Goal: Task Accomplishment & Management: Manage account settings

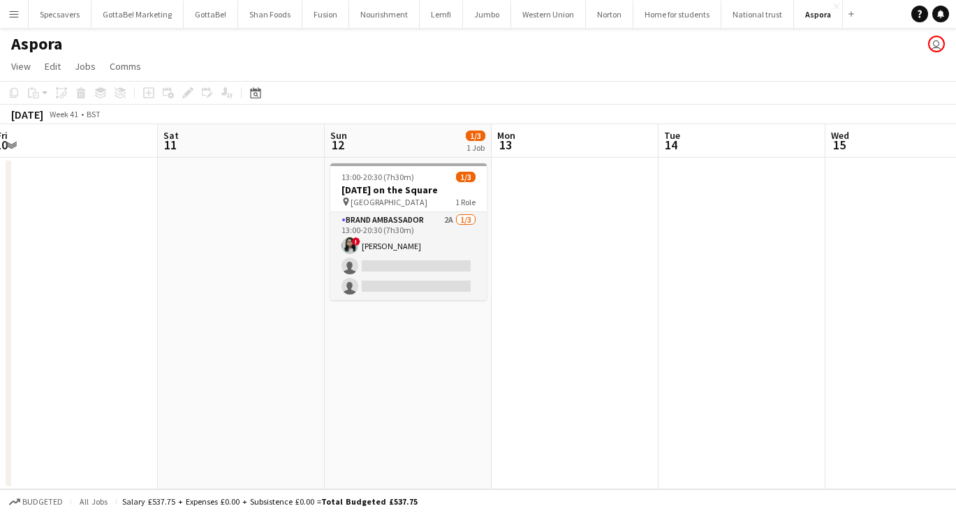
scroll to position [0, 513]
click at [528, 14] on button "Western Union Close" at bounding box center [548, 14] width 75 height 27
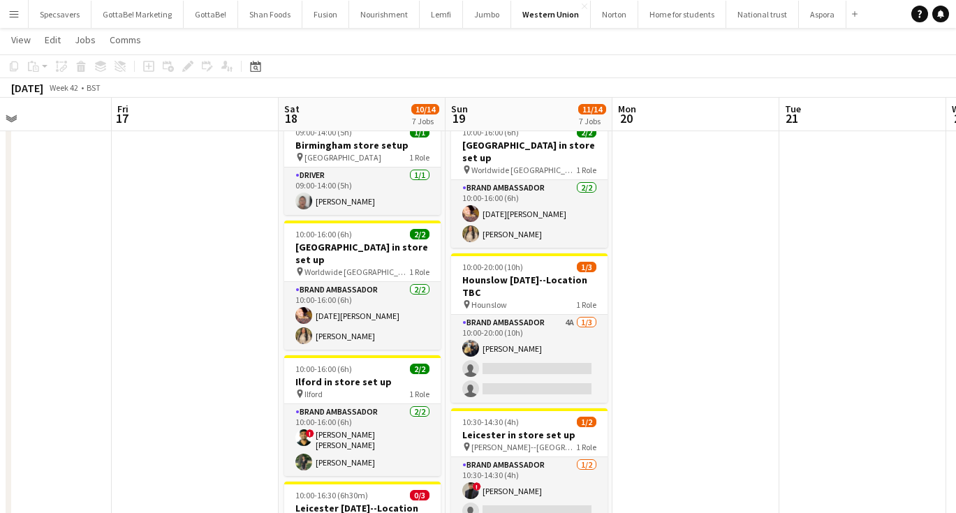
scroll to position [45, 0]
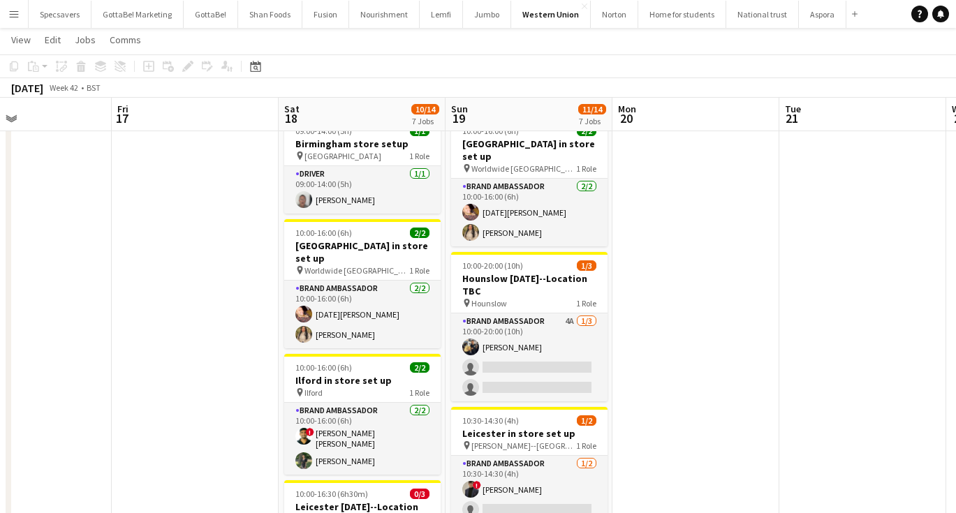
click at [15, 11] on app-icon "Menu" at bounding box center [13, 13] width 11 height 11
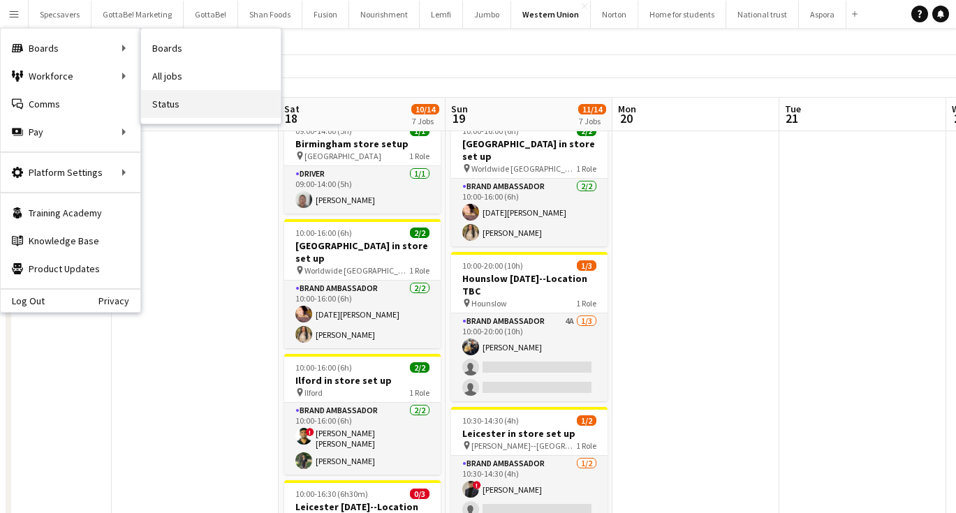
click at [175, 110] on link "Status" at bounding box center [211, 104] width 140 height 28
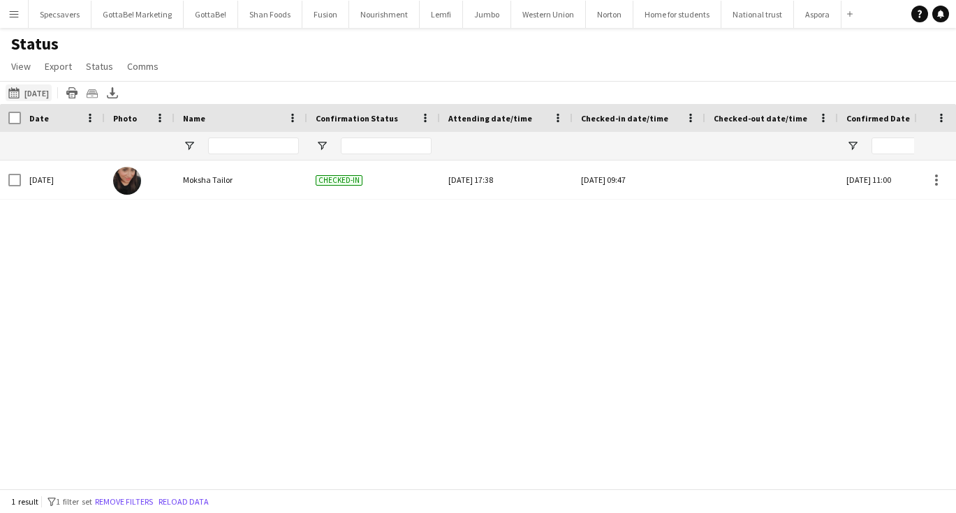
click at [36, 100] on button "[DATE] to [DATE] [DATE]" at bounding box center [29, 92] width 46 height 17
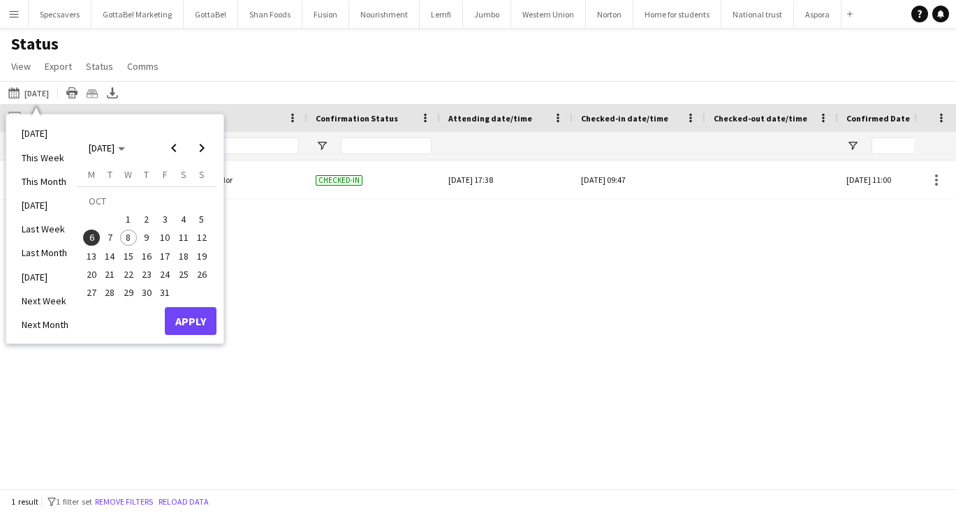
click at [124, 235] on span "8" at bounding box center [128, 238] width 17 height 17
click at [200, 315] on button "Apply" at bounding box center [191, 321] width 52 height 28
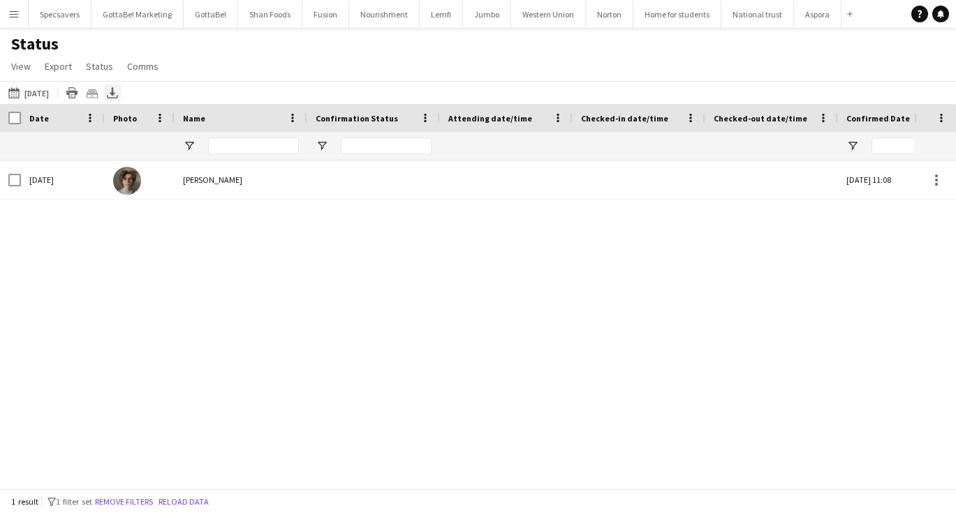
click at [111, 90] on icon at bounding box center [113, 91] width 6 height 8
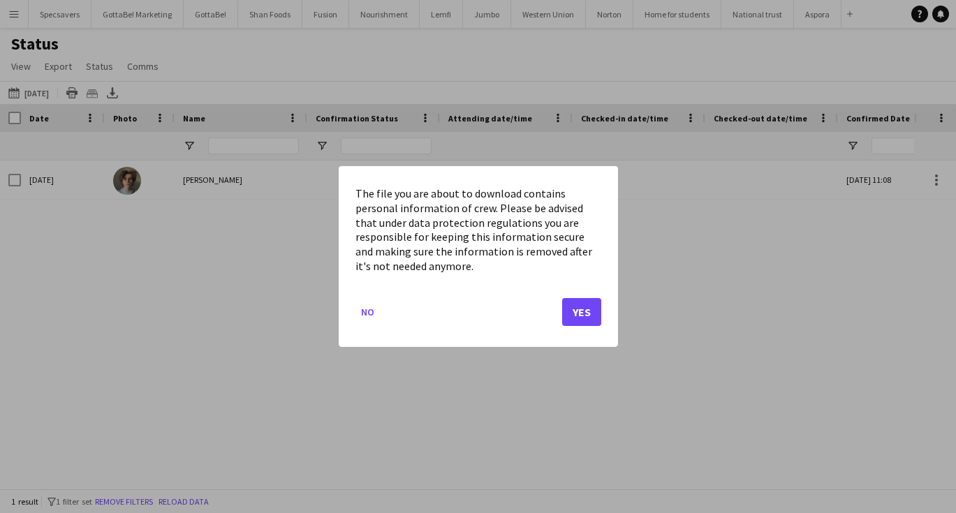
click at [599, 313] on button "Yes" at bounding box center [581, 312] width 39 height 28
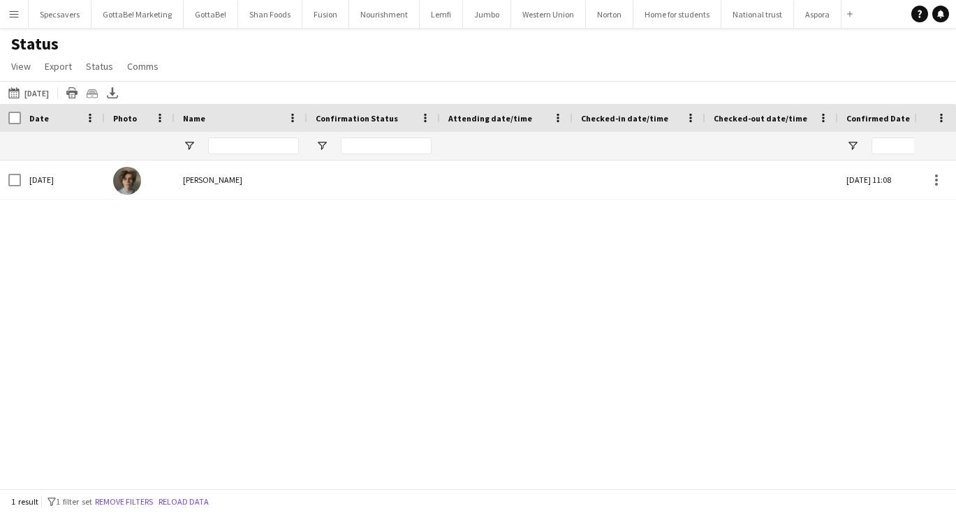
click at [447, 49] on div "Status View Views Default view New view Update view Delete view Edit name Custo…" at bounding box center [478, 57] width 956 height 47
click at [538, 16] on button "Western Union Close" at bounding box center [548, 14] width 75 height 27
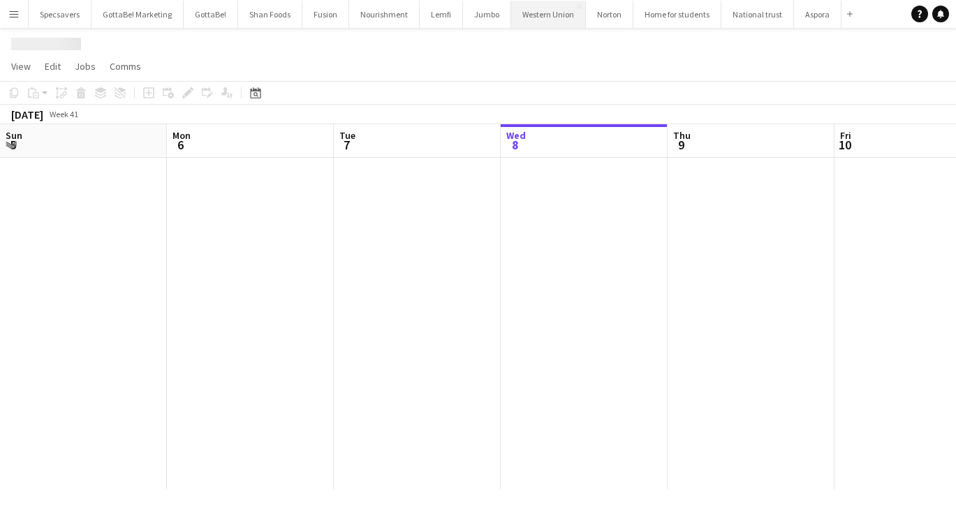
scroll to position [0, 334]
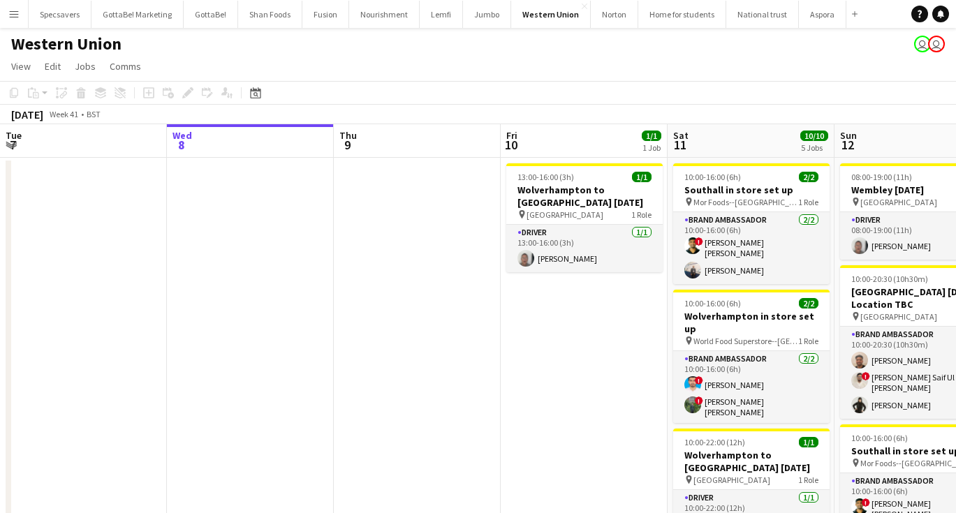
click at [14, 17] on app-icon "Menu" at bounding box center [13, 13] width 11 height 11
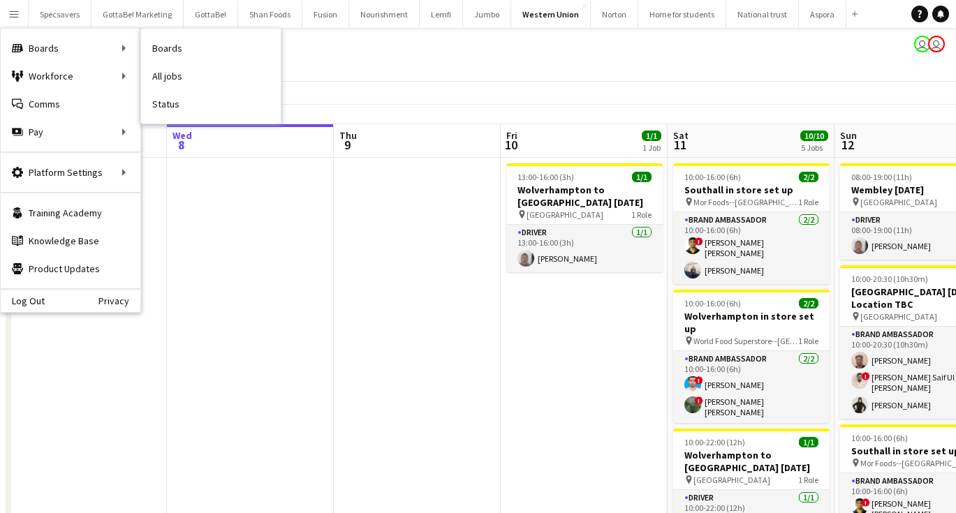
click at [213, 119] on nav "Boards All jobs Status" at bounding box center [211, 76] width 140 height 95
click at [183, 112] on link "Status" at bounding box center [211, 104] width 140 height 28
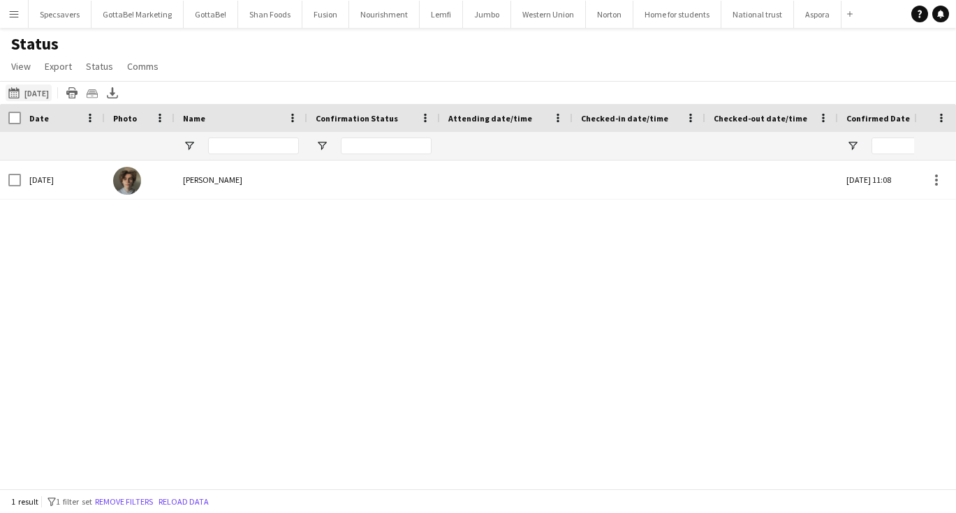
click at [31, 90] on button "[DATE] [DATE]" at bounding box center [29, 92] width 46 height 17
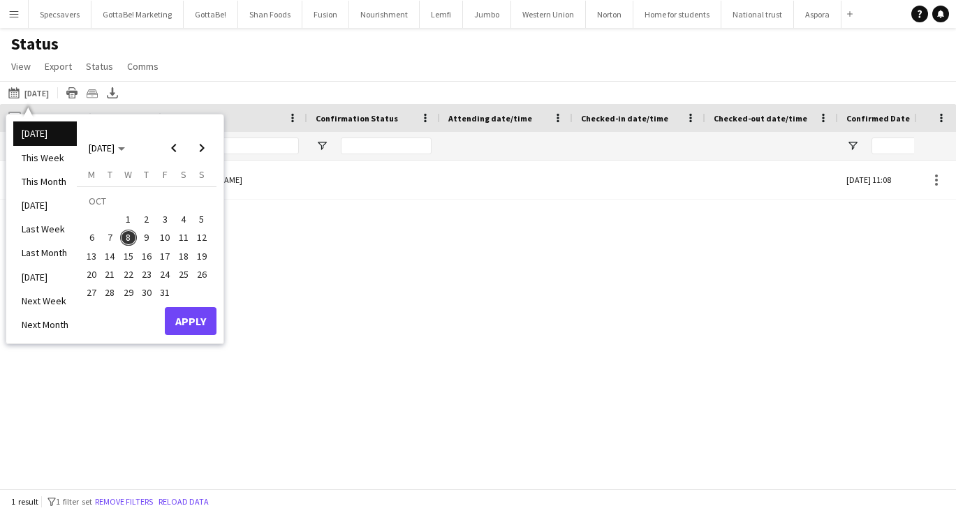
click at [109, 237] on span "7" at bounding box center [110, 238] width 17 height 17
click at [189, 318] on button "Apply" at bounding box center [191, 321] width 52 height 28
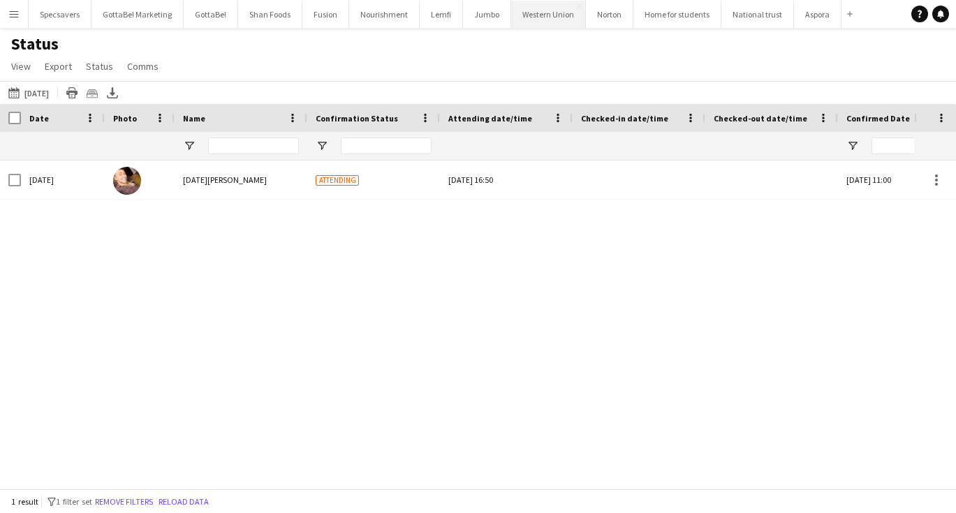
click at [531, 10] on button "Western Union Close" at bounding box center [548, 14] width 75 height 27
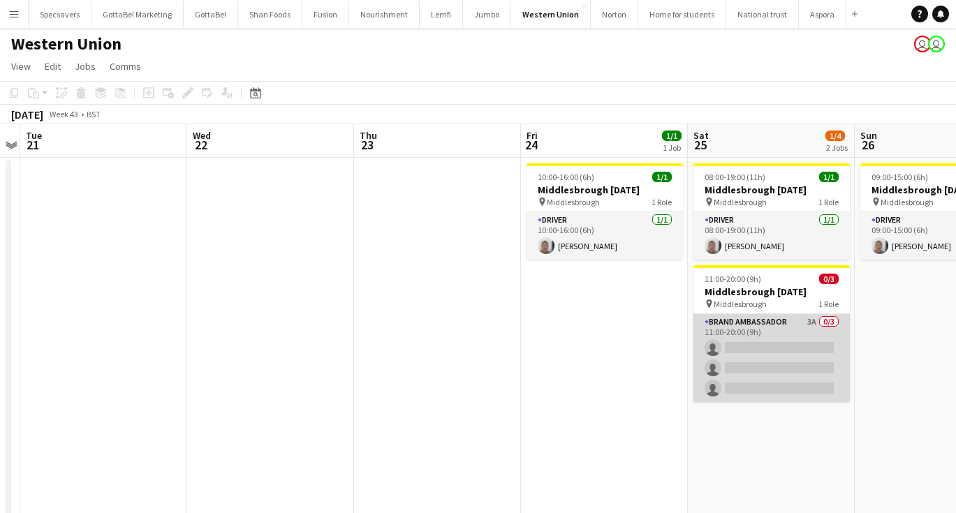
scroll to position [0, 500]
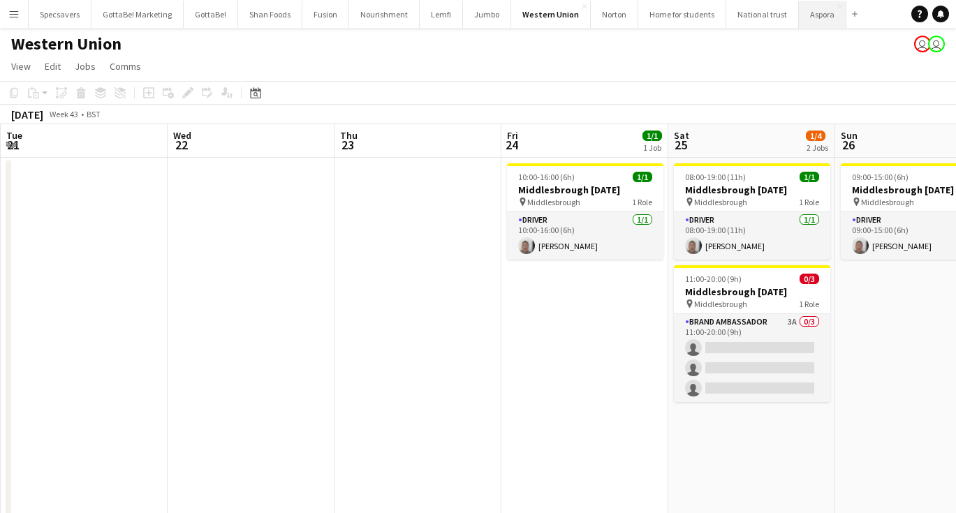
click at [812, 16] on button "Aspora Close" at bounding box center [822, 14] width 47 height 27
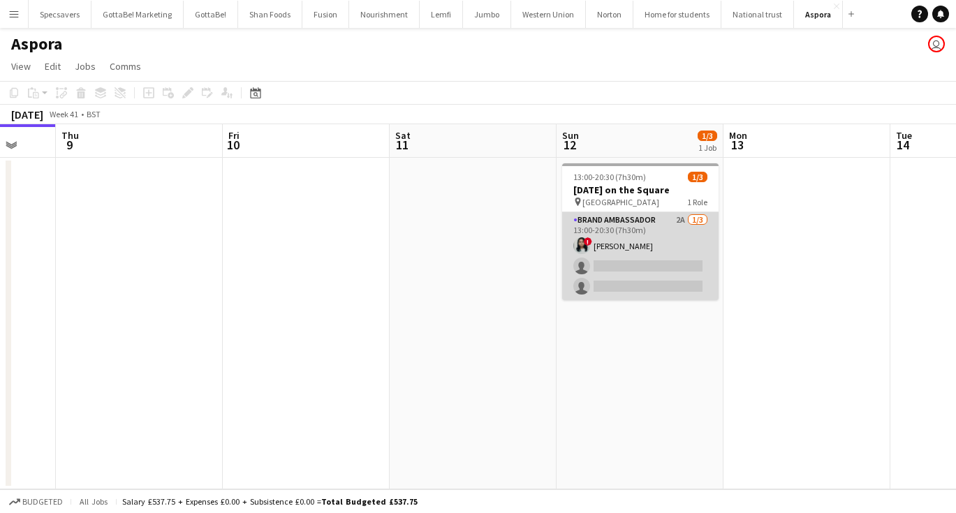
scroll to position [0, 450]
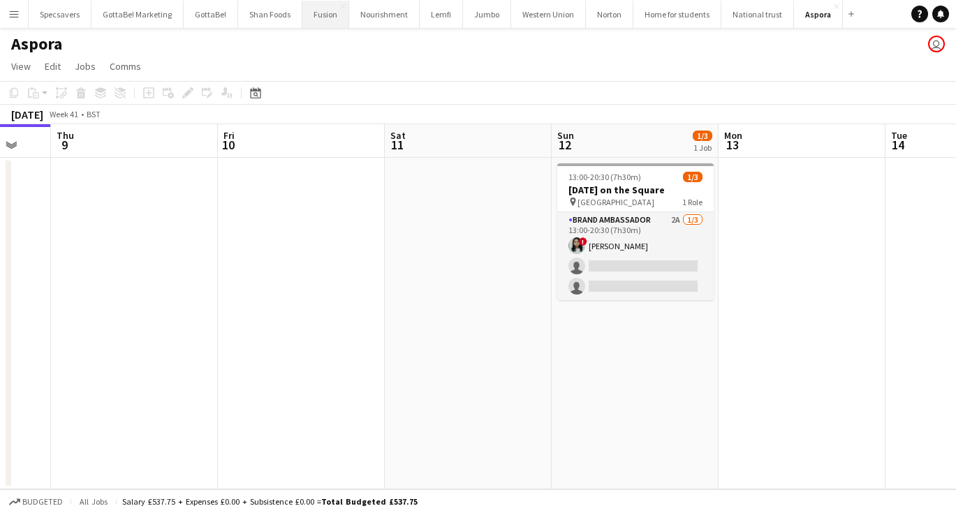
click at [323, 14] on button "Fusion Close" at bounding box center [325, 14] width 47 height 27
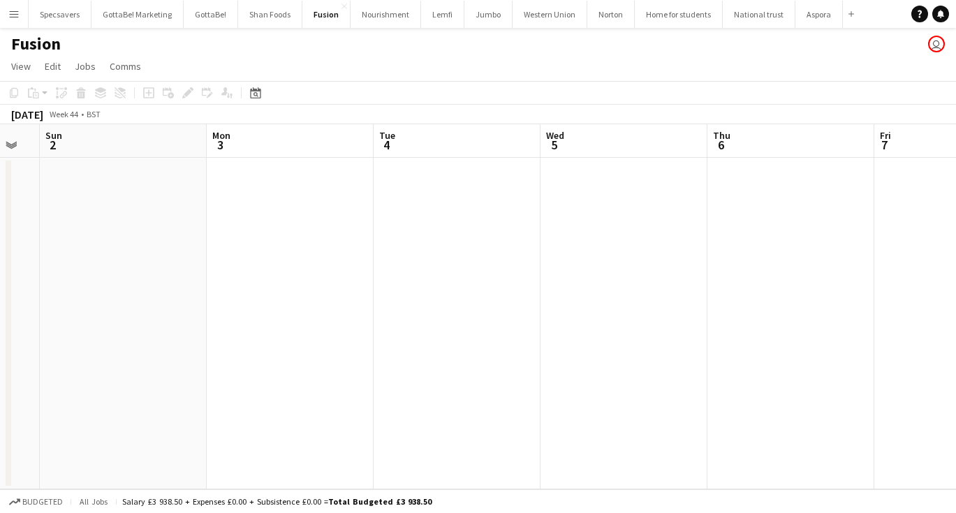
scroll to position [0, 293]
click at [527, 17] on button "Western Union Close" at bounding box center [550, 14] width 75 height 27
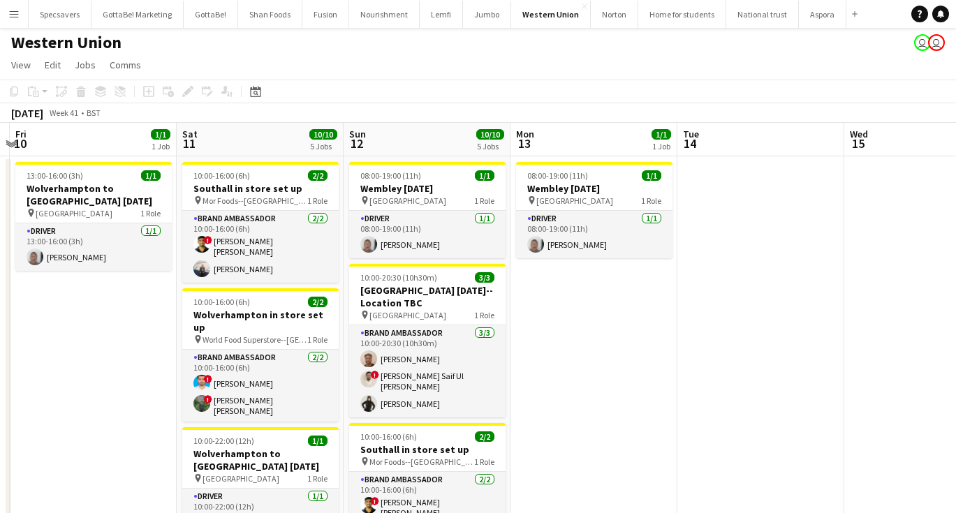
scroll to position [1, 0]
click at [374, 20] on button "Nourishment Close" at bounding box center [384, 14] width 71 height 27
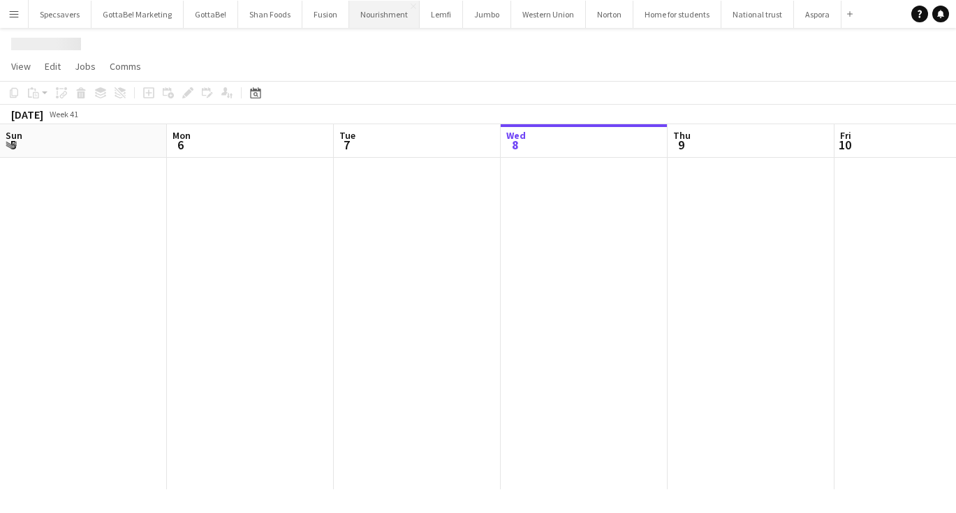
scroll to position [0, 334]
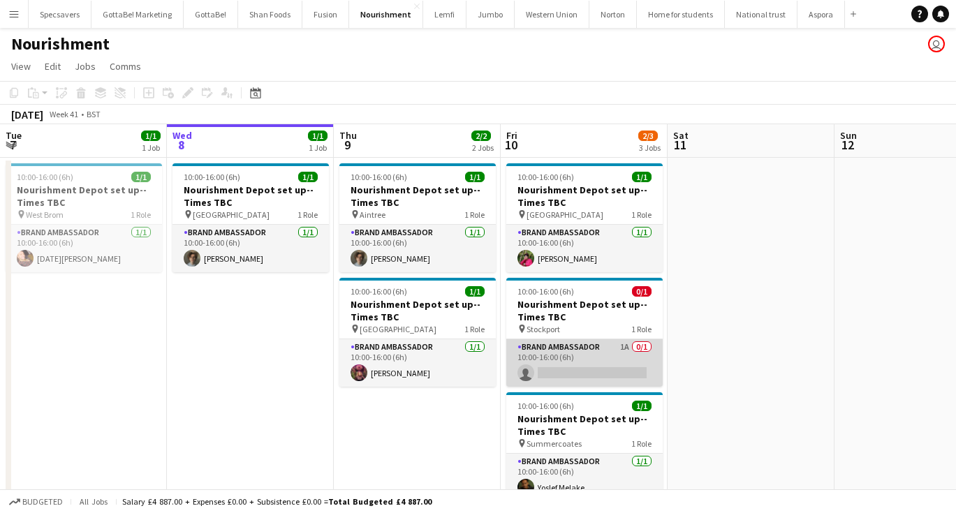
click at [620, 358] on app-card-role "Brand Ambassador 1A 0/1 10:00-16:00 (6h) single-neutral-actions" at bounding box center [584, 362] width 156 height 47
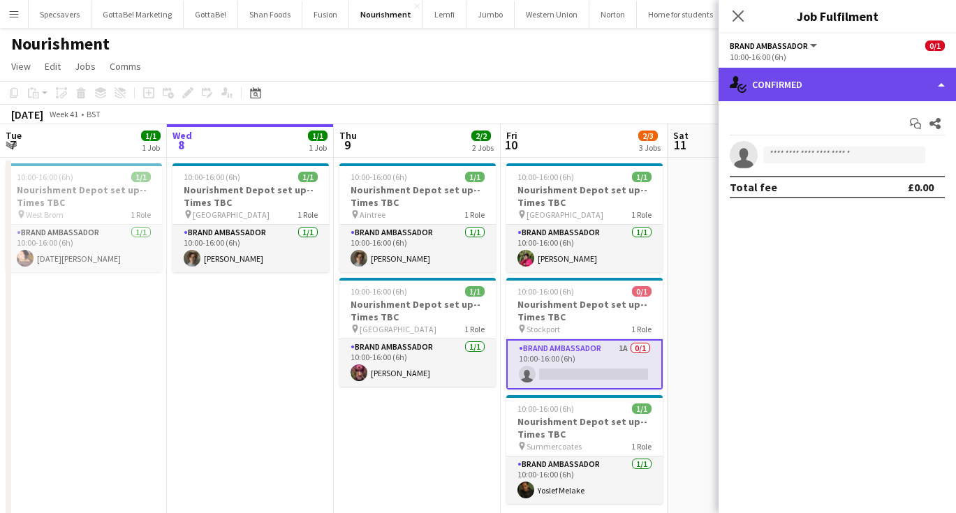
click at [810, 88] on div "single-neutral-actions-check-2 Confirmed" at bounding box center [837, 85] width 237 height 34
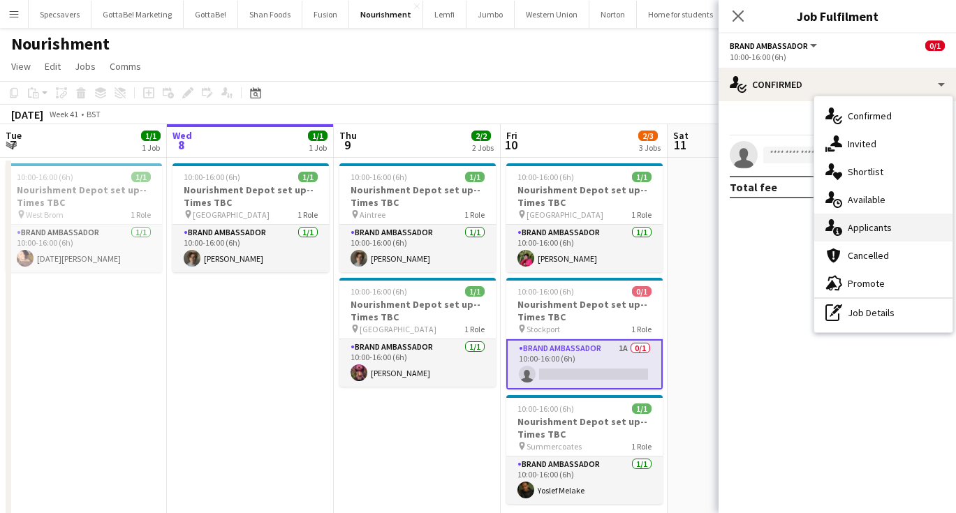
click at [869, 234] on div "single-neutral-actions-information Applicants" at bounding box center [883, 228] width 138 height 28
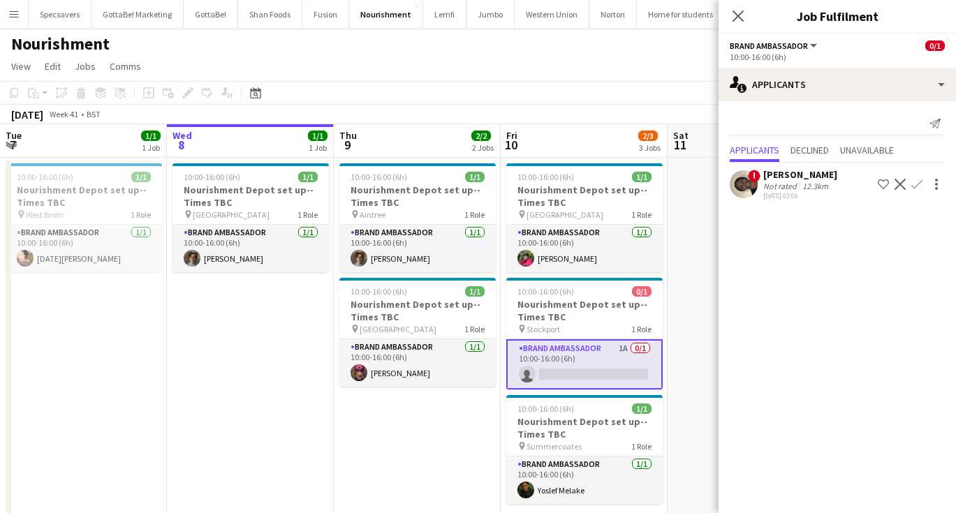
click at [802, 177] on div "[PERSON_NAME]" at bounding box center [800, 174] width 74 height 13
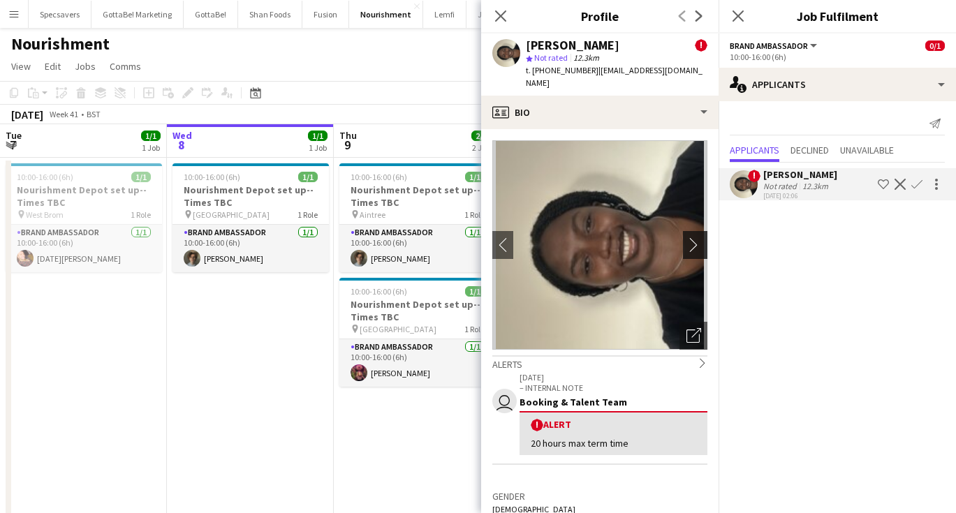
click at [700, 246] on app-icon "chevron-right" at bounding box center [697, 244] width 22 height 15
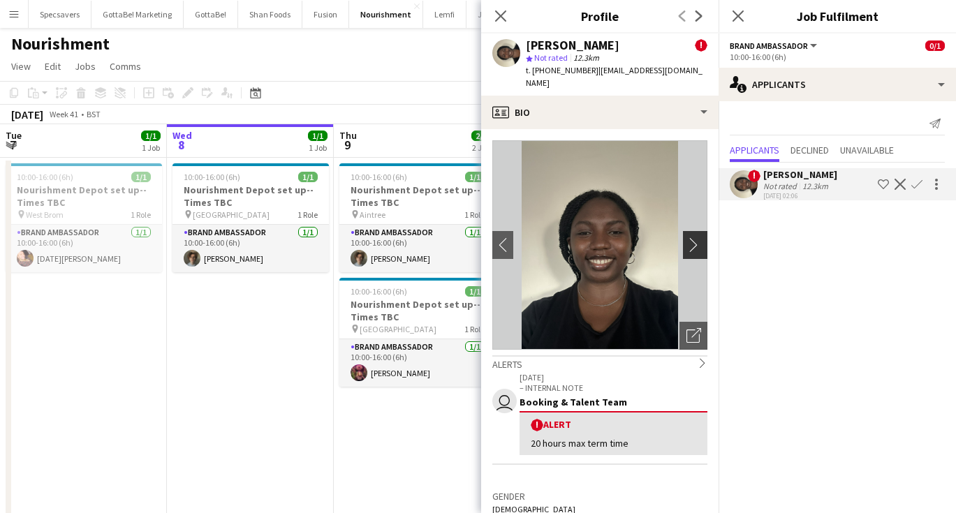
click at [700, 246] on app-icon "chevron-right" at bounding box center [697, 244] width 22 height 15
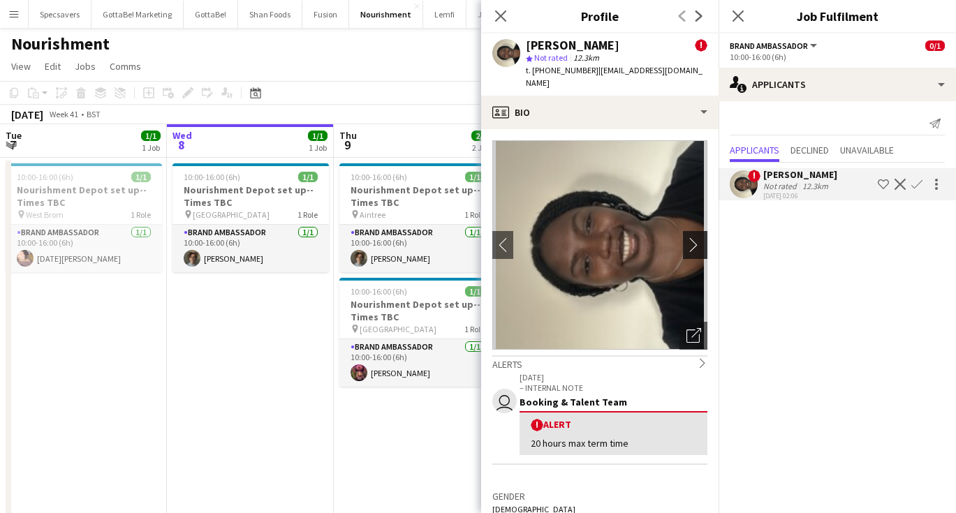
click at [700, 246] on app-icon "chevron-right" at bounding box center [697, 244] width 22 height 15
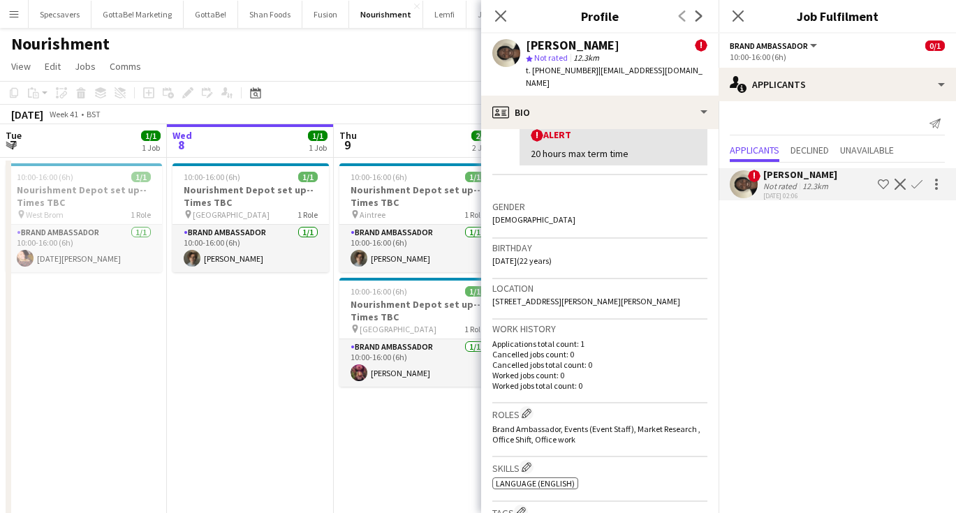
scroll to position [290, 0]
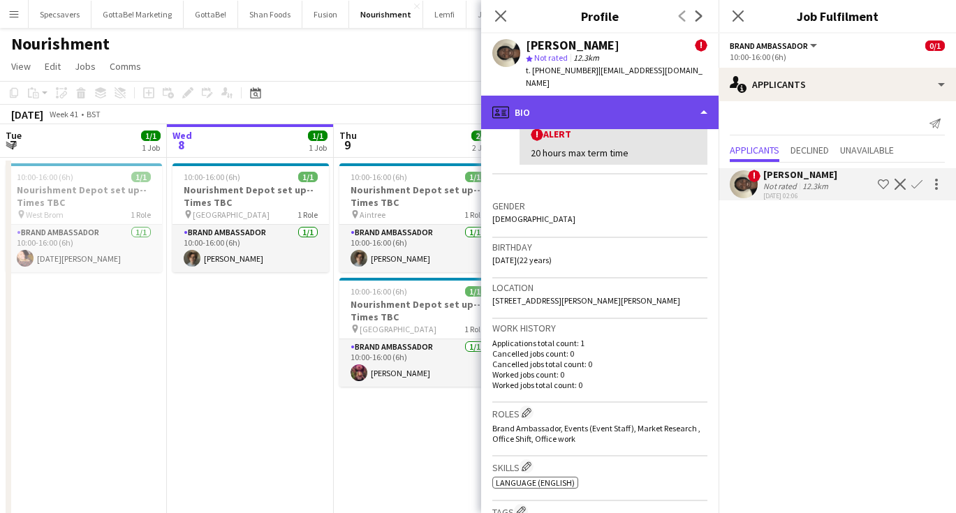
click at [620, 106] on div "profile Bio" at bounding box center [599, 113] width 237 height 34
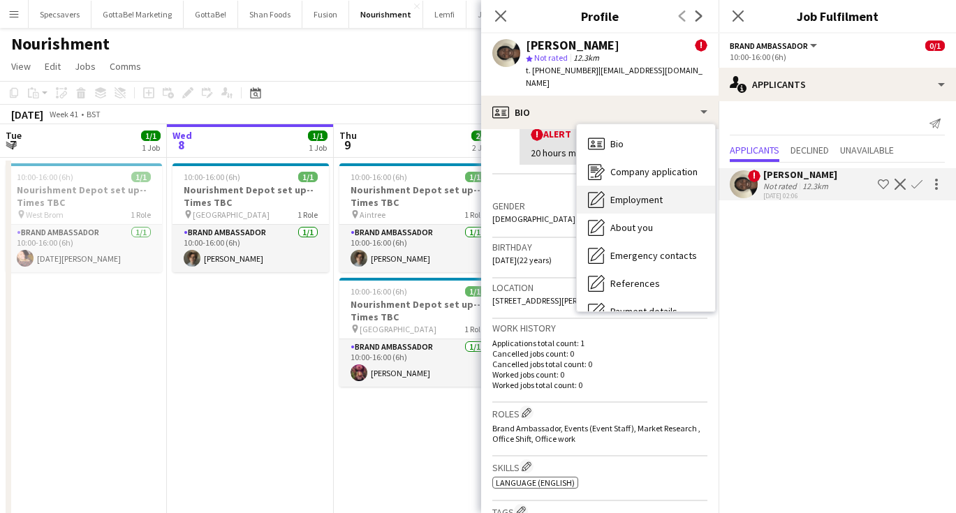
click at [631, 189] on div "Employment Employment" at bounding box center [646, 200] width 138 height 28
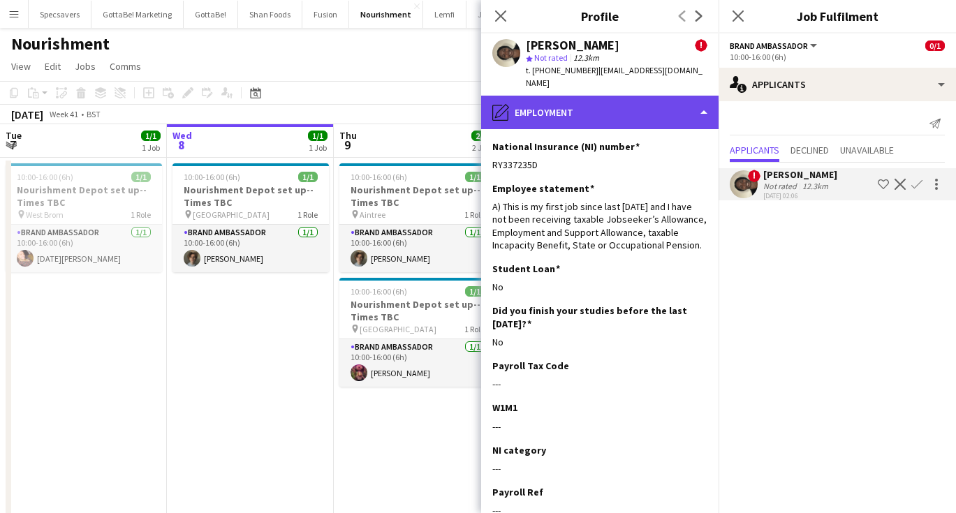
click at [605, 114] on div "pencil4 Employment" at bounding box center [599, 113] width 237 height 34
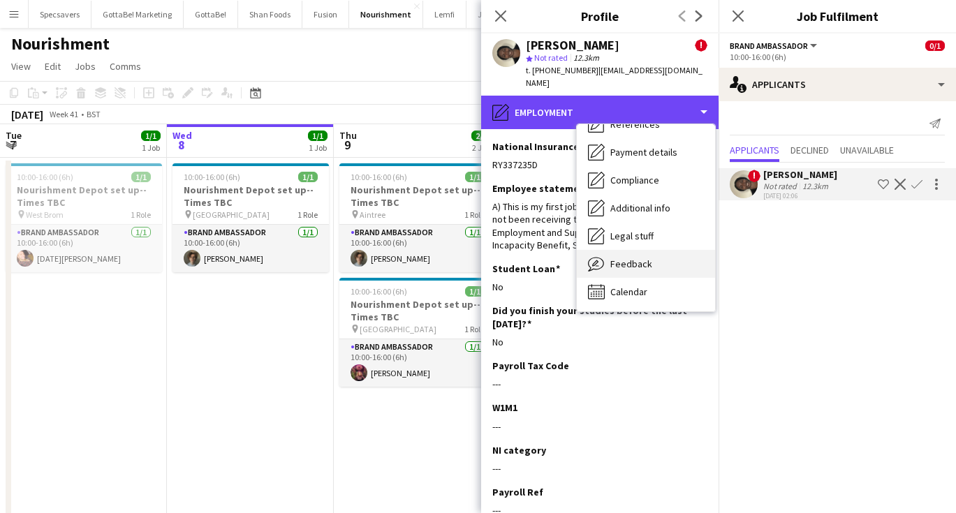
scroll to position [159, 0]
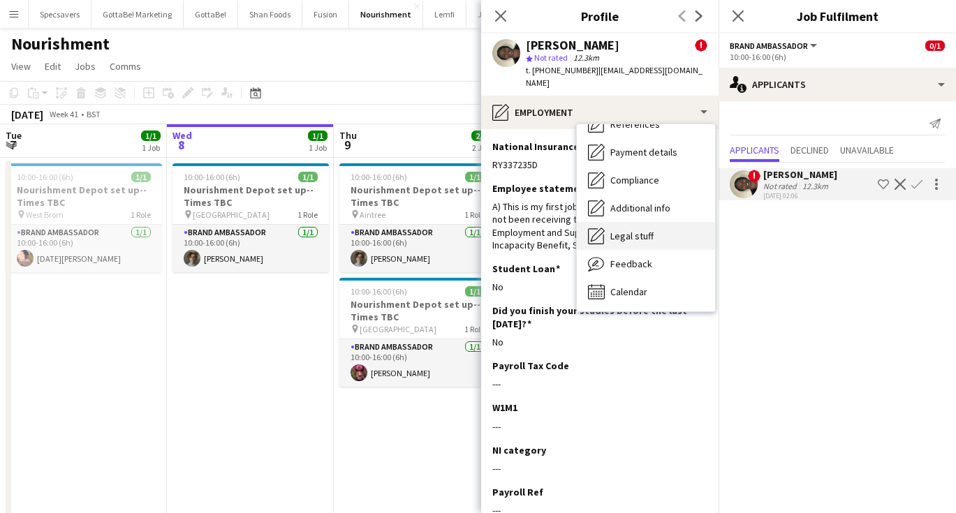
click at [625, 247] on div "Legal stuff Legal stuff" at bounding box center [646, 236] width 138 height 28
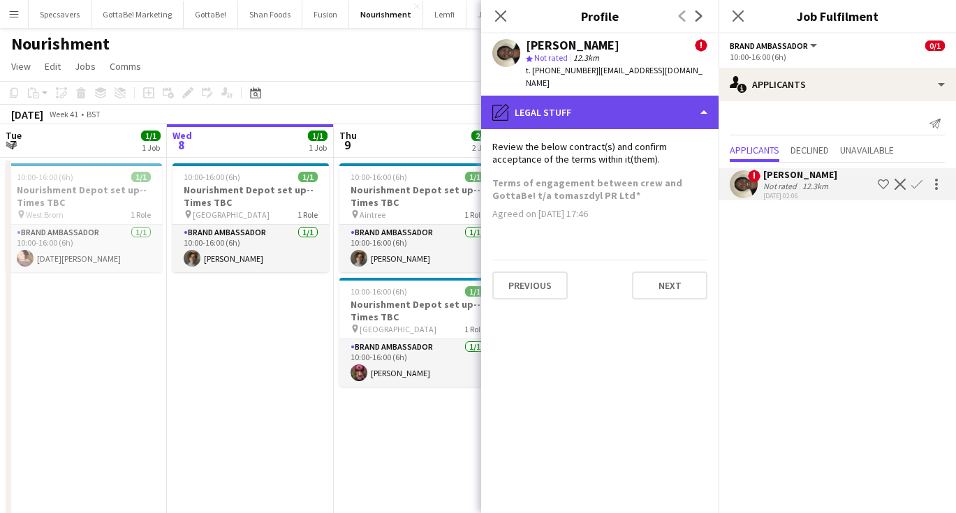
click at [596, 112] on div "pencil4 Legal stuff" at bounding box center [599, 113] width 237 height 34
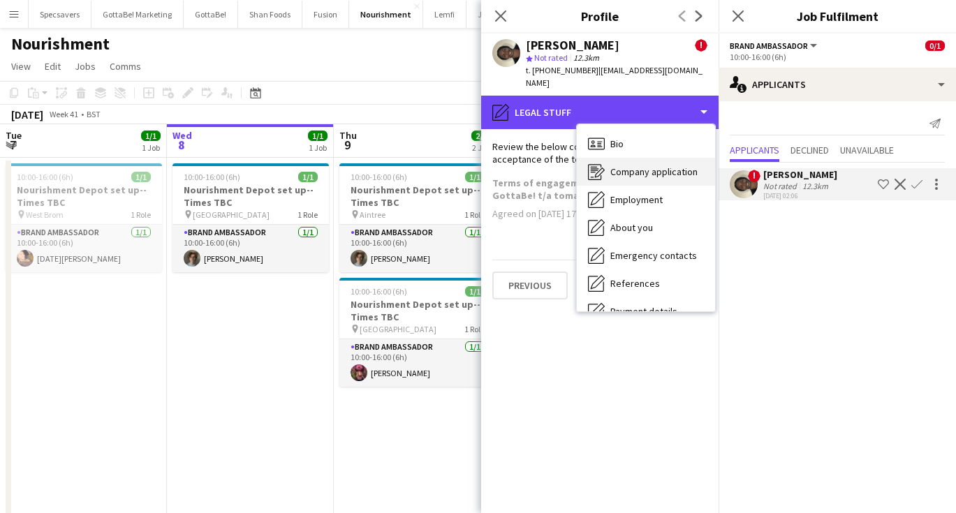
scroll to position [0, 0]
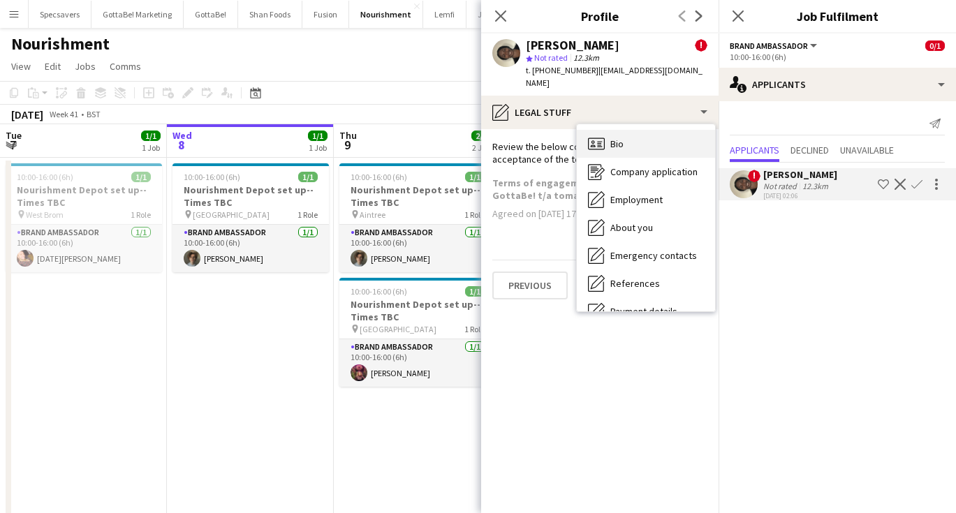
click at [617, 143] on span "Bio" at bounding box center [616, 144] width 13 height 13
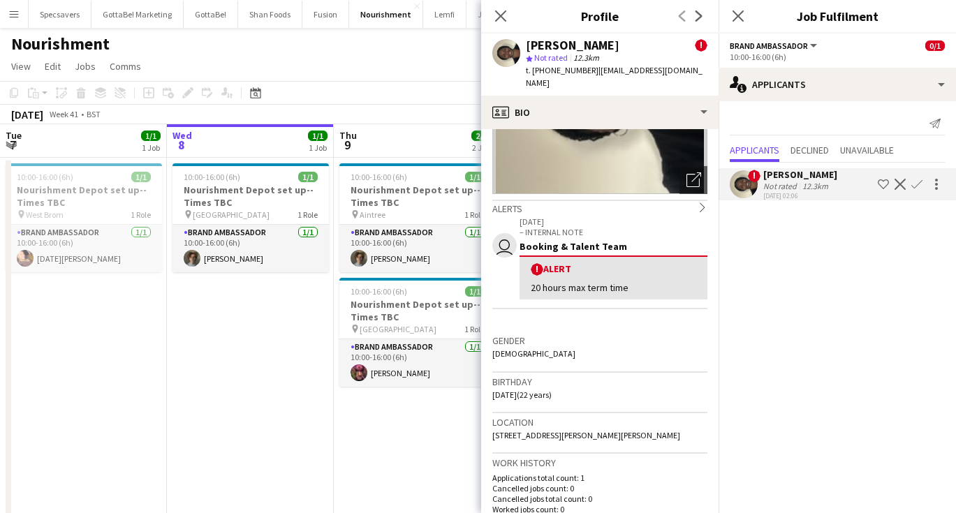
scroll to position [205, 0]
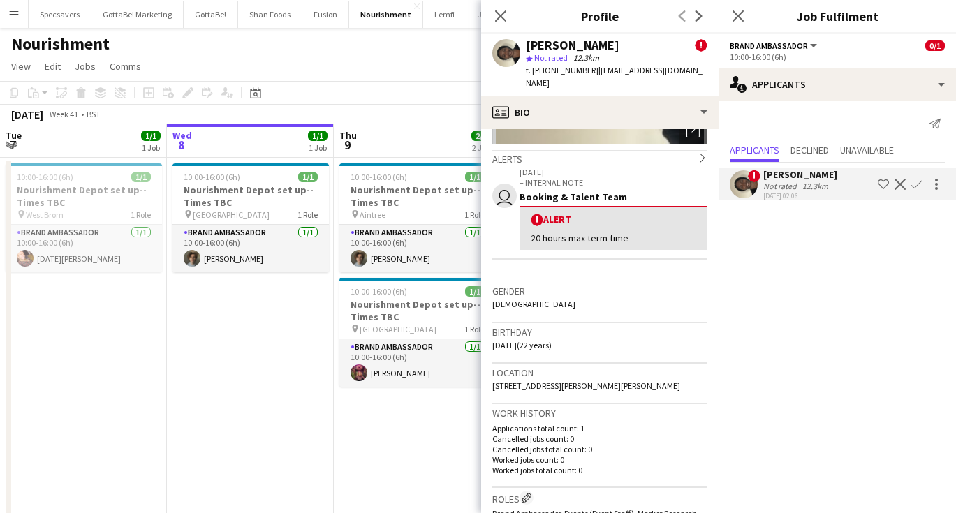
drag, startPoint x: 527, startPoint y: 384, endPoint x: 577, endPoint y: 396, distance: 51.7
click at [577, 396] on div "Location [STREET_ADDRESS][PERSON_NAME][PERSON_NAME]" at bounding box center [599, 384] width 215 height 41
copy span "[STREET_ADDRESS][PERSON_NAME][PERSON_NAME]"
click at [351, 394] on app-date-cell "10:00-16:00 (6h) 1/1 Nourishment Depot set up--Times TBC pin Aintree 1 Role Bra…" at bounding box center [417, 345] width 167 height 375
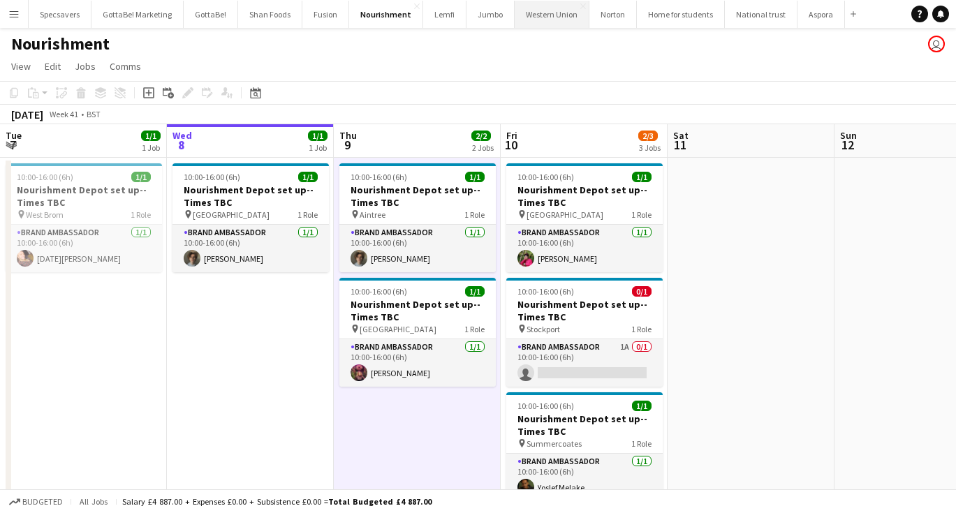
click at [537, 24] on button "Western Union Close" at bounding box center [552, 14] width 75 height 27
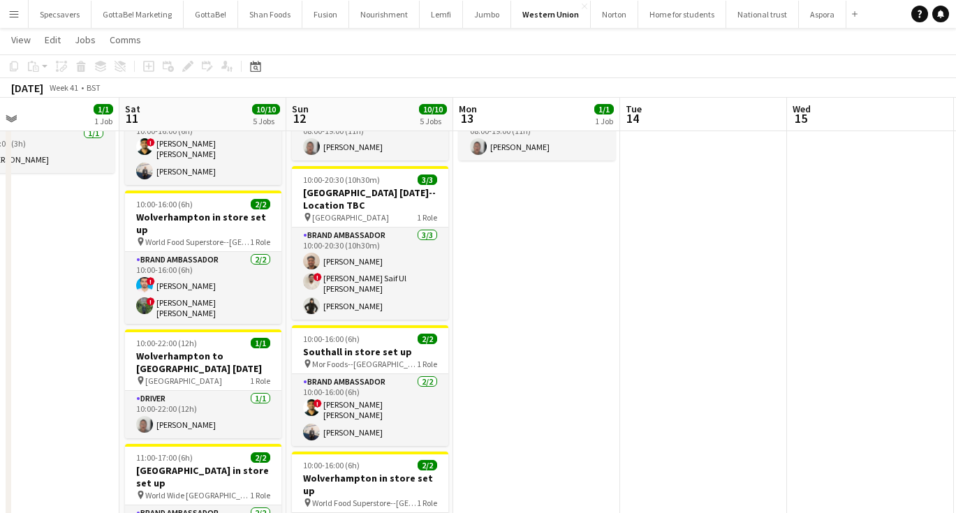
scroll to position [0, 547]
click at [23, 14] on button "Menu" at bounding box center [14, 14] width 28 height 28
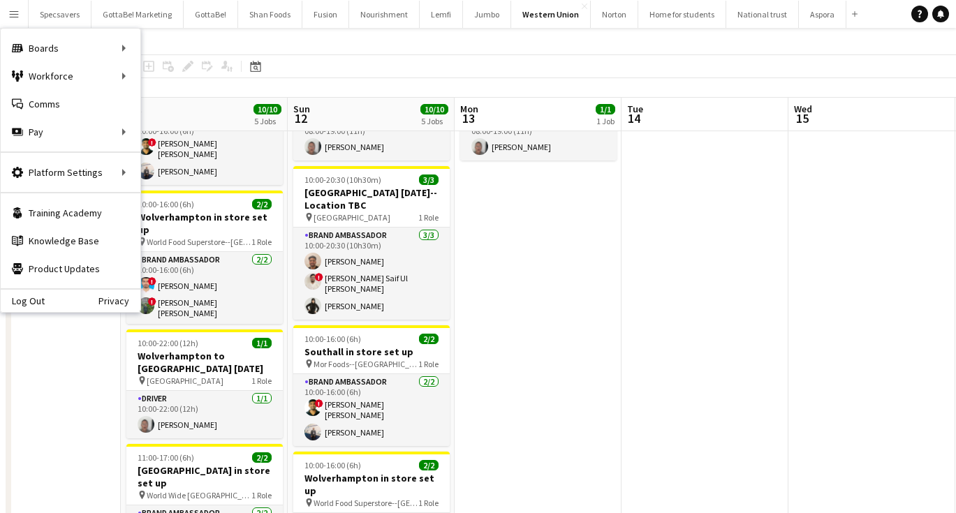
click at [559, 78] on app-toolbar "Copy Paste Paste Command V Paste with crew Command Shift V Paste linked Job [GE…" at bounding box center [478, 66] width 956 height 24
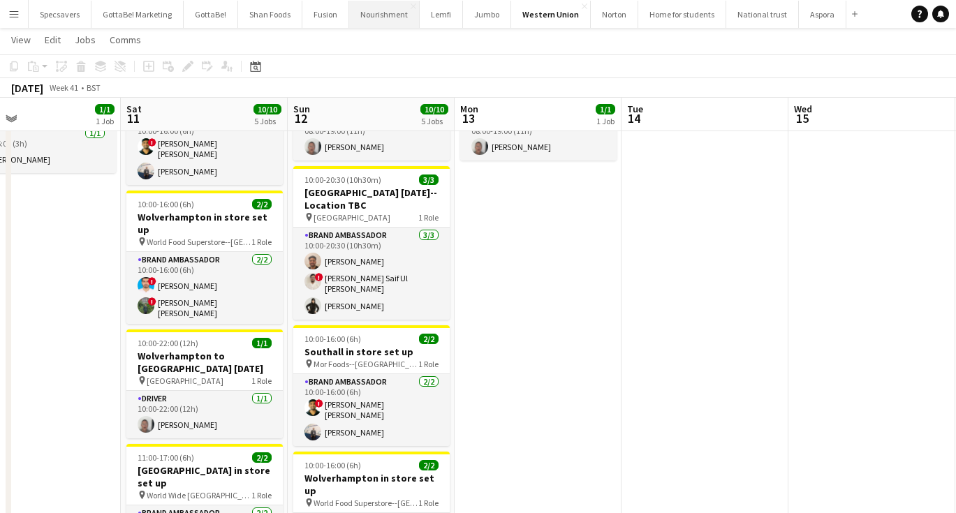
click at [375, 23] on button "Nourishment Close" at bounding box center [384, 14] width 71 height 27
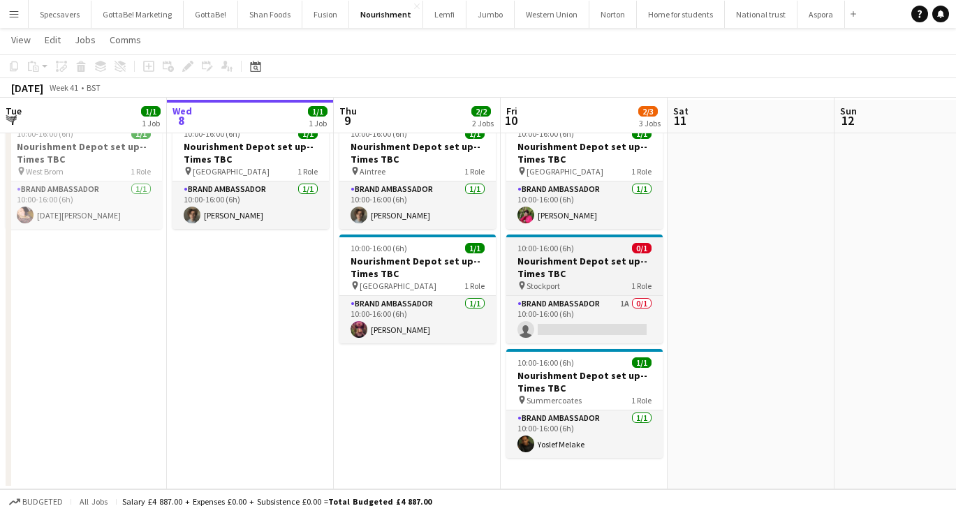
scroll to position [43, 0]
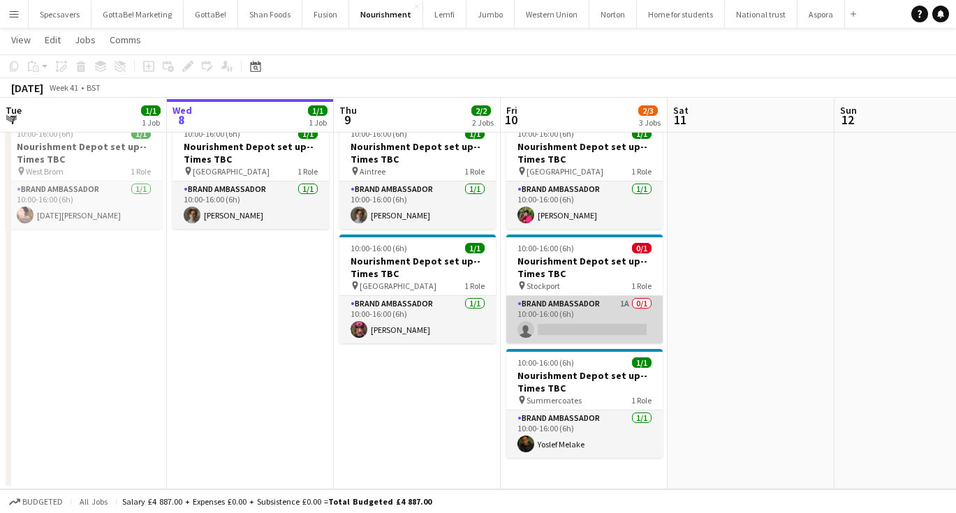
click at [612, 317] on app-card-role "Brand Ambassador 1A 0/1 10:00-16:00 (6h) single-neutral-actions" at bounding box center [584, 319] width 156 height 47
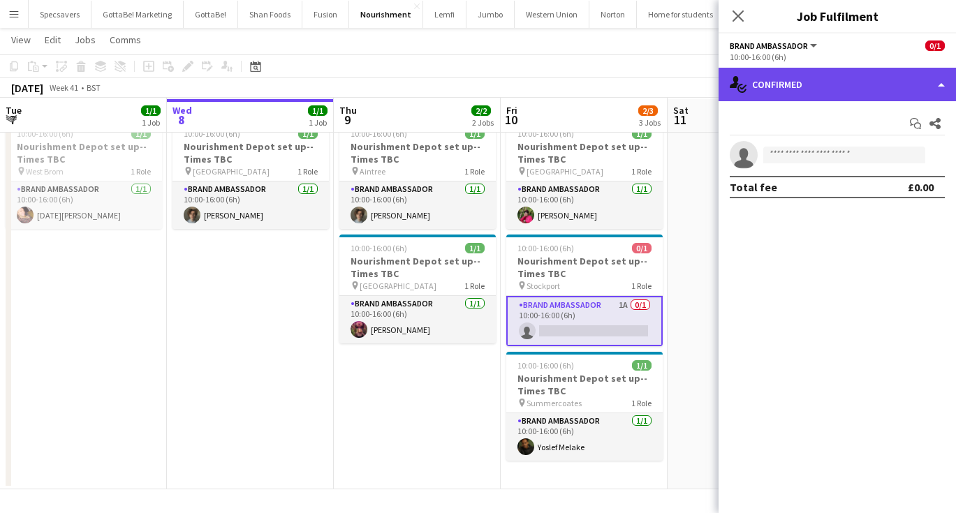
click at [832, 78] on div "single-neutral-actions-check-2 Confirmed" at bounding box center [837, 85] width 237 height 34
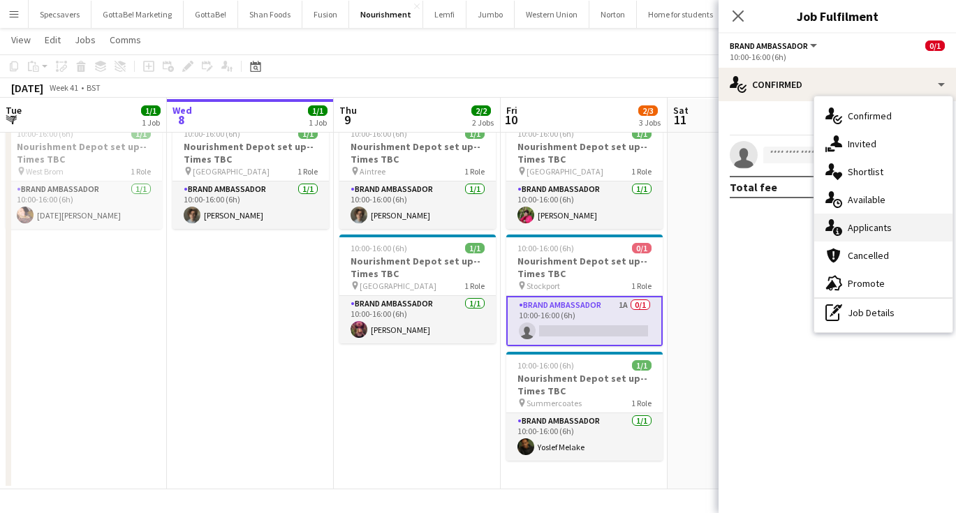
click at [862, 221] on div "single-neutral-actions-information Applicants" at bounding box center [883, 228] width 138 height 28
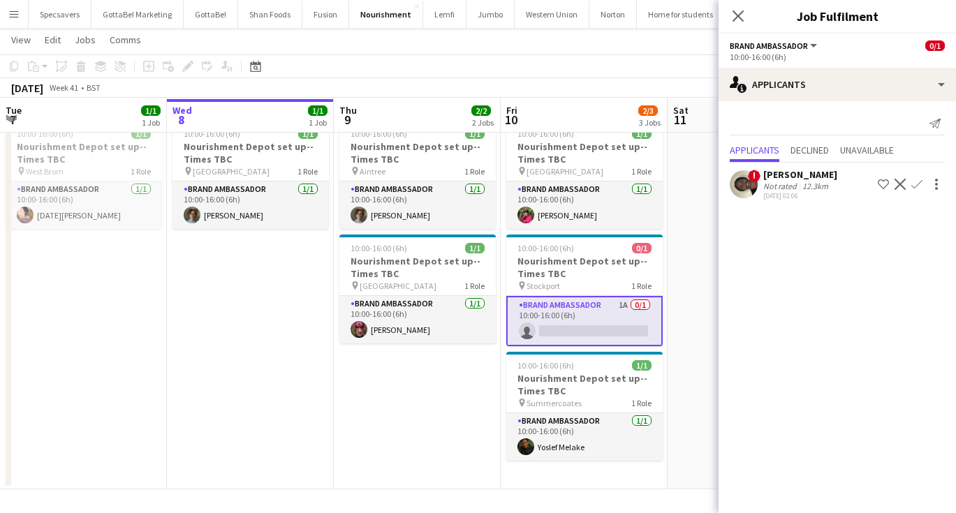
click at [813, 189] on div "12.3km" at bounding box center [815, 186] width 31 height 10
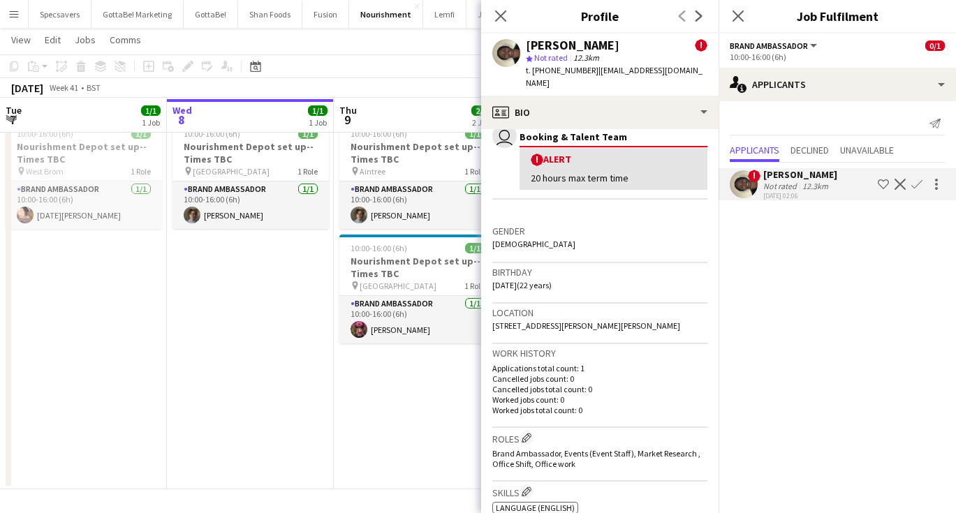
scroll to position [267, 0]
click at [920, 182] on app-icon "Confirm" at bounding box center [916, 184] width 11 height 11
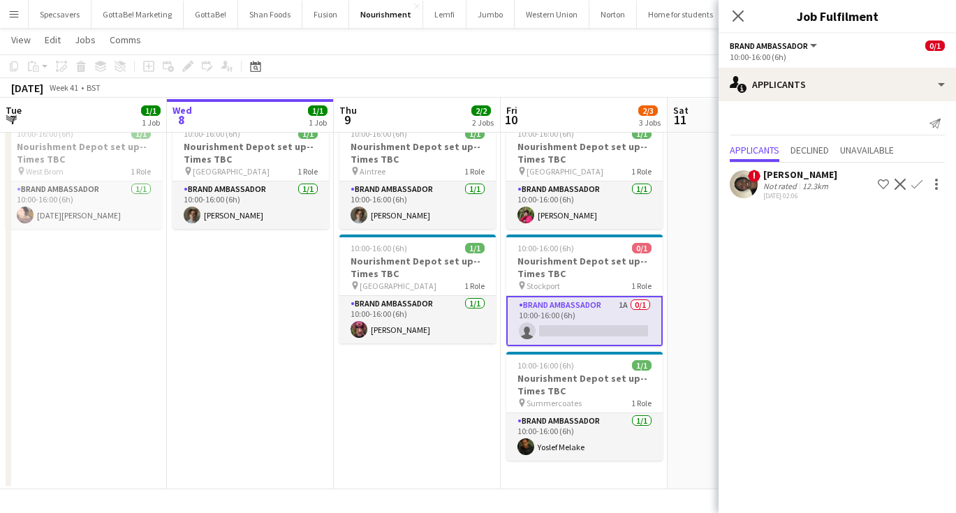
click at [914, 182] on app-icon "Confirm" at bounding box center [916, 184] width 11 height 11
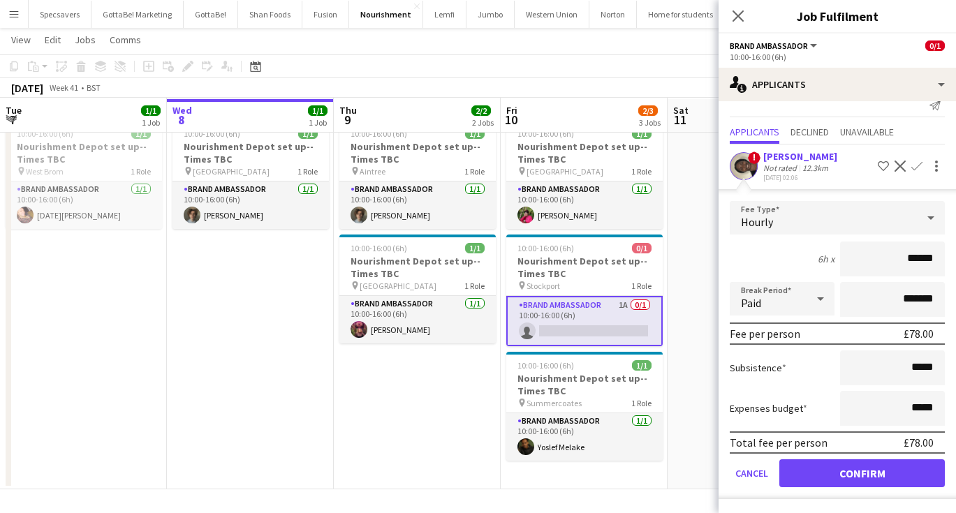
scroll to position [18, 0]
click at [851, 471] on button "Confirm" at bounding box center [861, 473] width 165 height 28
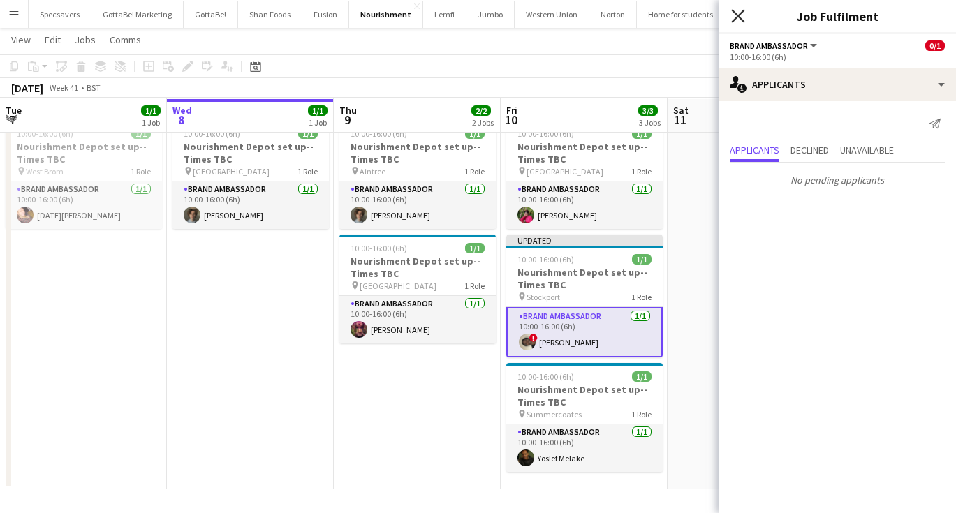
click at [737, 13] on icon "Close pop-in" at bounding box center [737, 15] width 13 height 13
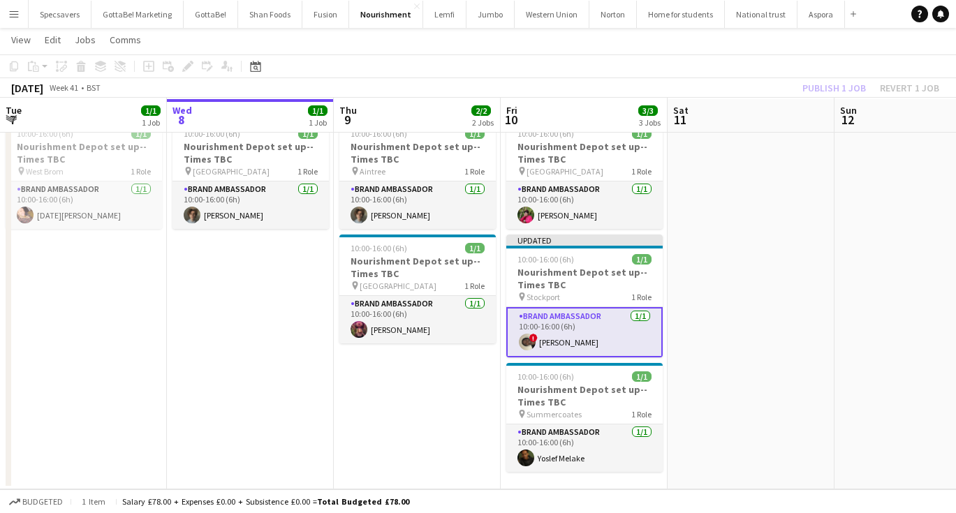
click at [749, 307] on app-date-cell at bounding box center [751, 302] width 167 height 375
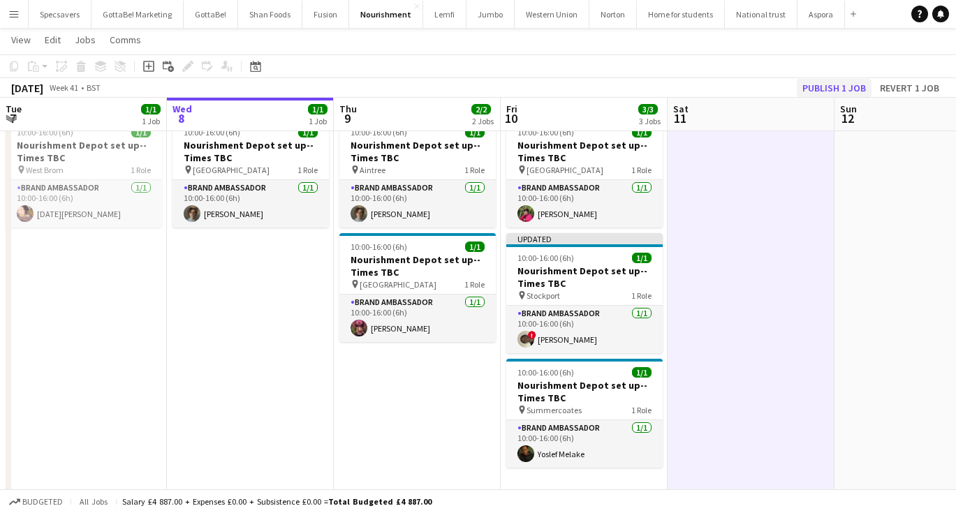
click at [853, 83] on button "Publish 1 job" at bounding box center [834, 88] width 75 height 18
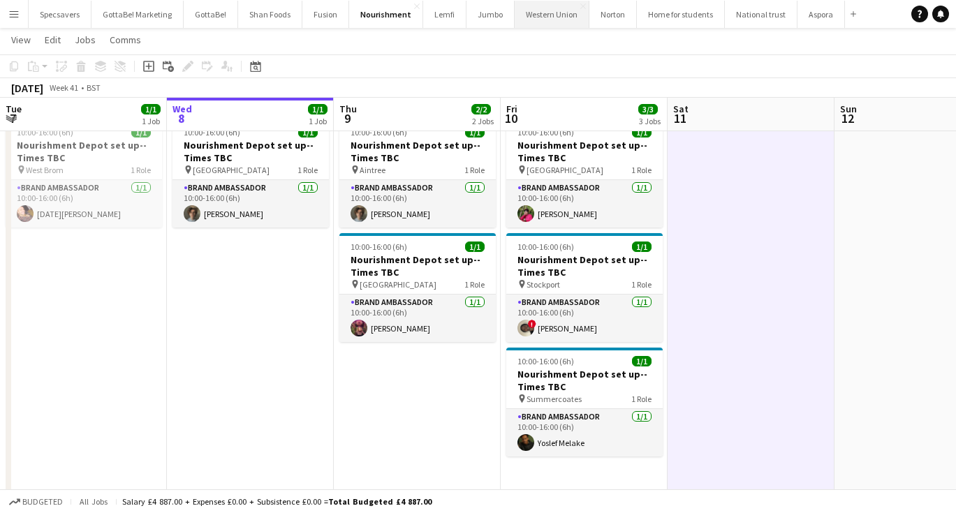
click at [540, 14] on button "Western Union Close" at bounding box center [552, 14] width 75 height 27
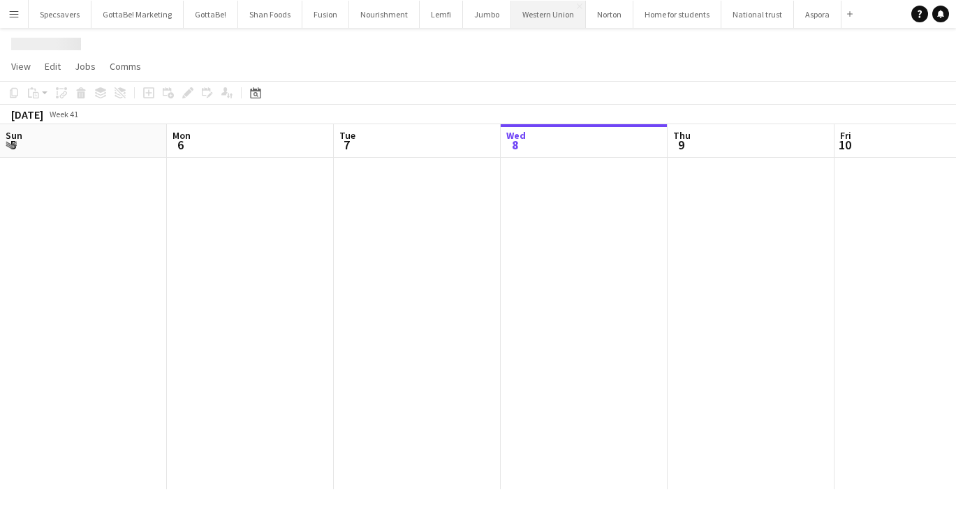
scroll to position [0, 334]
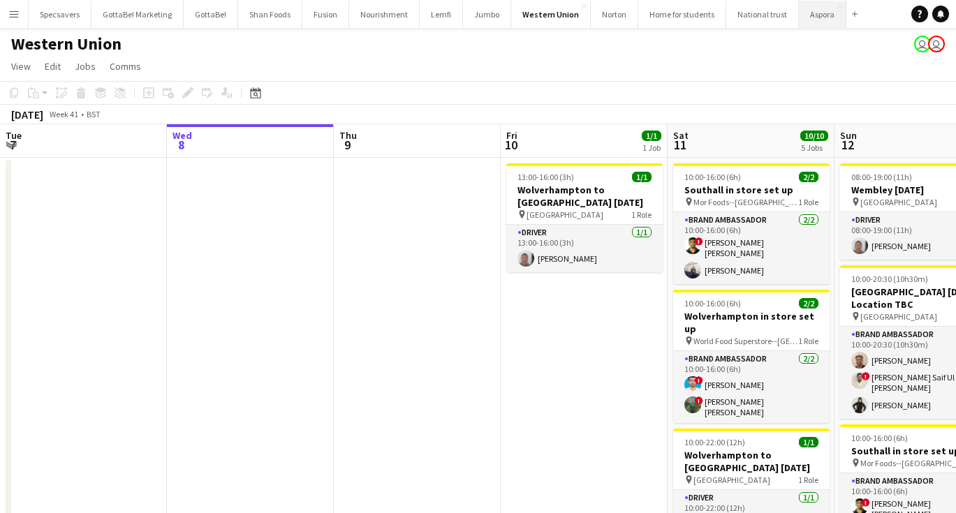
click at [814, 16] on button "Aspora Close" at bounding box center [822, 14] width 47 height 27
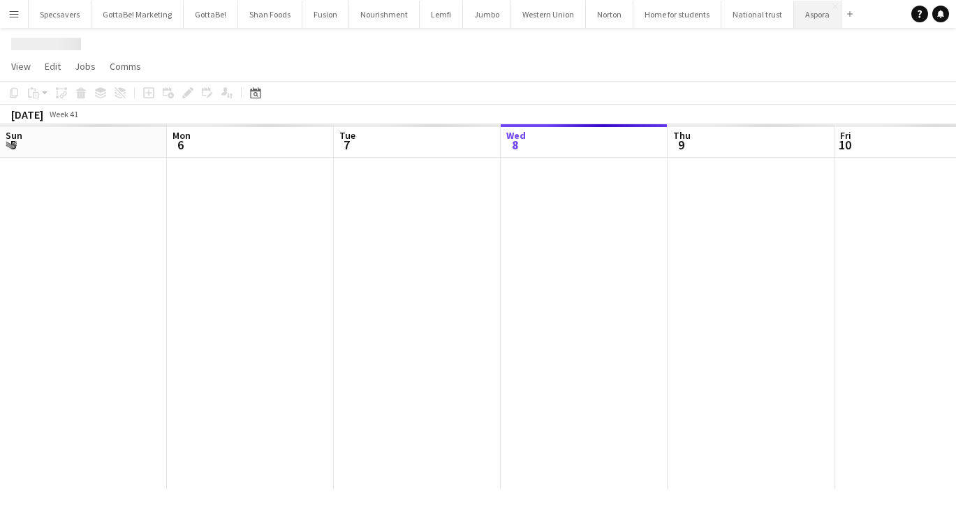
scroll to position [0, 334]
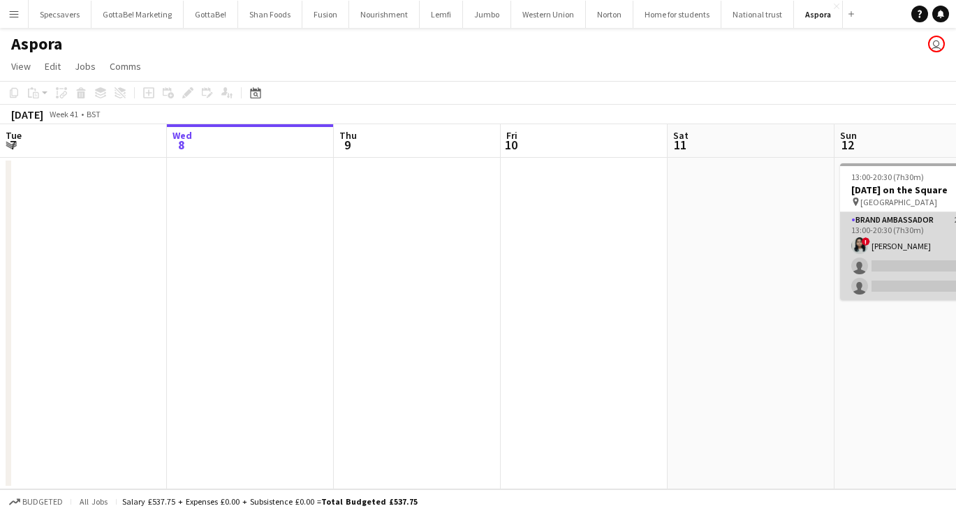
click at [883, 244] on app-card-role "Brand Ambassador 2A [DATE] 13:00-20:30 (7h30m) ! [PERSON_NAME] single-neutral-a…" at bounding box center [918, 256] width 156 height 88
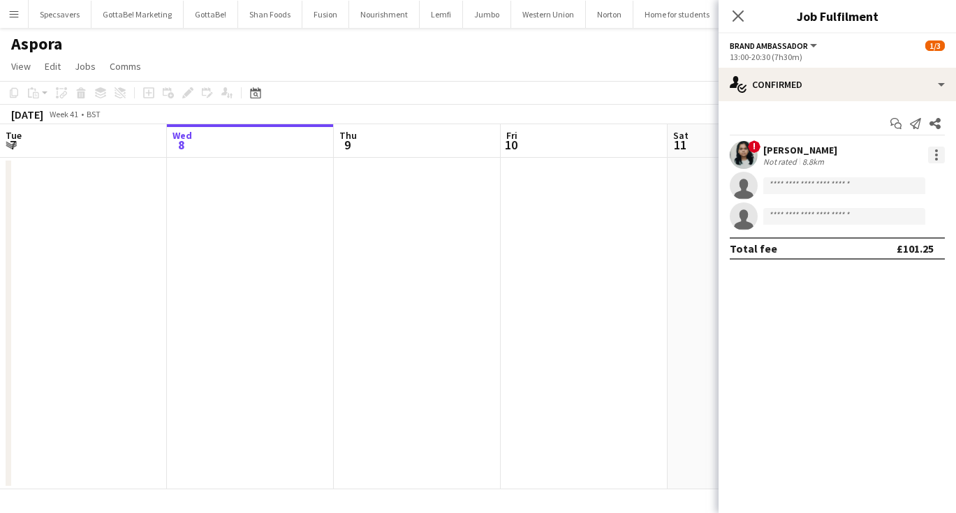
click at [936, 154] on div at bounding box center [936, 155] width 3 height 3
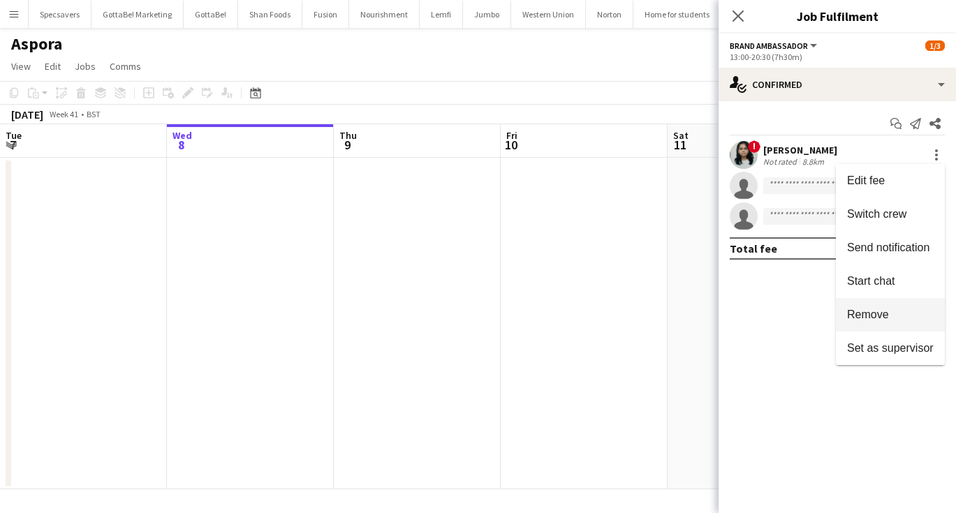
click at [867, 314] on span "Remove" at bounding box center [868, 315] width 42 height 12
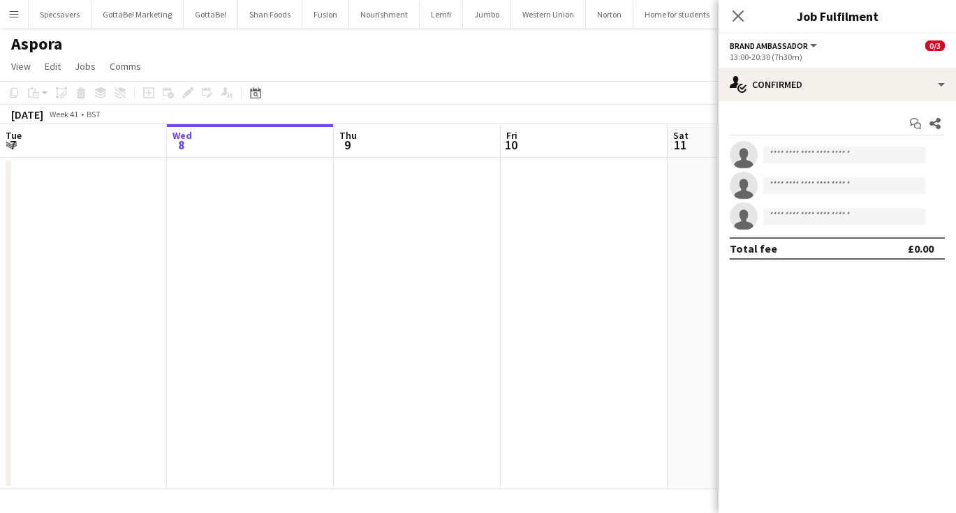
click at [615, 281] on app-date-cell at bounding box center [584, 324] width 167 height 332
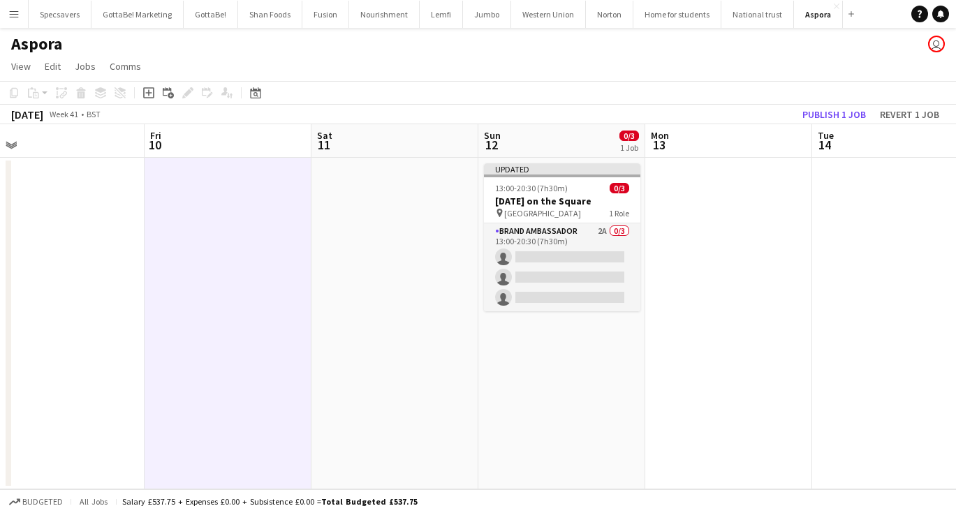
scroll to position [0, 541]
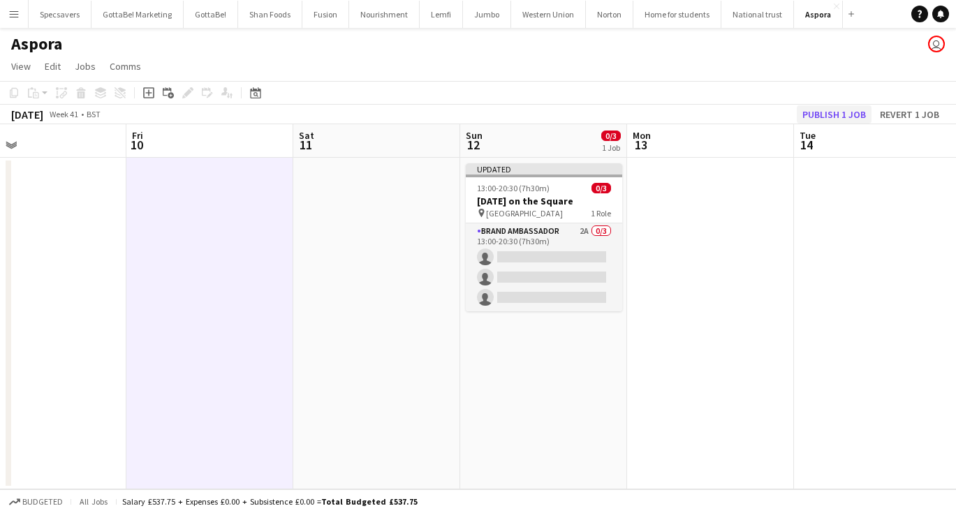
click at [842, 115] on button "Publish 1 job" at bounding box center [834, 114] width 75 height 18
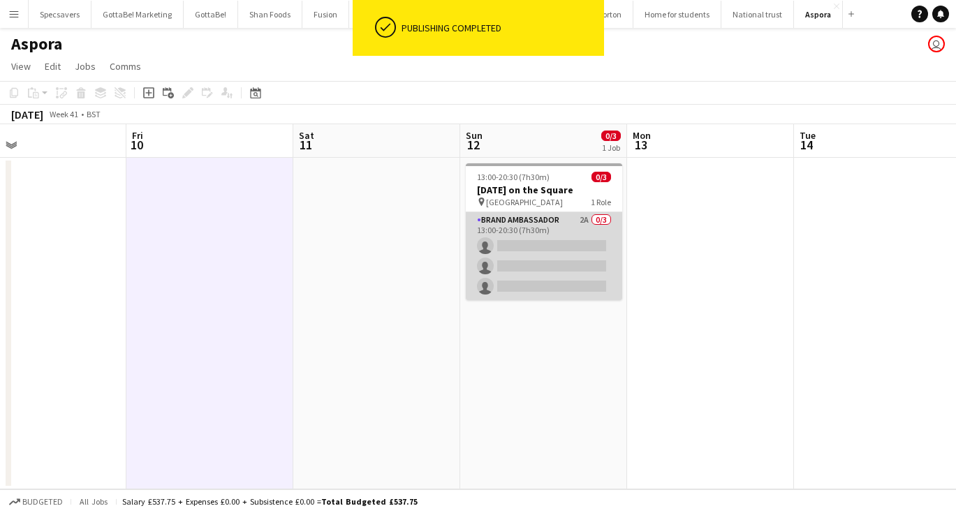
click at [568, 249] on app-card-role "Brand Ambassador 2A 0/3 13:00-20:30 (7h30m) single-neutral-actions single-neutr…" at bounding box center [544, 256] width 156 height 88
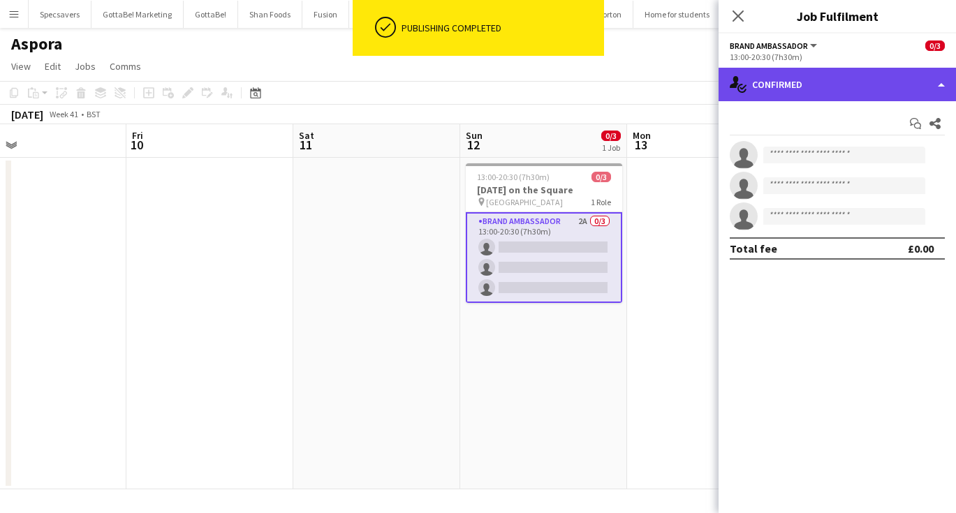
click at [877, 78] on div "single-neutral-actions-check-2 Confirmed" at bounding box center [837, 85] width 237 height 34
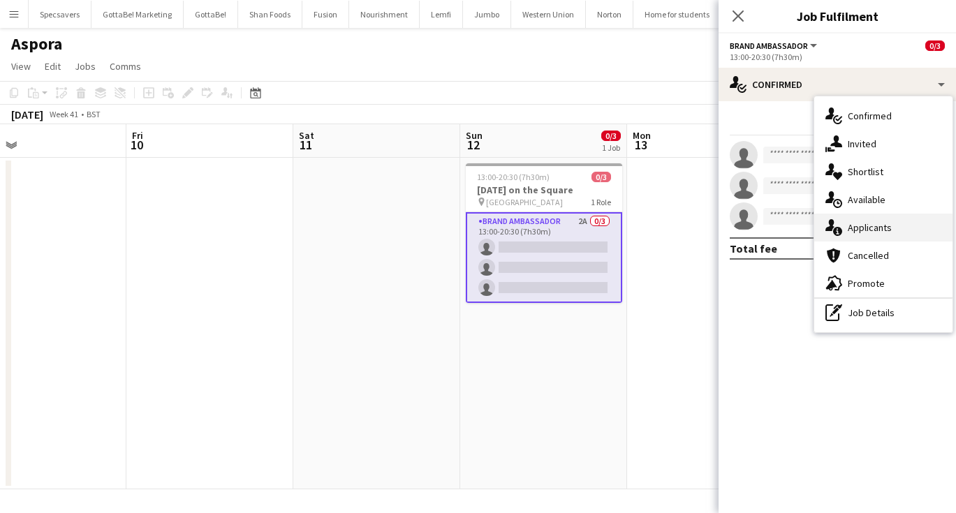
click at [879, 233] on span "Applicants" at bounding box center [870, 227] width 44 height 13
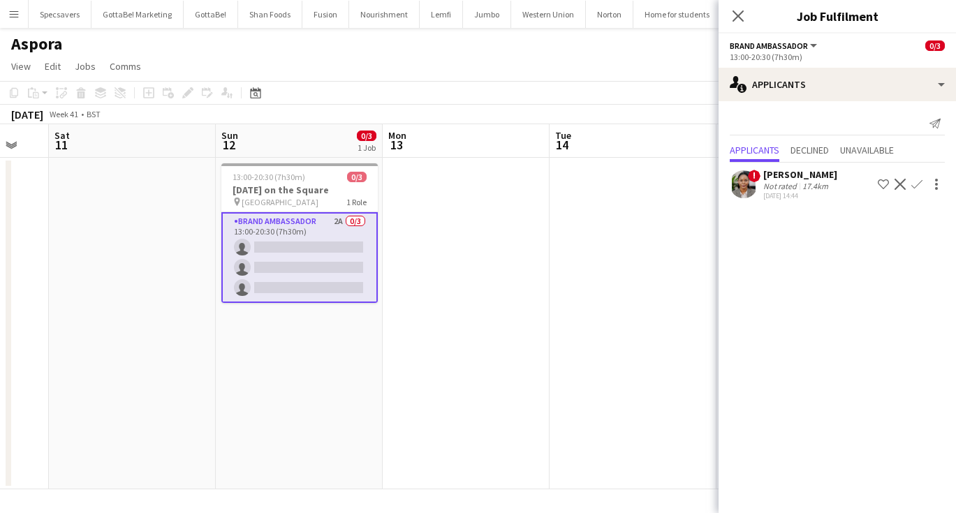
scroll to position [0, 284]
click at [521, 362] on app-date-cell at bounding box center [466, 324] width 167 height 332
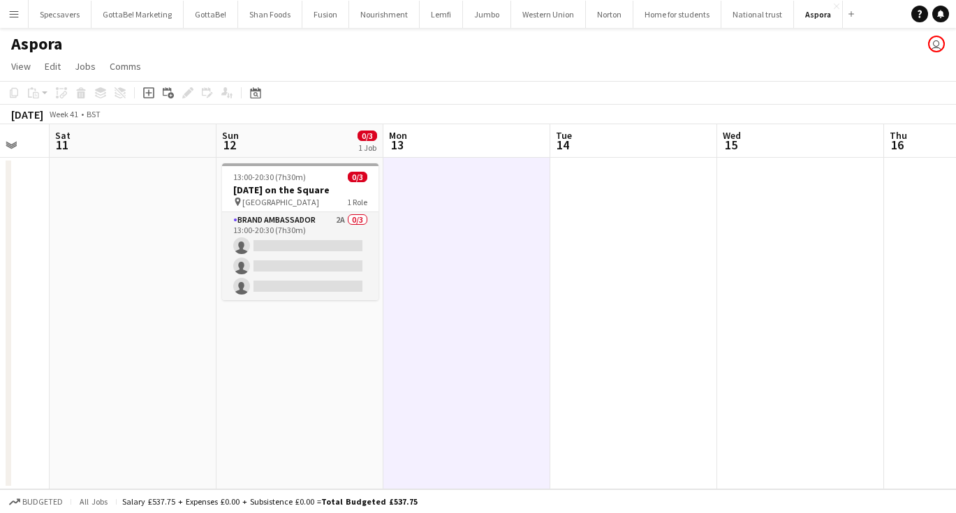
click at [553, 31] on div "Aspora user" at bounding box center [478, 41] width 956 height 27
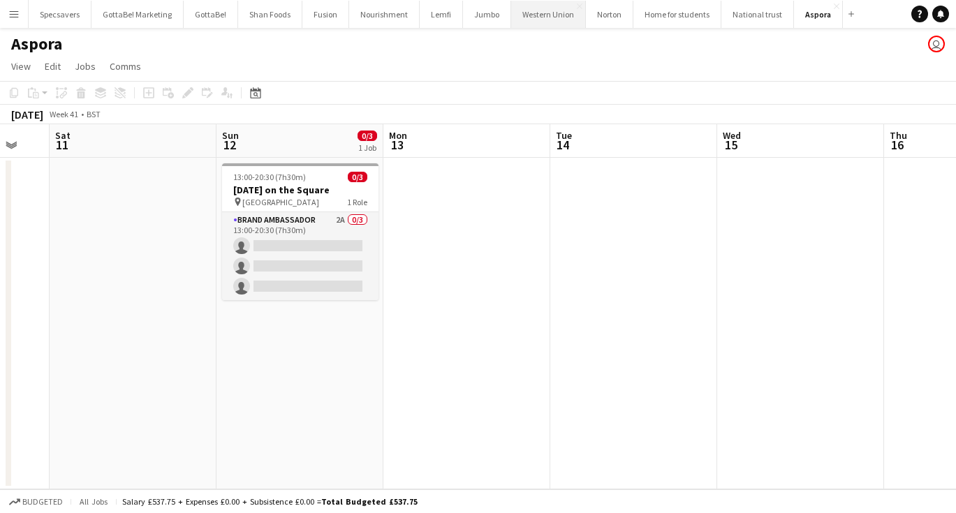
click at [548, 17] on button "Western Union Close" at bounding box center [548, 14] width 75 height 27
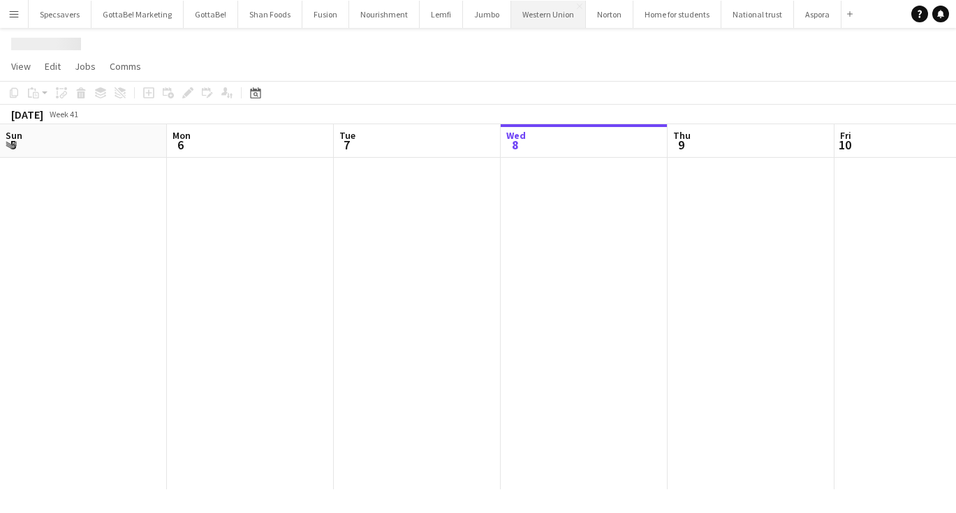
scroll to position [0, 334]
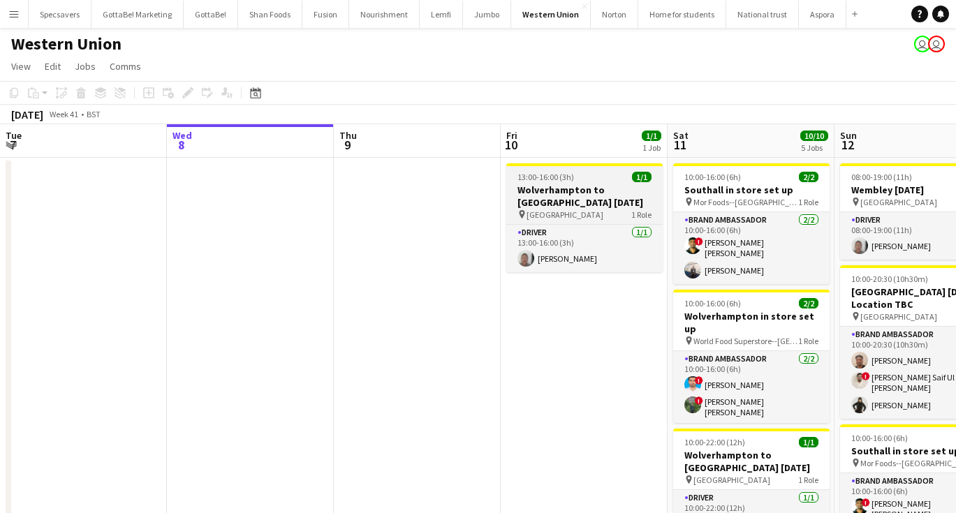
click at [550, 214] on span "[GEOGRAPHIC_DATA]" at bounding box center [565, 214] width 77 height 10
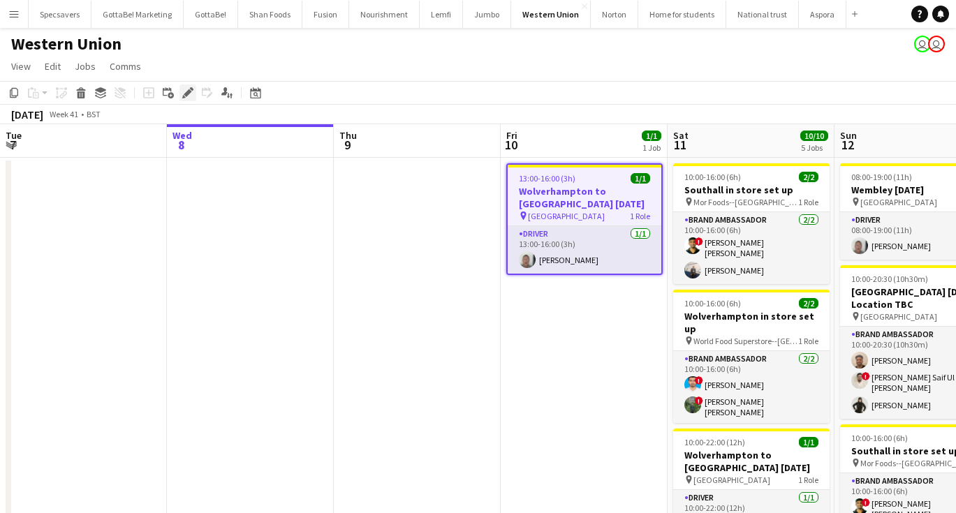
click at [184, 95] on icon at bounding box center [188, 93] width 8 height 8
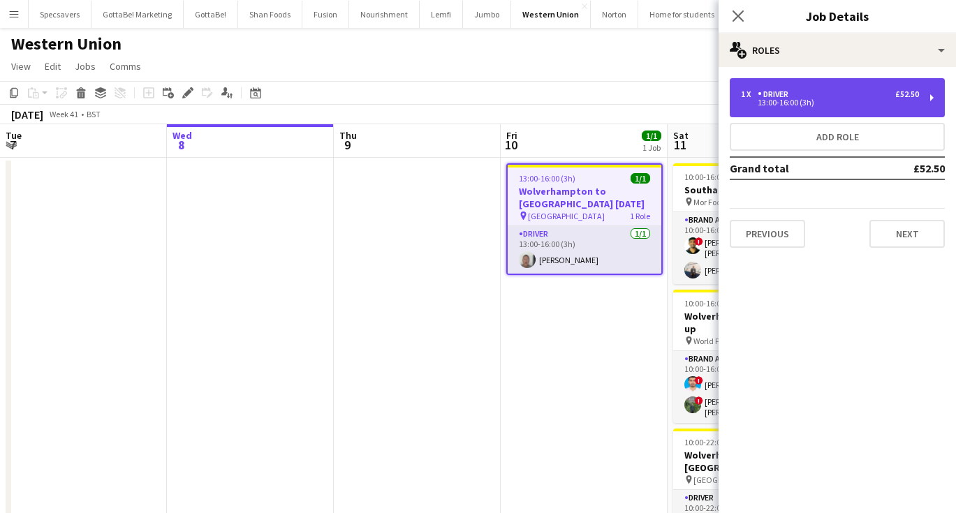
click at [818, 98] on div "1 x Driver £52.50" at bounding box center [830, 94] width 178 height 10
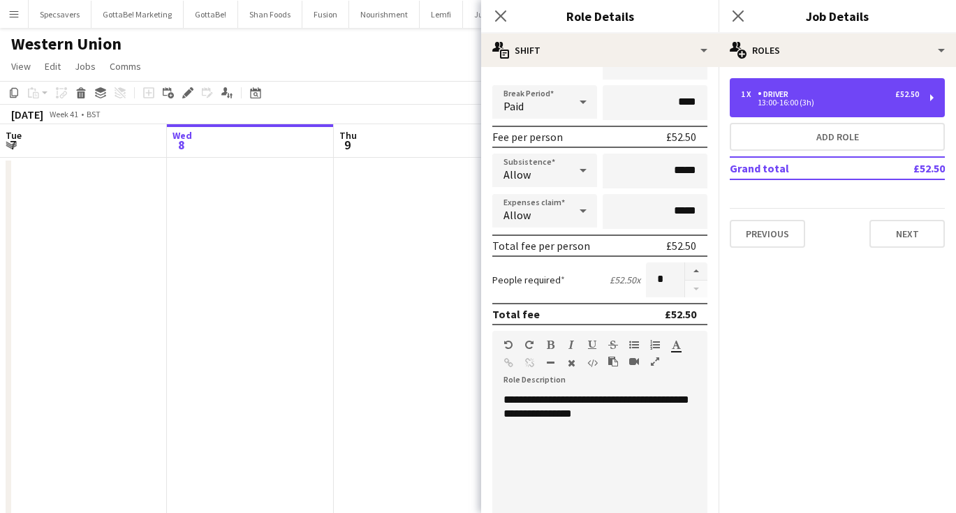
scroll to position [158, 0]
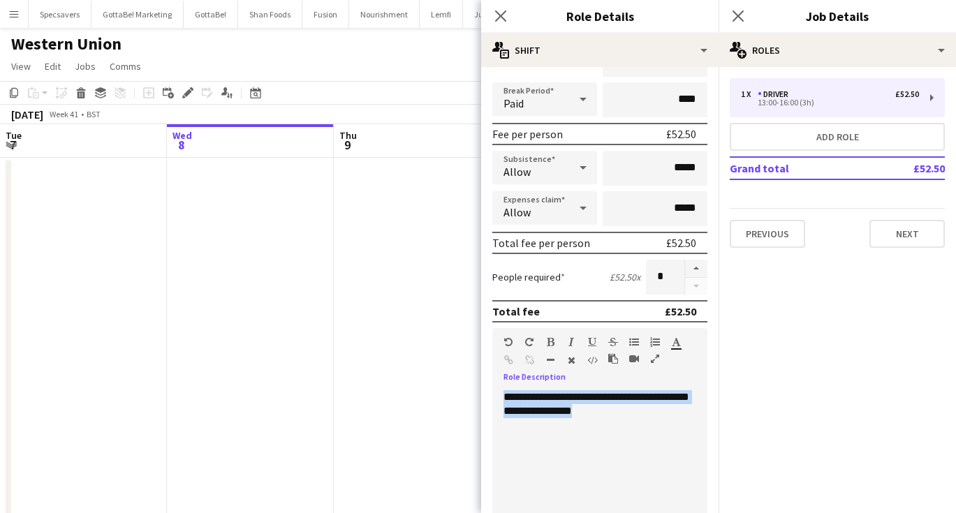
drag, startPoint x: 613, startPoint y: 406, endPoint x: 496, endPoint y: 395, distance: 117.2
click at [496, 395] on div "**********" at bounding box center [599, 474] width 215 height 168
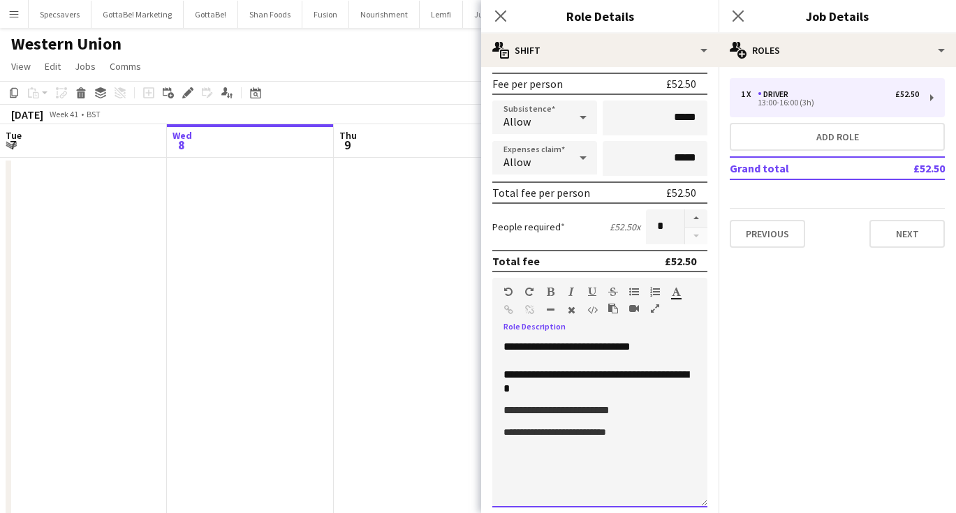
scroll to position [216, 0]
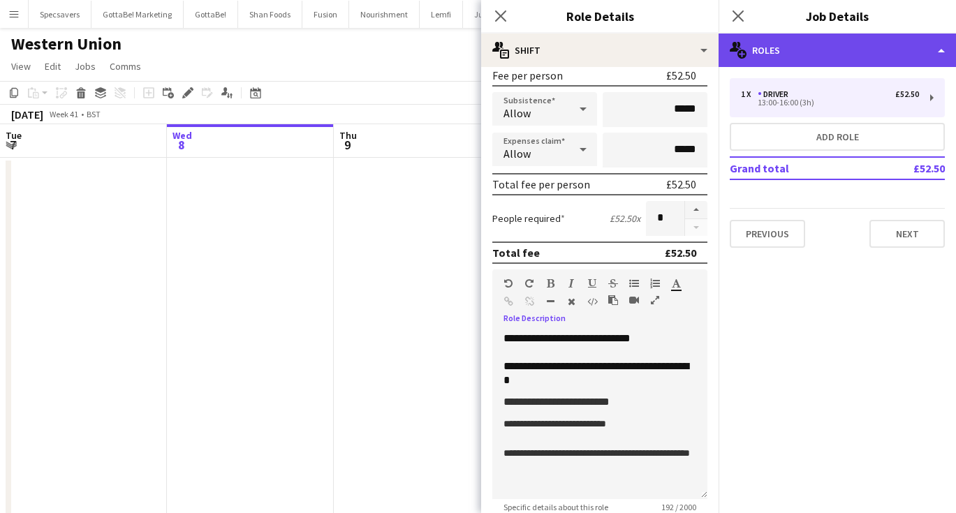
click at [827, 58] on div "multiple-users-add Roles" at bounding box center [837, 51] width 237 height 34
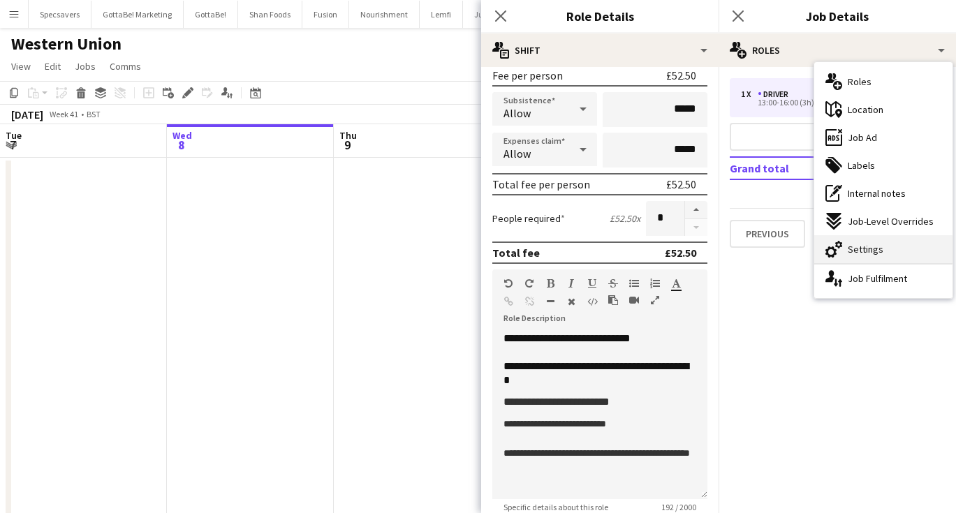
click at [874, 256] on div "cog-double-3 Settings" at bounding box center [883, 249] width 138 height 28
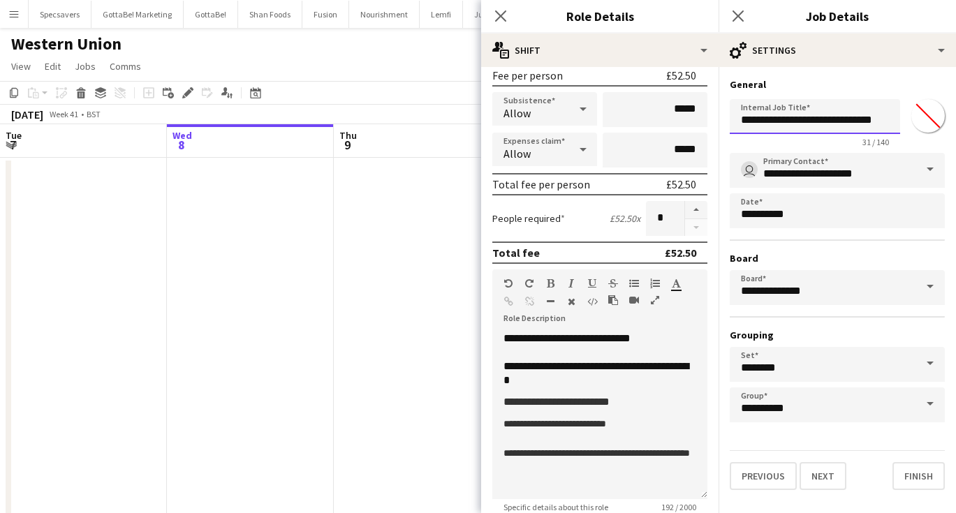
click at [819, 124] on input "**********" at bounding box center [815, 116] width 170 height 35
type input "**********"
click at [743, 13] on icon "Close pop-in" at bounding box center [737, 15] width 13 height 13
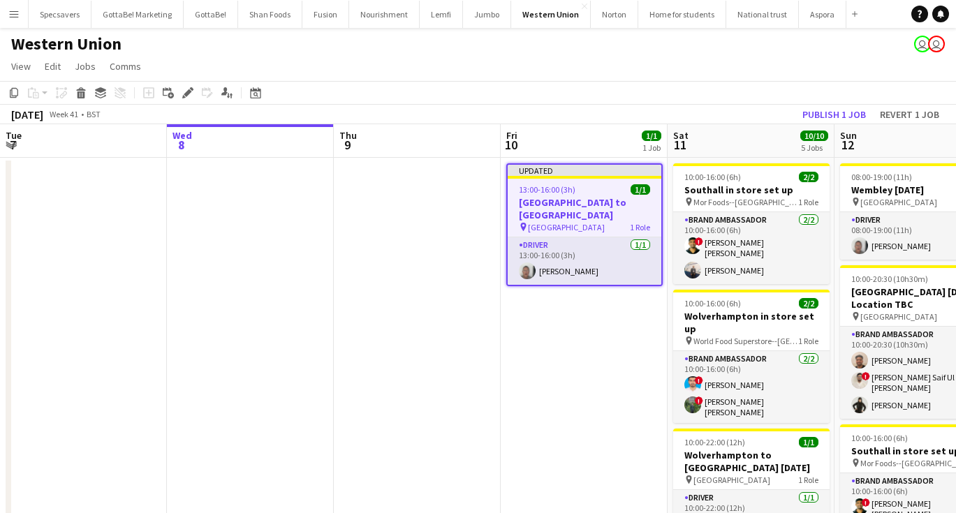
click at [550, 213] on h3 "[GEOGRAPHIC_DATA] to [GEOGRAPHIC_DATA]" at bounding box center [585, 208] width 154 height 25
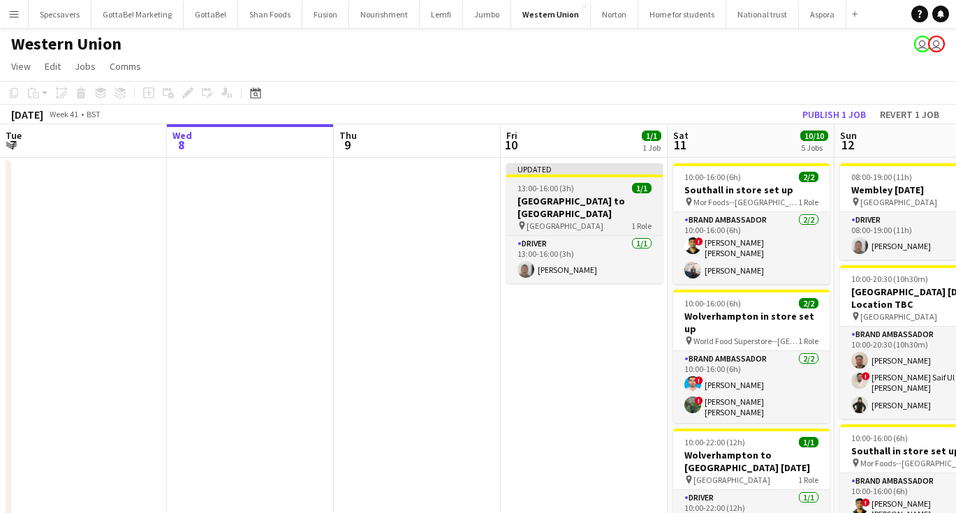
click at [557, 216] on h3 "[GEOGRAPHIC_DATA] to [GEOGRAPHIC_DATA]" at bounding box center [584, 207] width 156 height 25
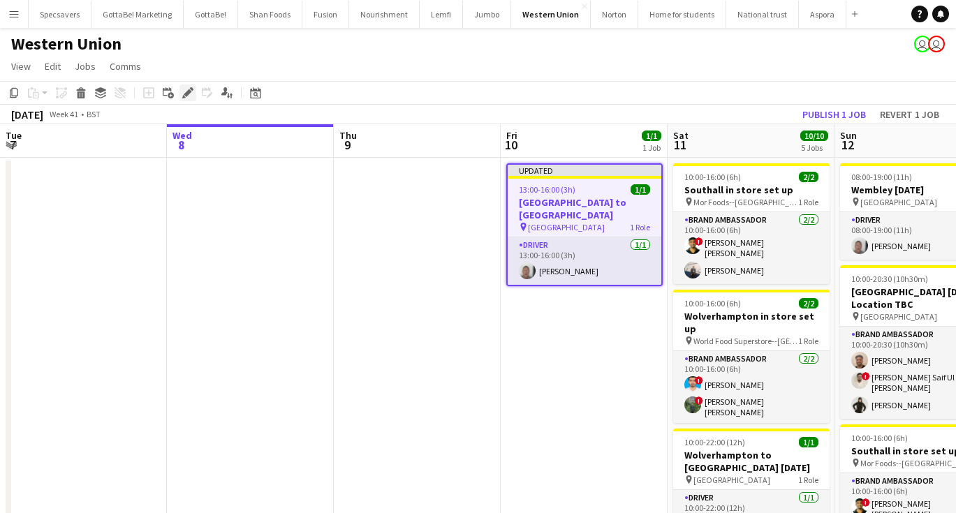
click at [190, 89] on icon at bounding box center [191, 88] width 3 height 3
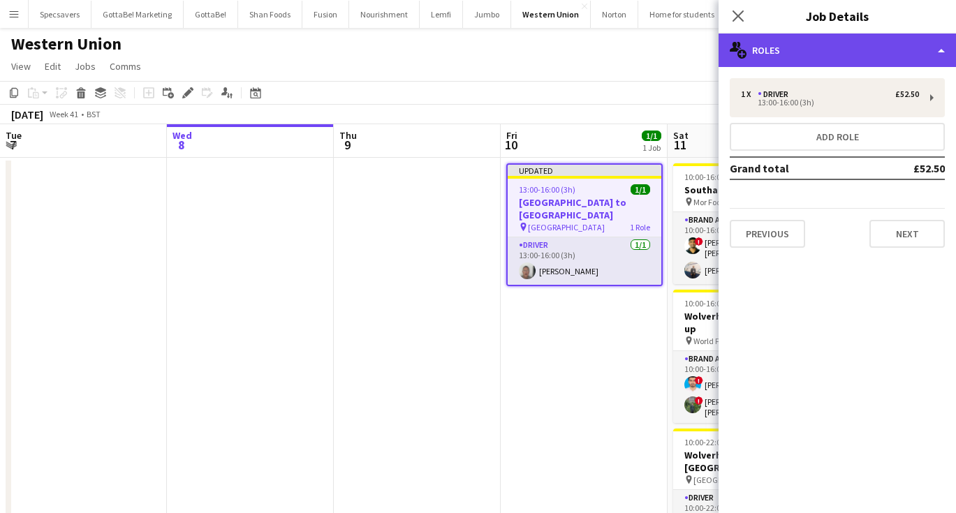
click at [822, 52] on div "multiple-users-add Roles" at bounding box center [837, 51] width 237 height 34
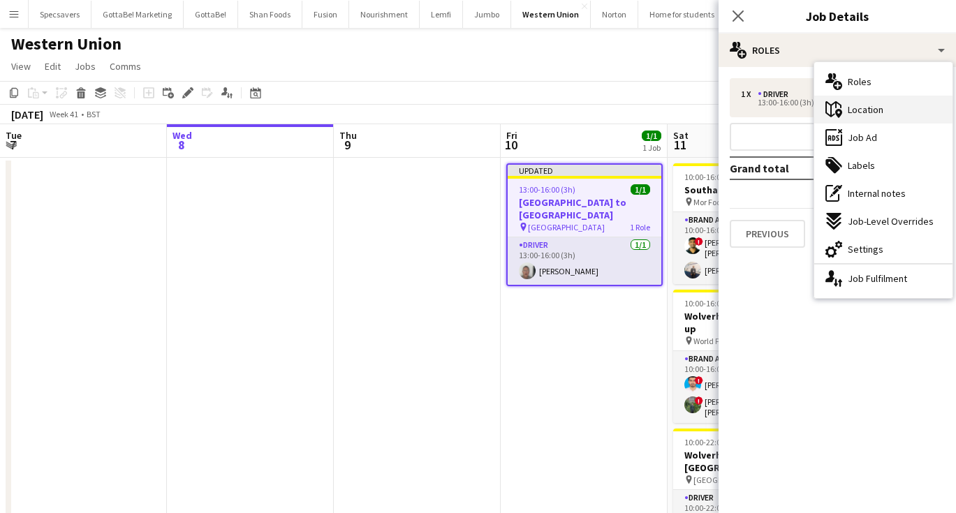
click at [870, 107] on span "Location" at bounding box center [866, 109] width 36 height 13
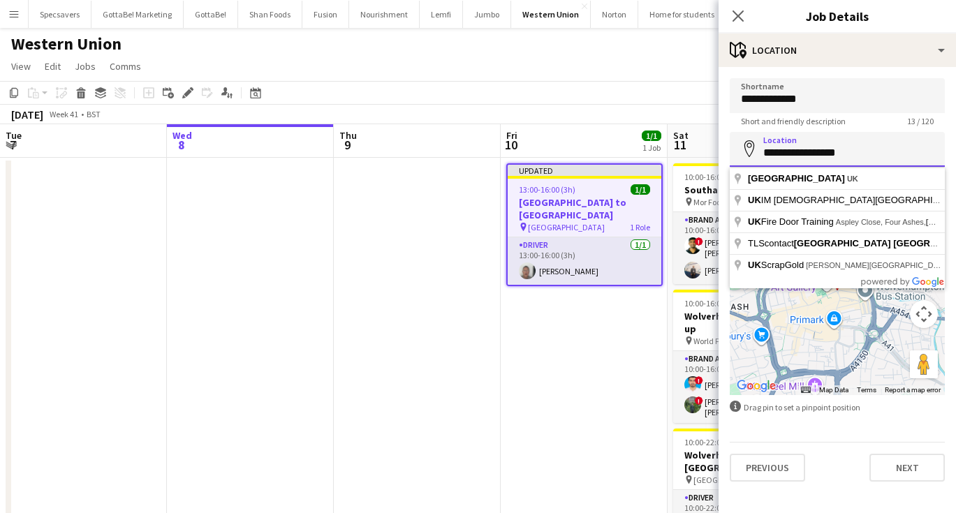
paste input "**********"
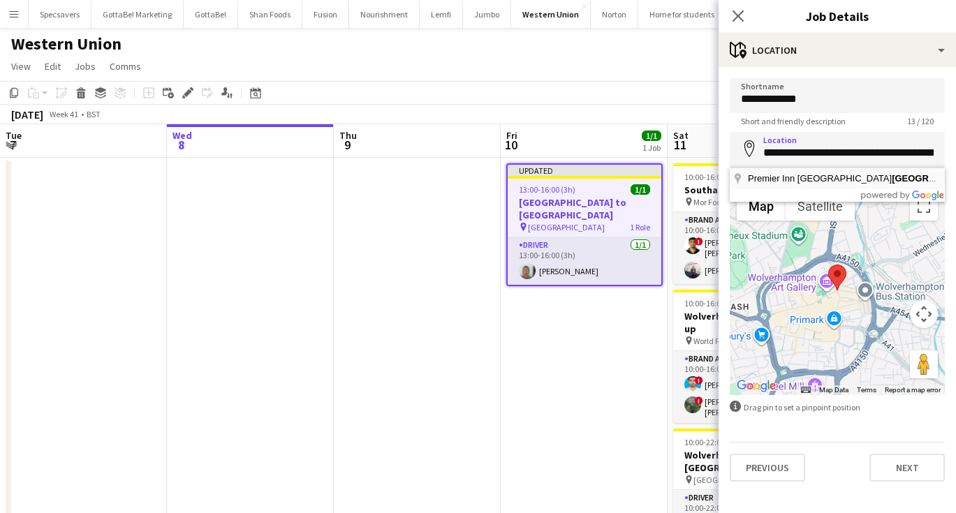
type input "**********"
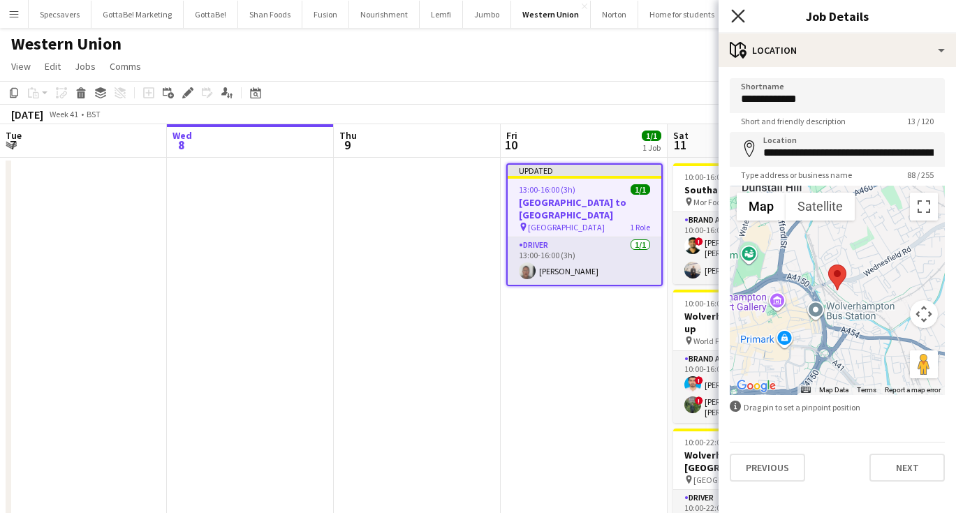
click at [736, 10] on icon "Close pop-in" at bounding box center [737, 15] width 13 height 13
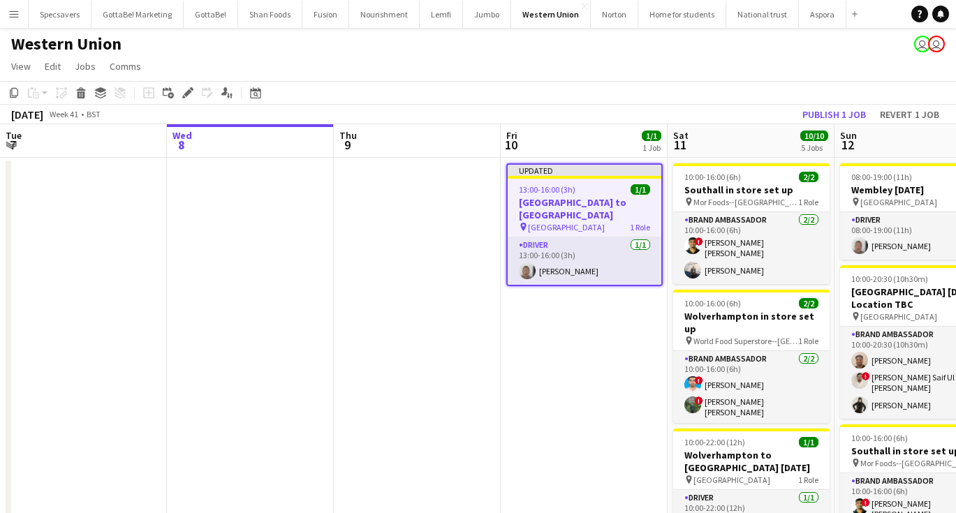
click at [556, 351] on app-date-cell "Updated 13:00-16:00 (3h) 1/1 [GEOGRAPHIC_DATA] to [GEOGRAPHIC_DATA] pin Wolverh…" at bounding box center [584, 505] width 167 height 695
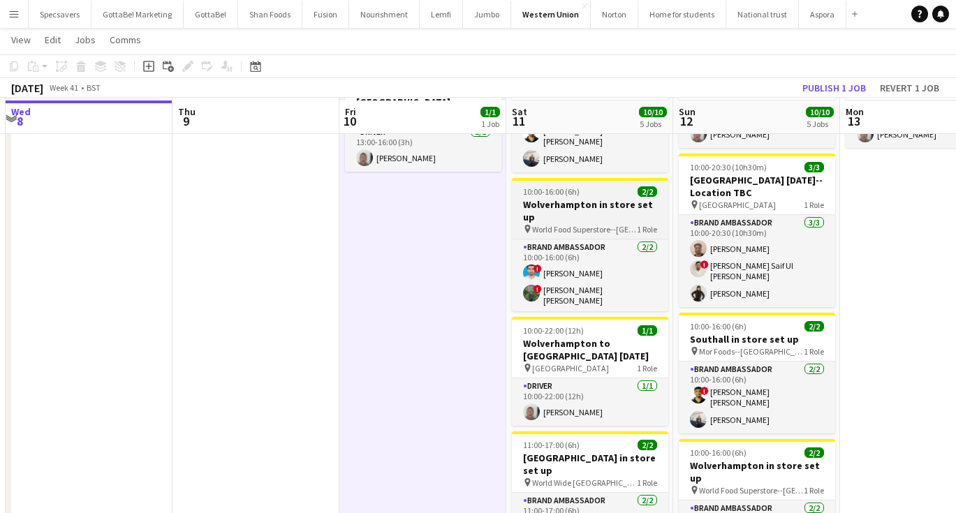
scroll to position [115, 0]
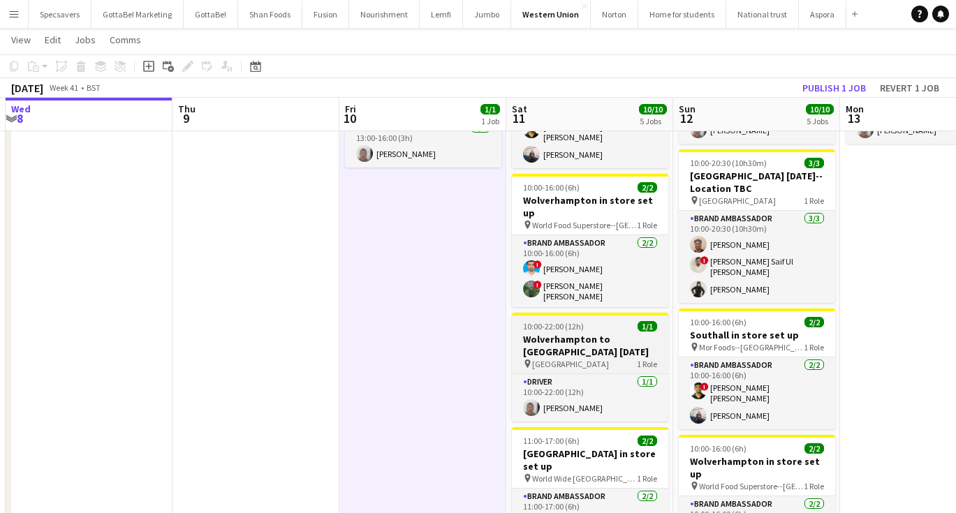
click at [588, 333] on h3 "Wolverhampton to [GEOGRAPHIC_DATA] [DATE]" at bounding box center [590, 345] width 156 height 25
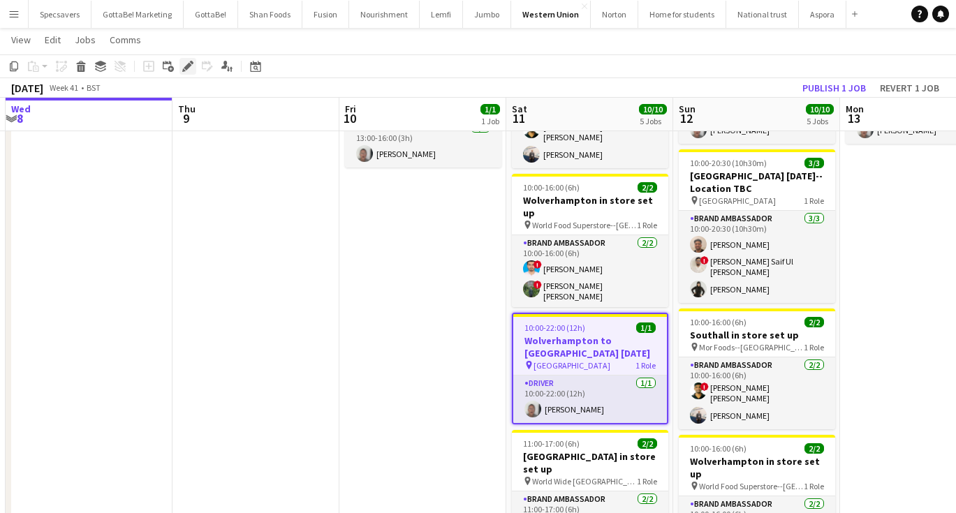
click at [191, 64] on icon "Edit" at bounding box center [187, 66] width 11 height 11
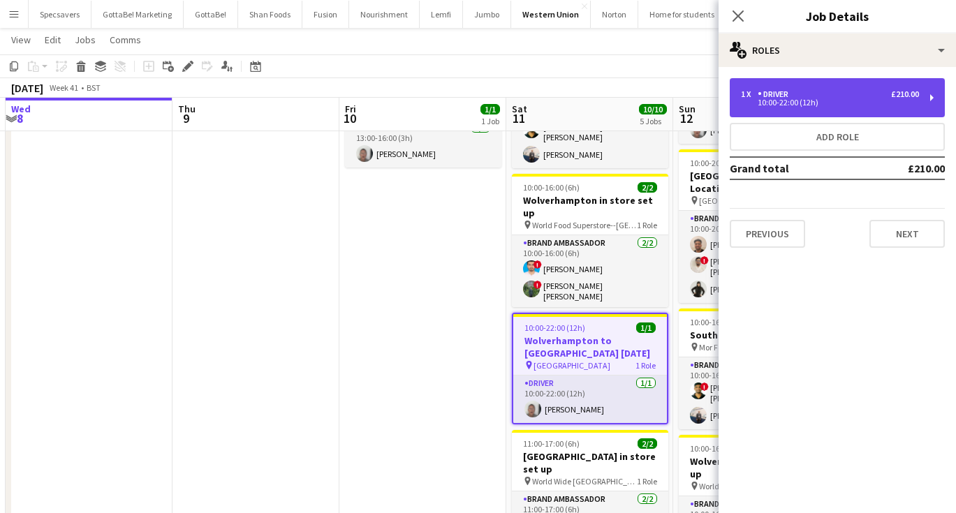
click at [788, 101] on div "10:00-22:00 (12h)" at bounding box center [830, 102] width 178 height 7
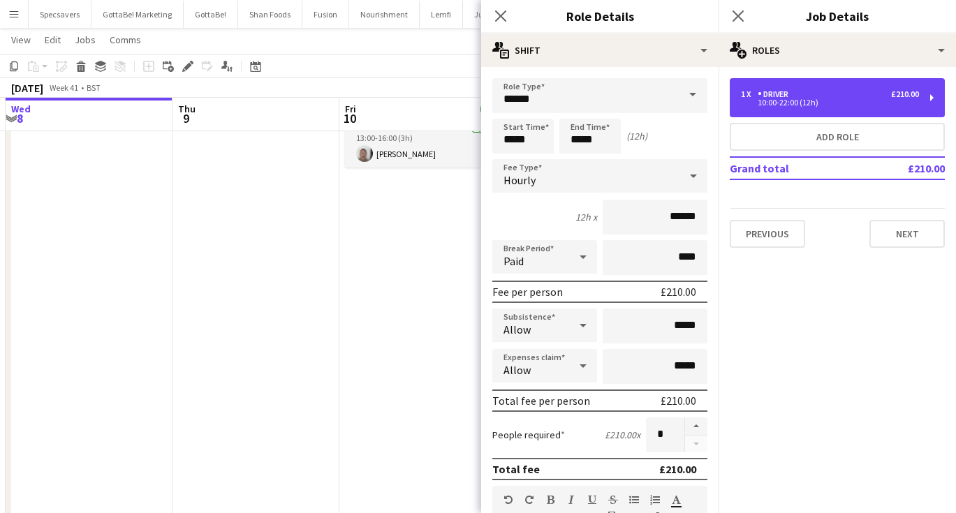
scroll to position [0, 0]
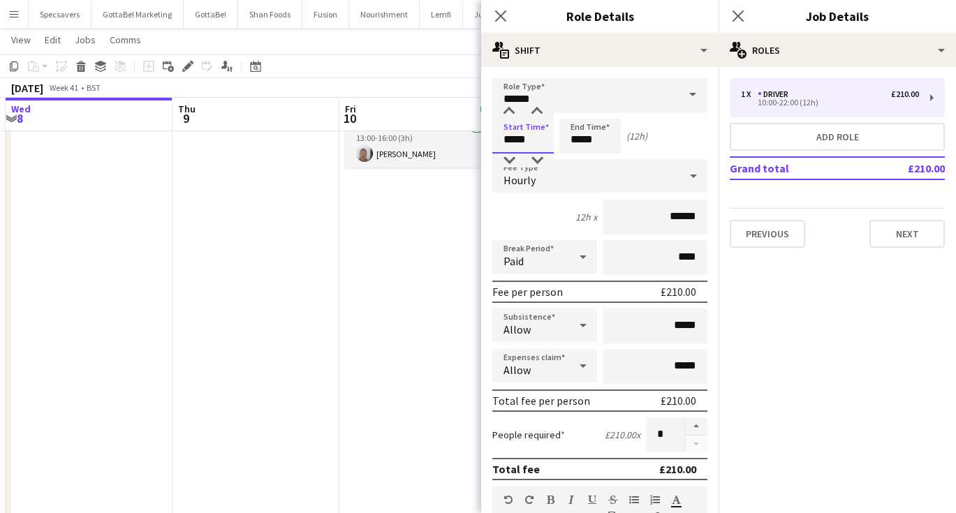
drag, startPoint x: 531, startPoint y: 135, endPoint x: 499, endPoint y: 135, distance: 32.1
click at [499, 135] on input "*****" at bounding box center [522, 136] width 61 height 35
type input "*****"
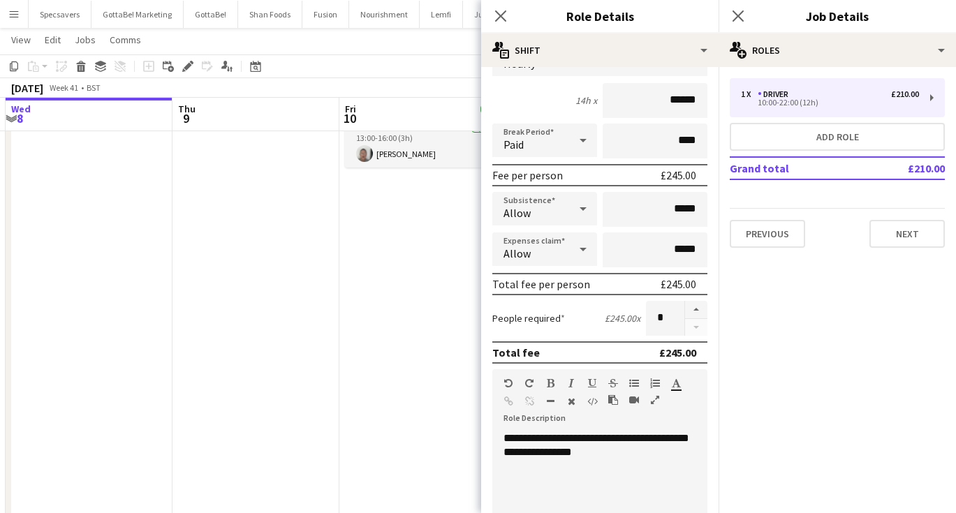
scroll to position [129, 0]
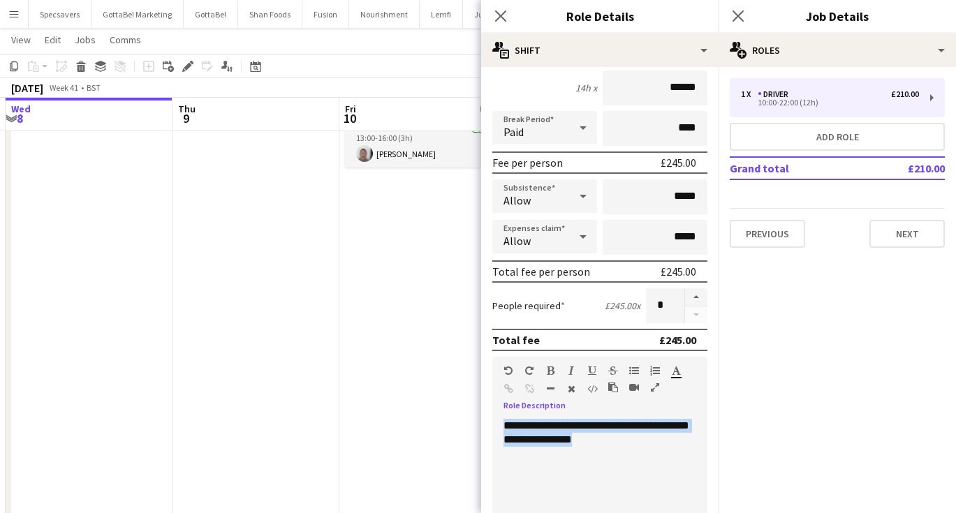
drag, startPoint x: 607, startPoint y: 434, endPoint x: 499, endPoint y: 424, distance: 108.7
click at [499, 424] on div "**********" at bounding box center [599, 503] width 215 height 168
paste div
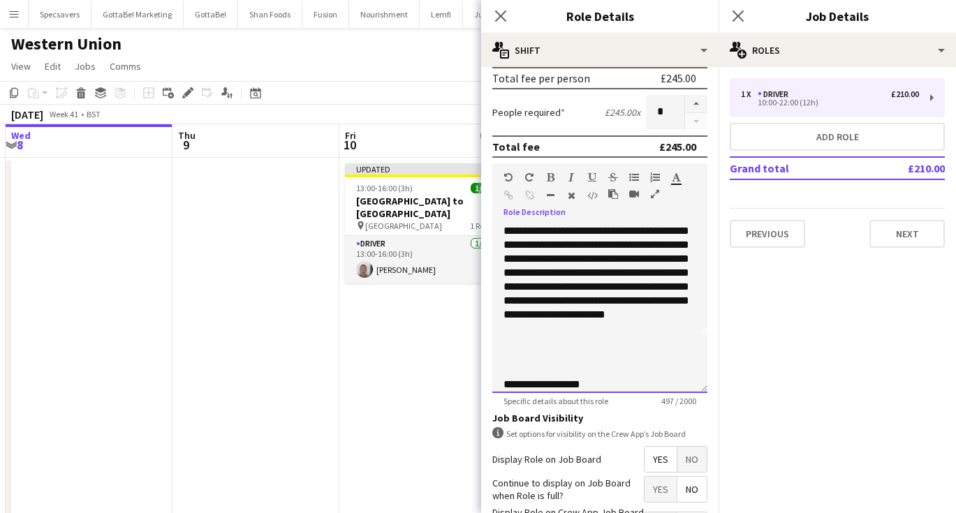
scroll to position [97, 0]
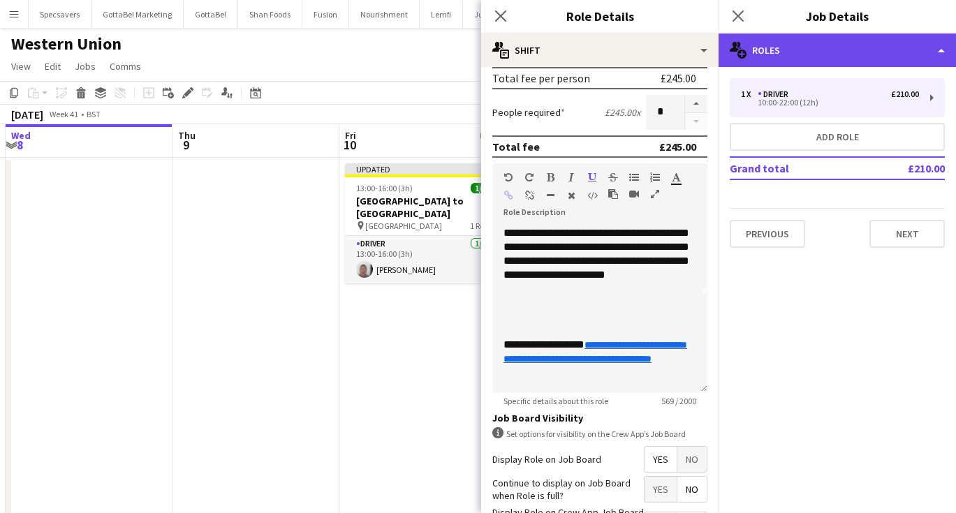
click at [827, 45] on div "multiple-users-add Roles" at bounding box center [837, 51] width 237 height 34
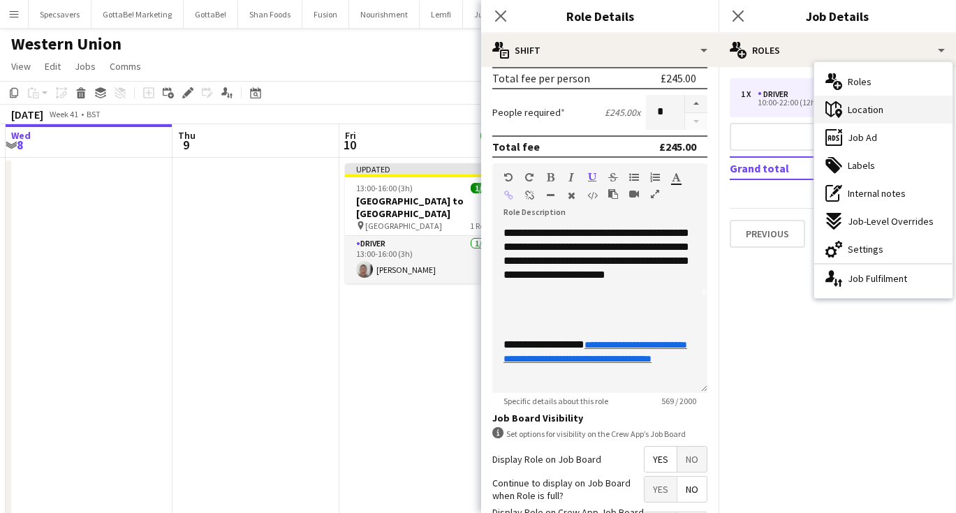
click at [847, 111] on div "maps-pin-1 Location" at bounding box center [883, 110] width 138 height 28
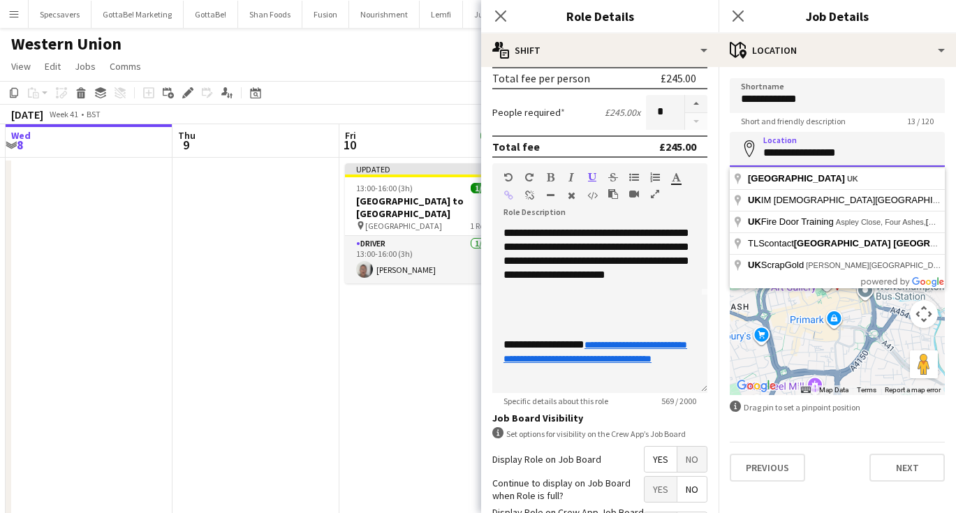
paste input "**********"
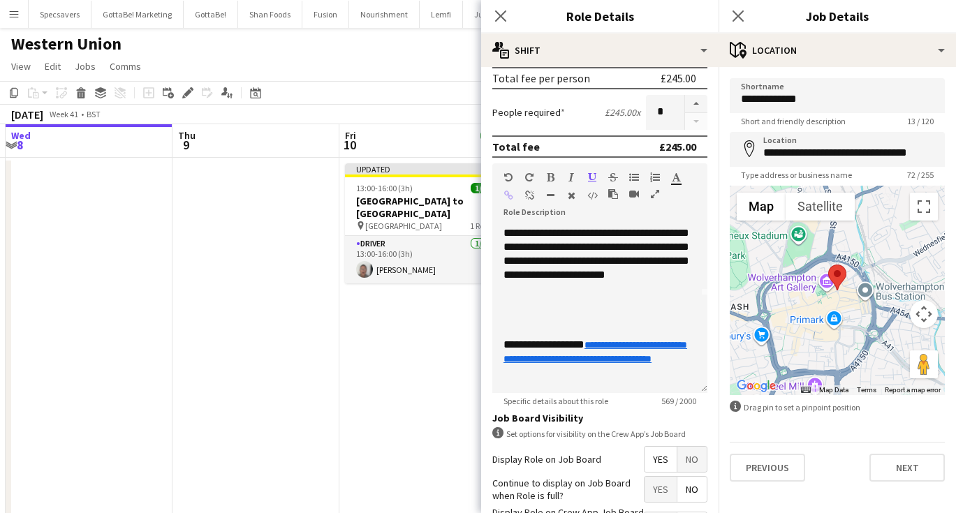
type input "**********"
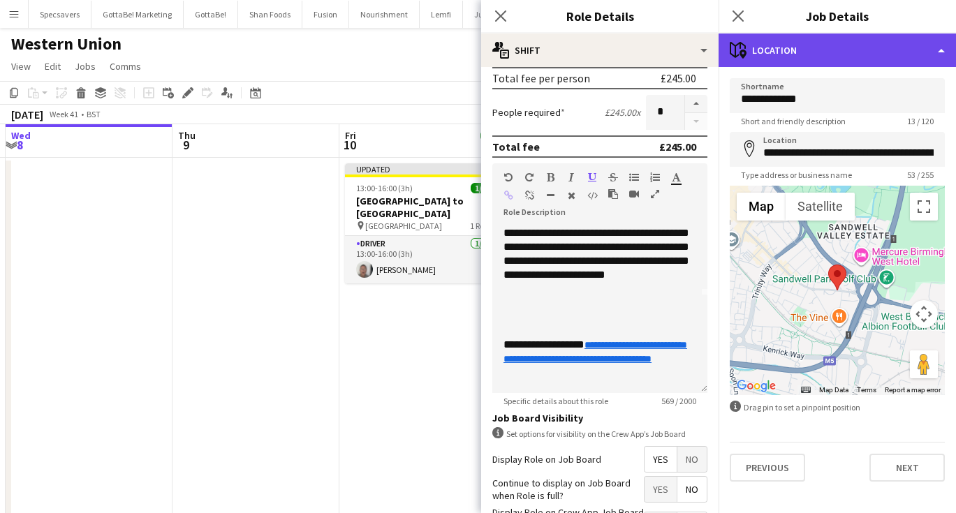
click at [777, 45] on div "maps-pin-1 Location" at bounding box center [837, 51] width 237 height 34
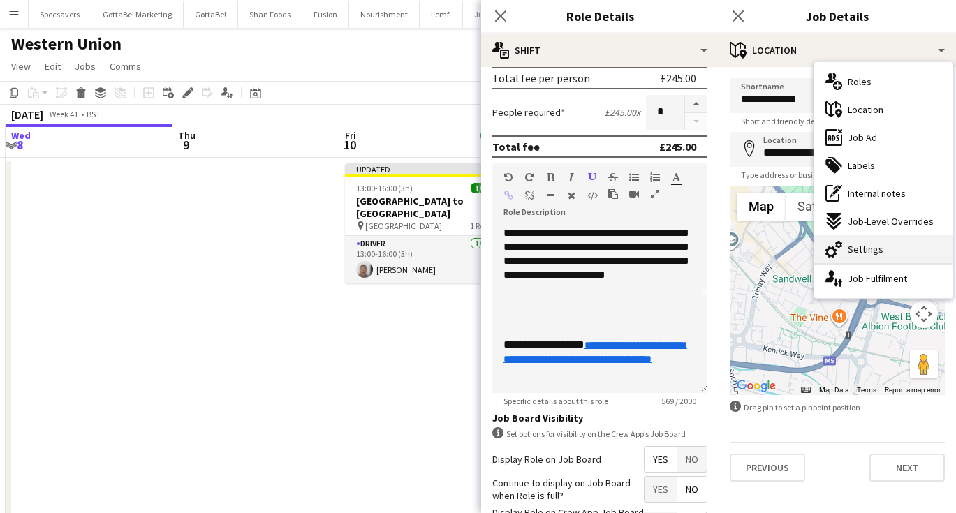
click at [868, 249] on span "Settings" at bounding box center [866, 249] width 36 height 13
type input "*******"
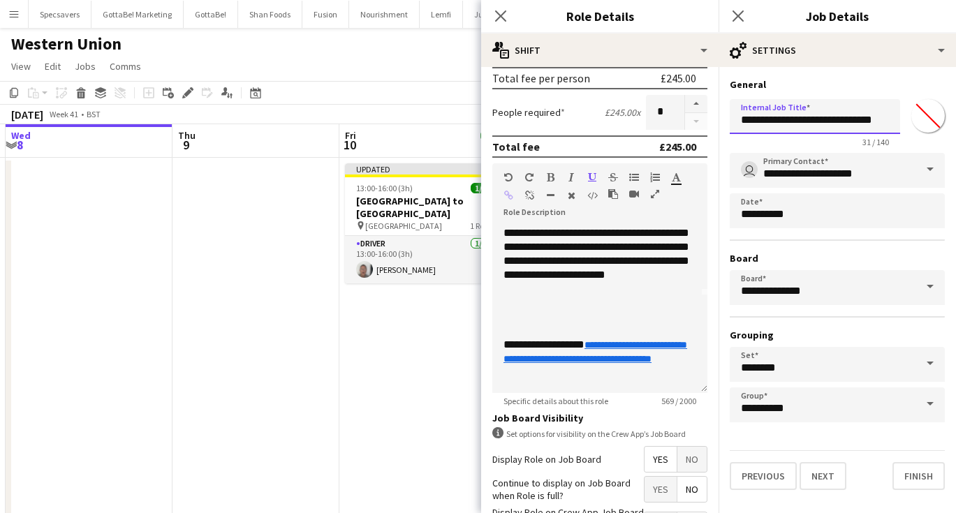
click at [814, 113] on input "**********" at bounding box center [815, 116] width 170 height 35
type input "**********"
click at [574, 260] on div "**********" at bounding box center [599, 226] width 193 height 196
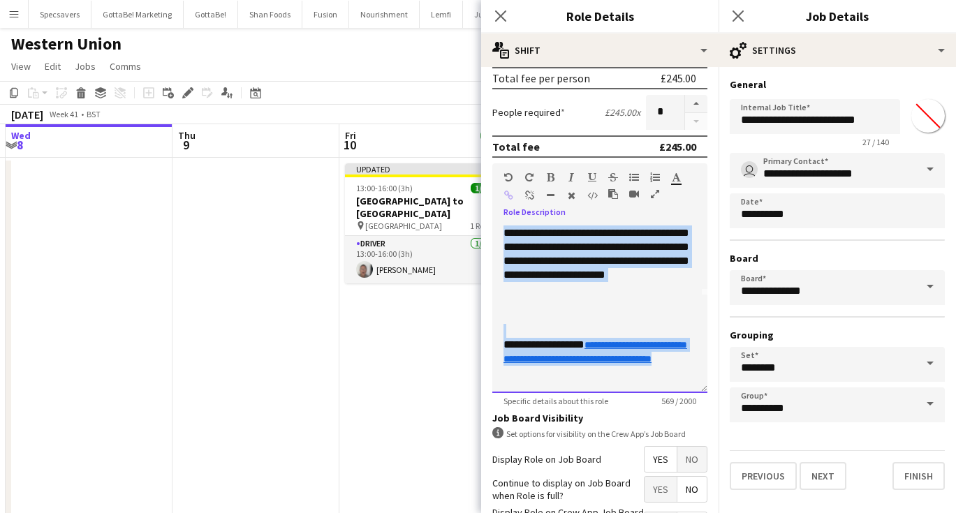
copy div "**********"
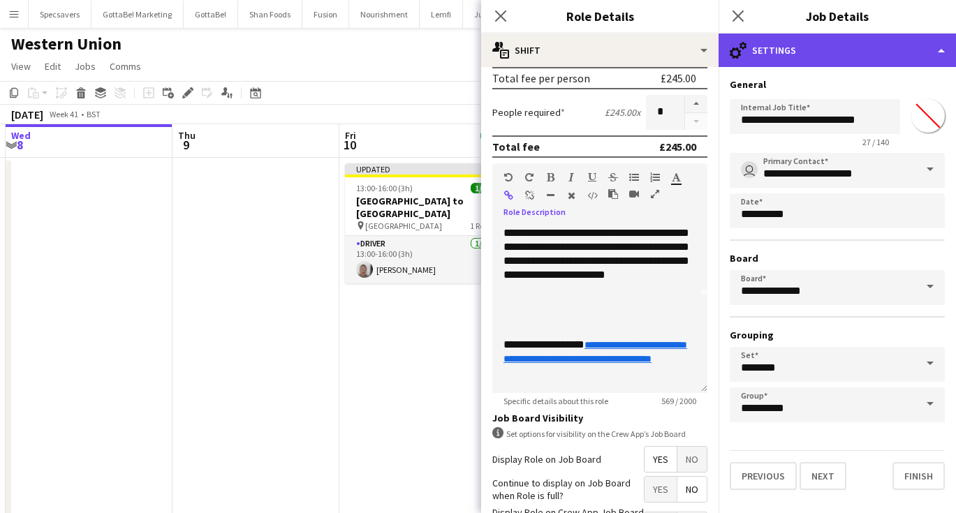
click at [809, 44] on div "cog-double-3 Settings" at bounding box center [837, 51] width 237 height 34
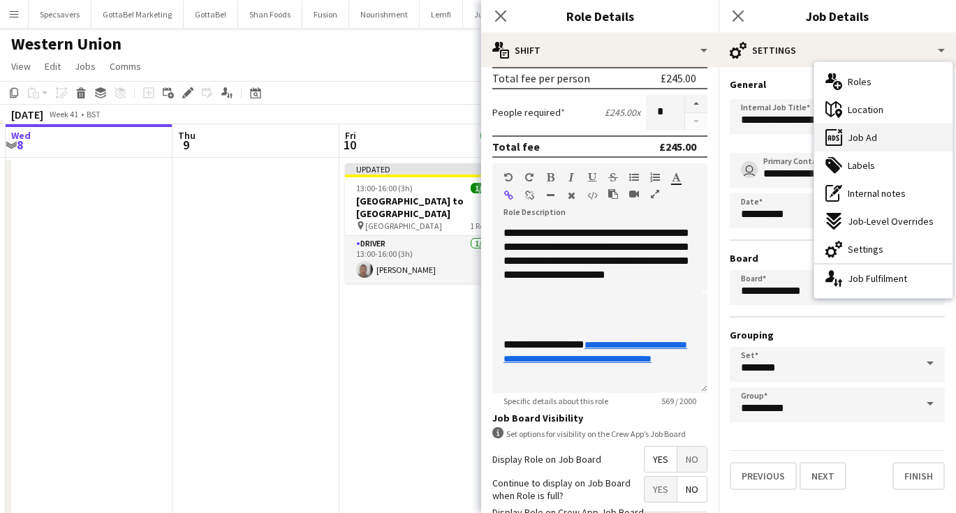
click at [853, 129] on div "ads-window Job Ad" at bounding box center [883, 138] width 138 height 28
type input "**********"
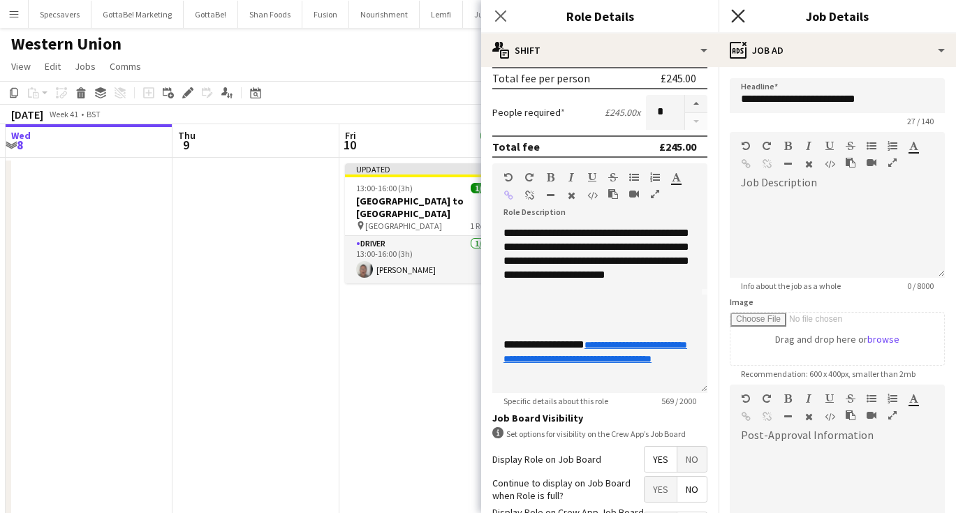
click at [737, 15] on icon at bounding box center [737, 15] width 13 height 13
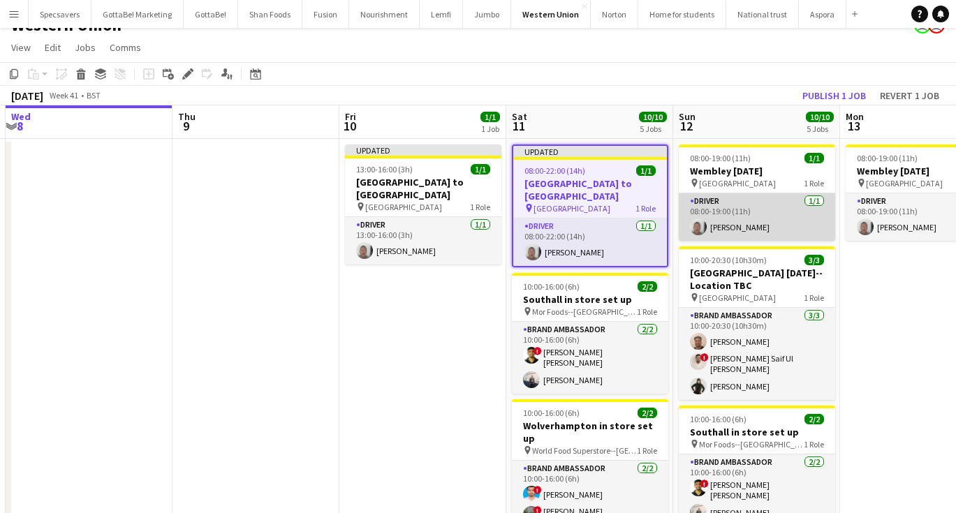
scroll to position [20, 0]
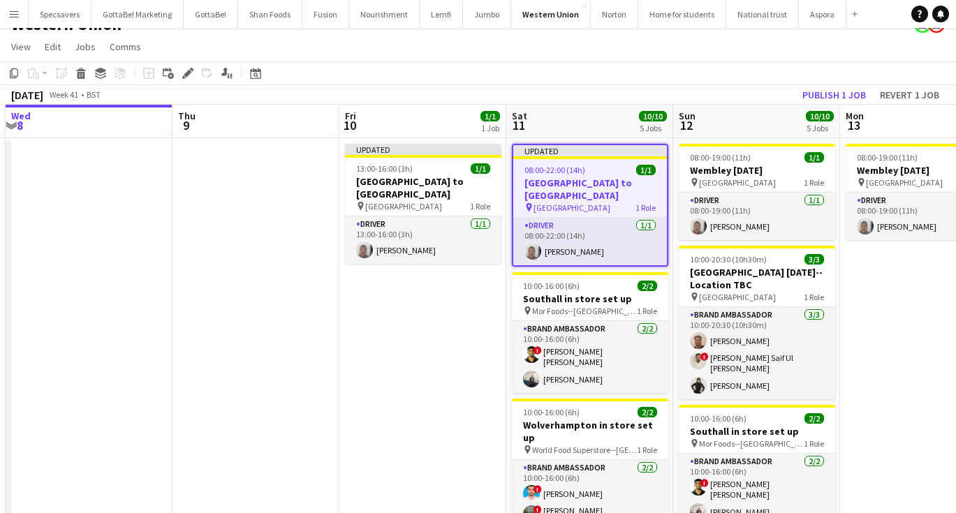
click at [873, 300] on app-date-cell "08:00-19:00 (11h) 1/1 Wembley [DATE] pin Wembley 1 Role Driver [DATE] 08:00-19:…" at bounding box center [923, 491] width 167 height 706
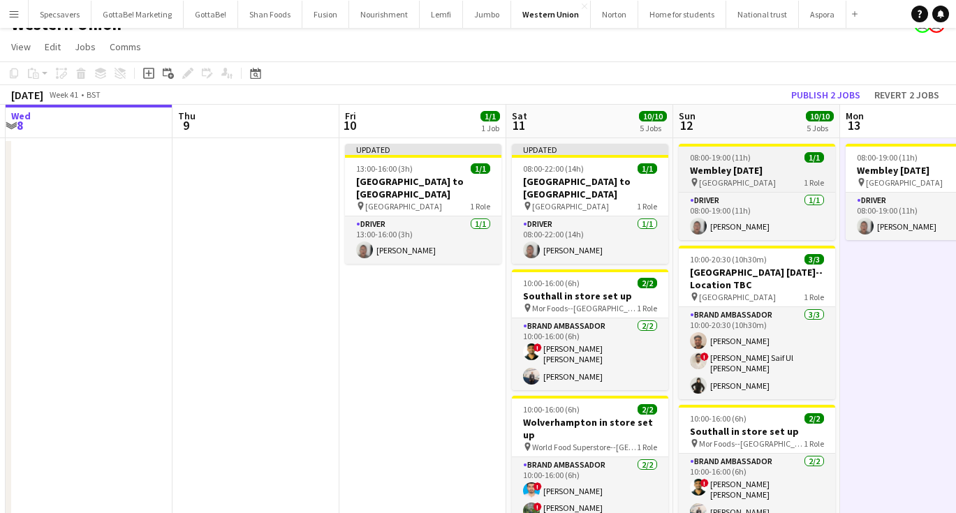
click at [714, 161] on span "08:00-19:00 (11h)" at bounding box center [720, 157] width 61 height 10
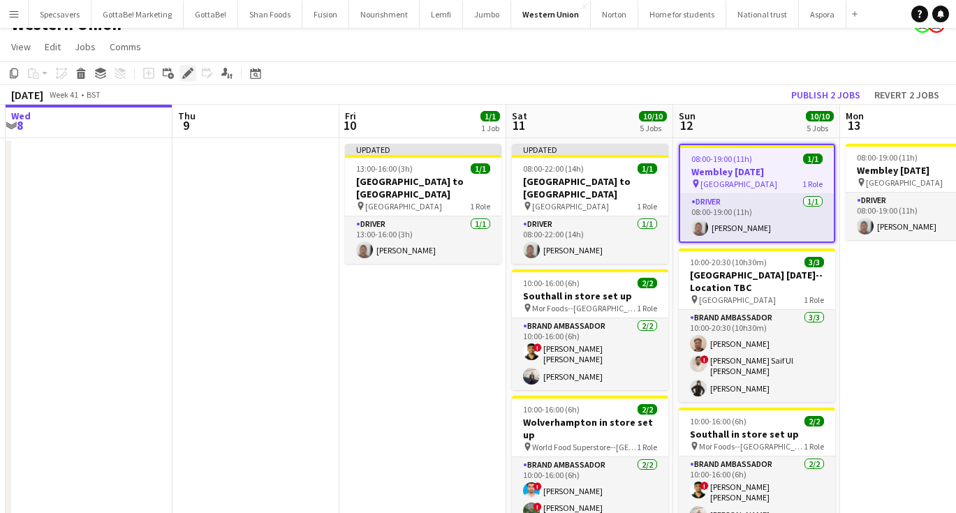
click at [189, 70] on icon at bounding box center [188, 74] width 8 height 8
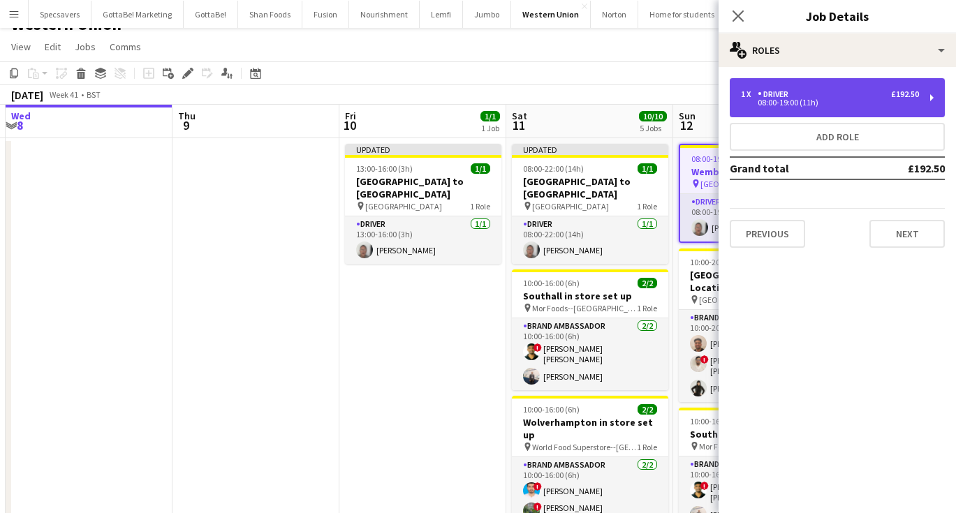
click at [808, 94] on div "1 x Driver £192.50" at bounding box center [830, 94] width 178 height 10
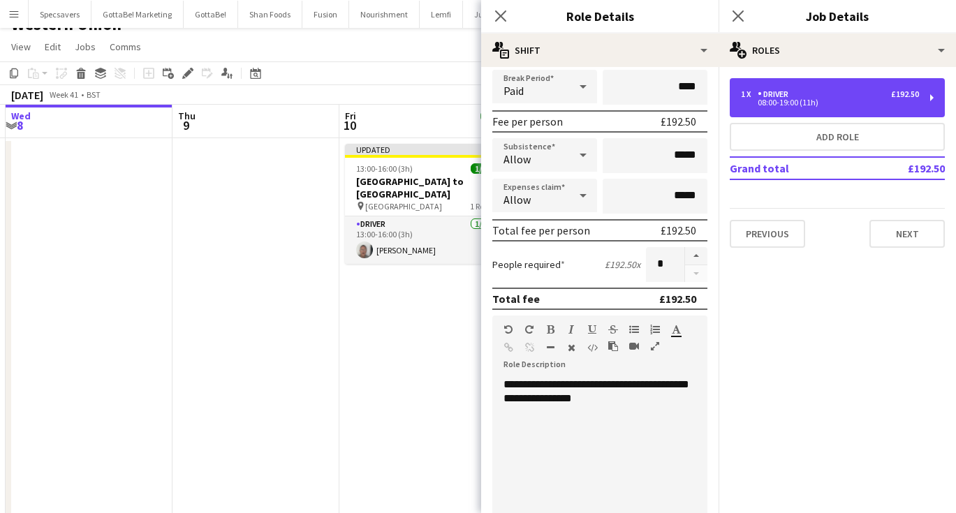
scroll to position [359, 0]
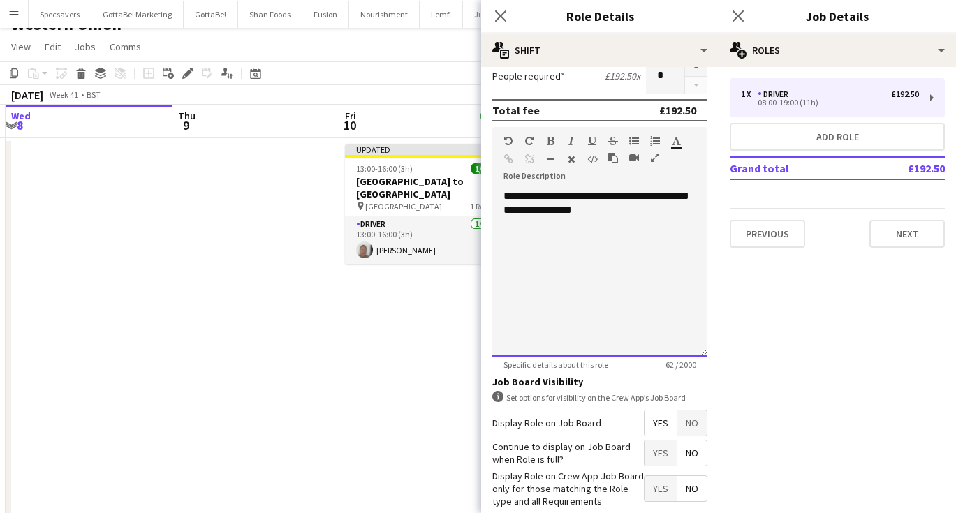
click at [569, 258] on div "**********" at bounding box center [599, 273] width 215 height 168
paste div
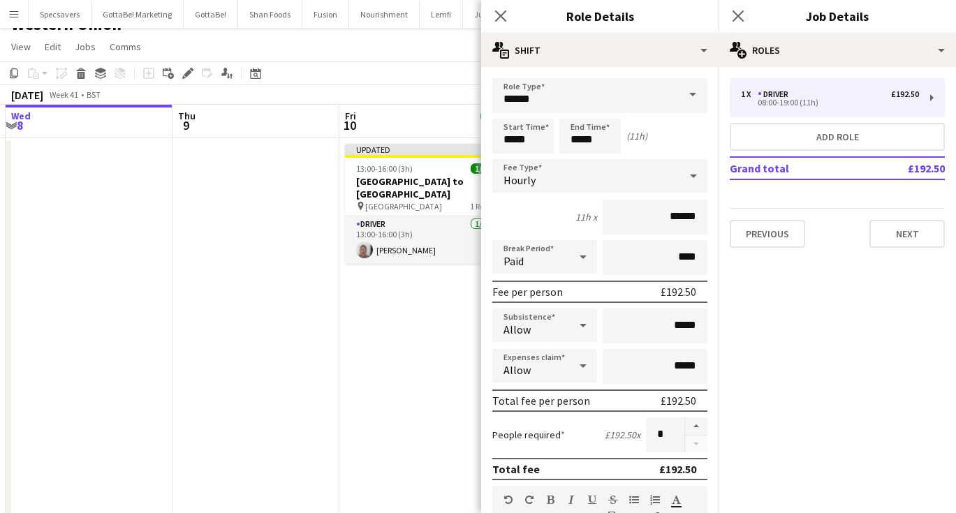
scroll to position [0, 0]
drag, startPoint x: 601, startPoint y: 139, endPoint x: 567, endPoint y: 138, distance: 33.5
click at [567, 138] on input "*****" at bounding box center [589, 136] width 61 height 35
type input "*****"
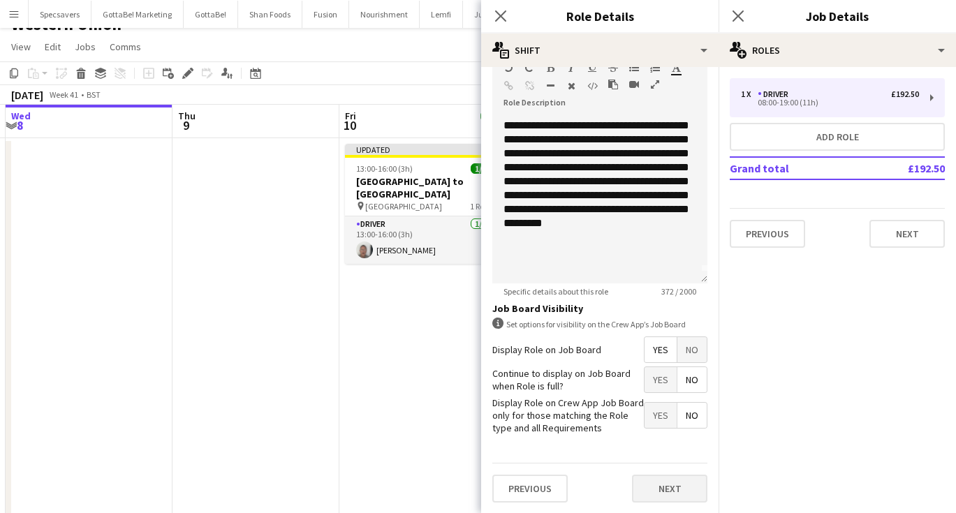
scroll to position [11, 0]
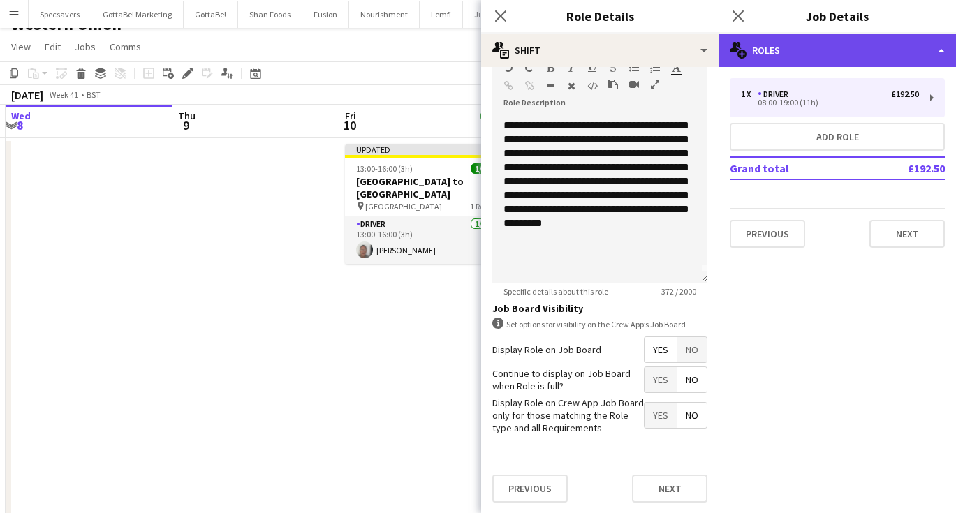
click at [797, 44] on div "multiple-users-add Roles" at bounding box center [837, 51] width 237 height 34
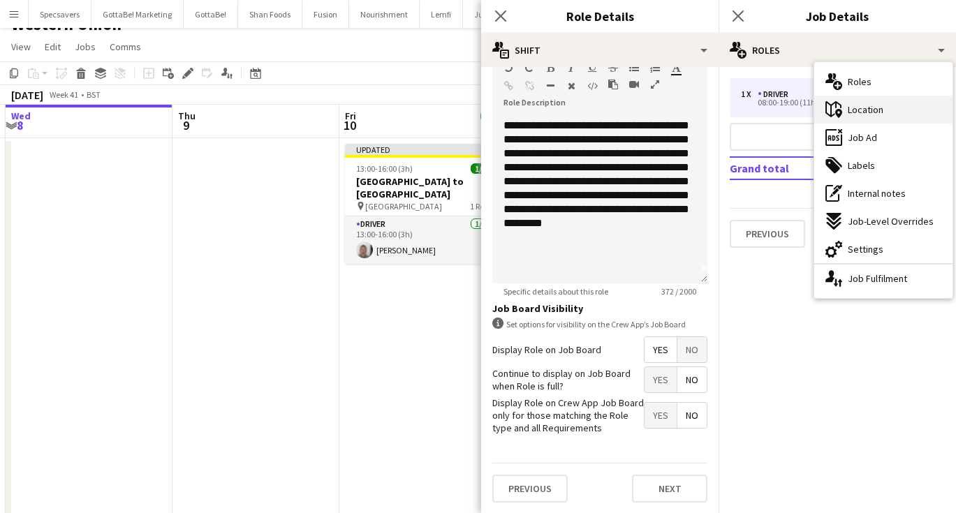
click at [853, 110] on span "Location" at bounding box center [866, 109] width 36 height 13
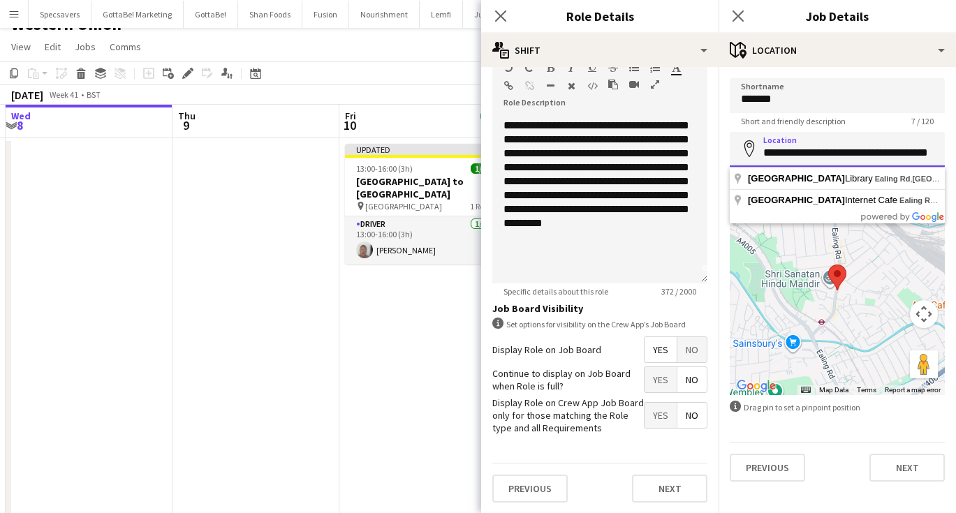
paste input "**********"
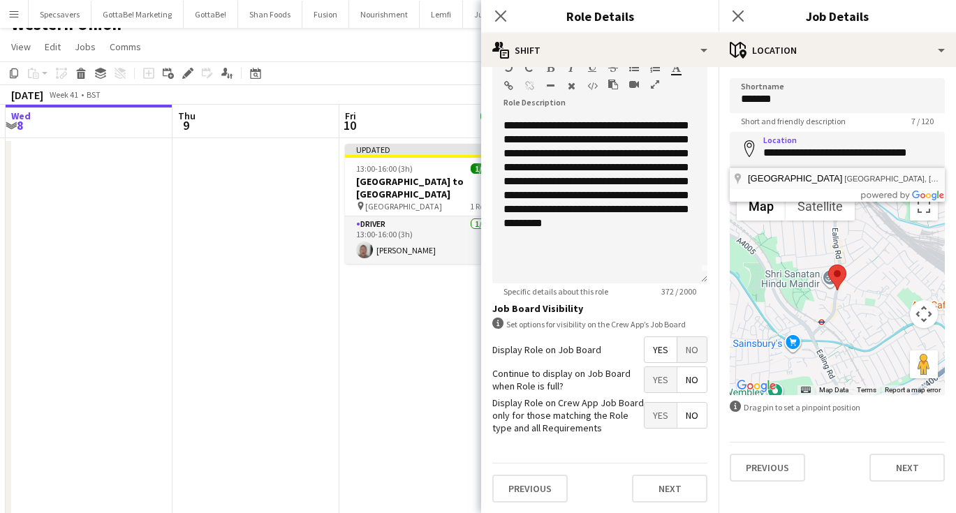
type input "**********"
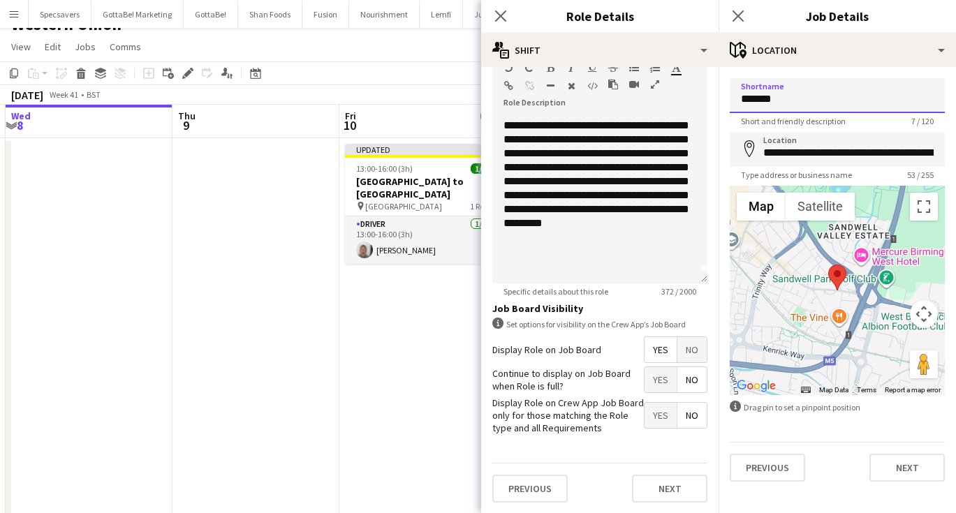
drag, startPoint x: 795, startPoint y: 99, endPoint x: 686, endPoint y: 80, distance: 110.7
type input "**********"
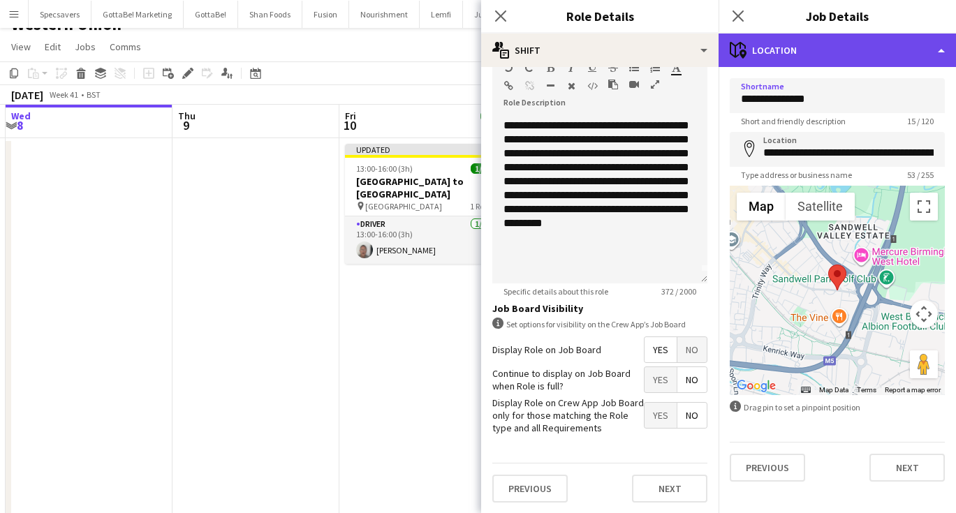
click at [880, 35] on div "maps-pin-1 Location" at bounding box center [837, 51] width 237 height 34
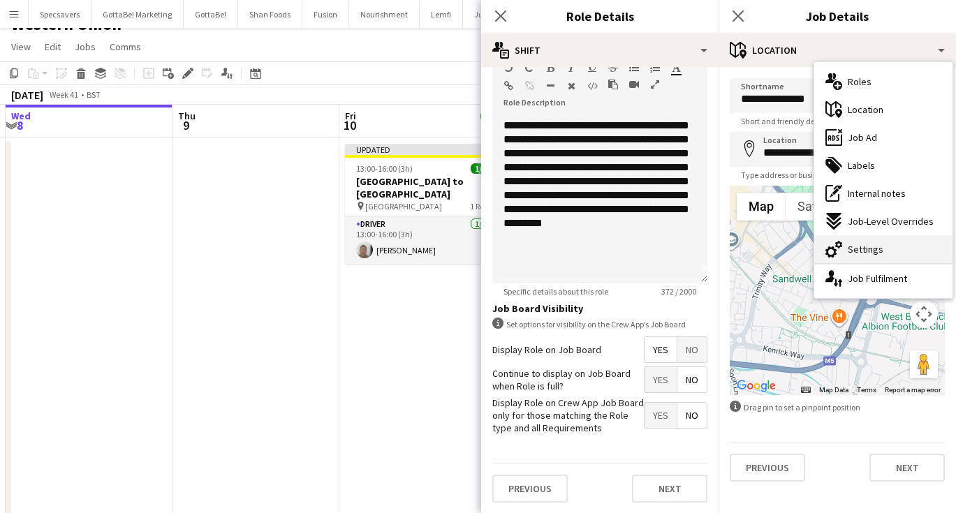
click at [878, 249] on span "Settings" at bounding box center [866, 249] width 36 height 13
type input "*******"
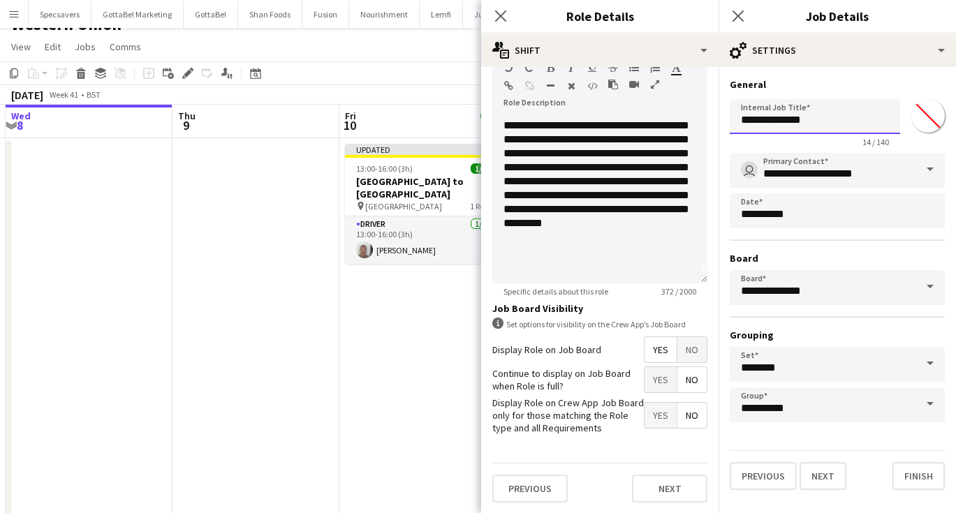
click at [832, 115] on input "**********" at bounding box center [815, 116] width 170 height 35
type input "**********"
drag, startPoint x: 832, startPoint y: 115, endPoint x: 739, endPoint y: 13, distance: 137.9
click at [739, 13] on icon "Close pop-in" at bounding box center [737, 15] width 13 height 13
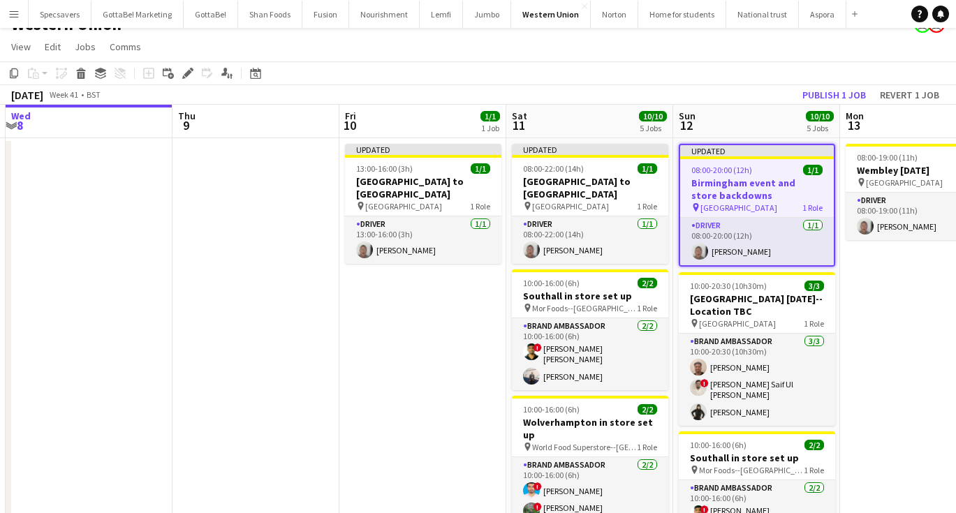
click at [865, 357] on app-date-cell "08:00-19:00 (11h) 1/1 Wembley [DATE] pin Wembley 1 Role Driver [DATE] 08:00-19:…" at bounding box center [923, 497] width 167 height 719
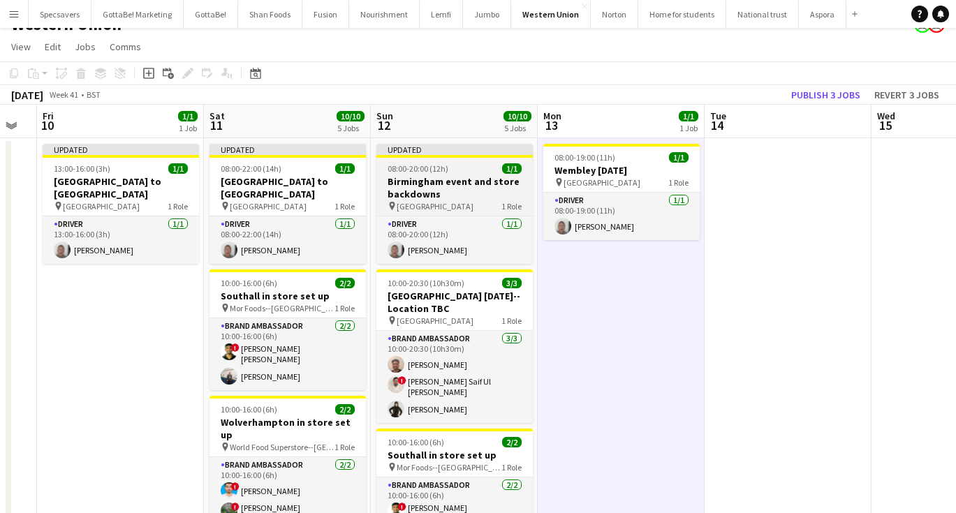
scroll to position [0, 471]
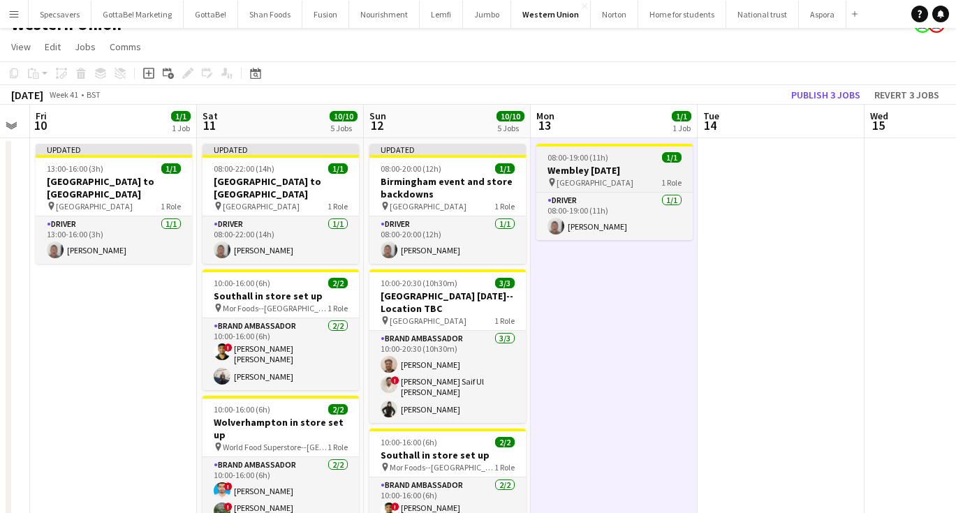
click at [579, 168] on h3 "Wembley [DATE]" at bounding box center [614, 170] width 156 height 13
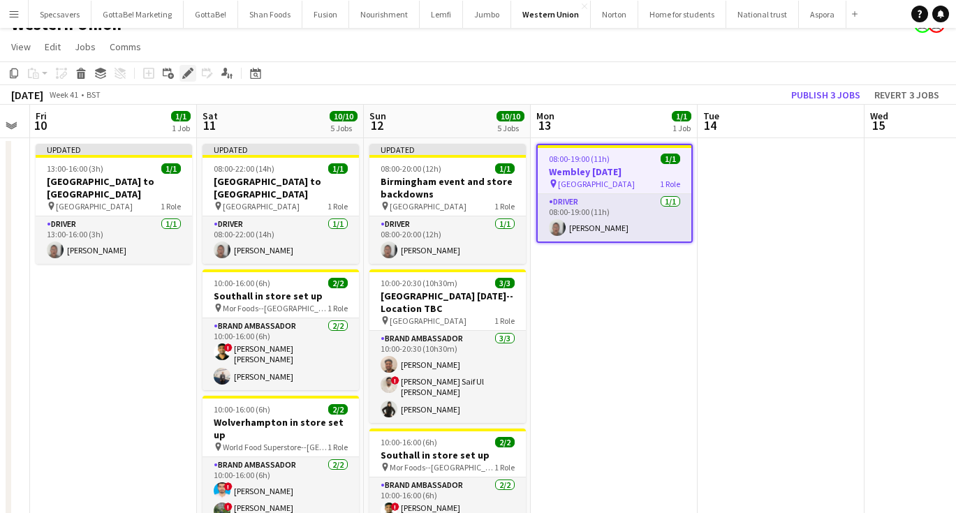
click at [184, 73] on icon "Edit" at bounding box center [187, 73] width 11 height 11
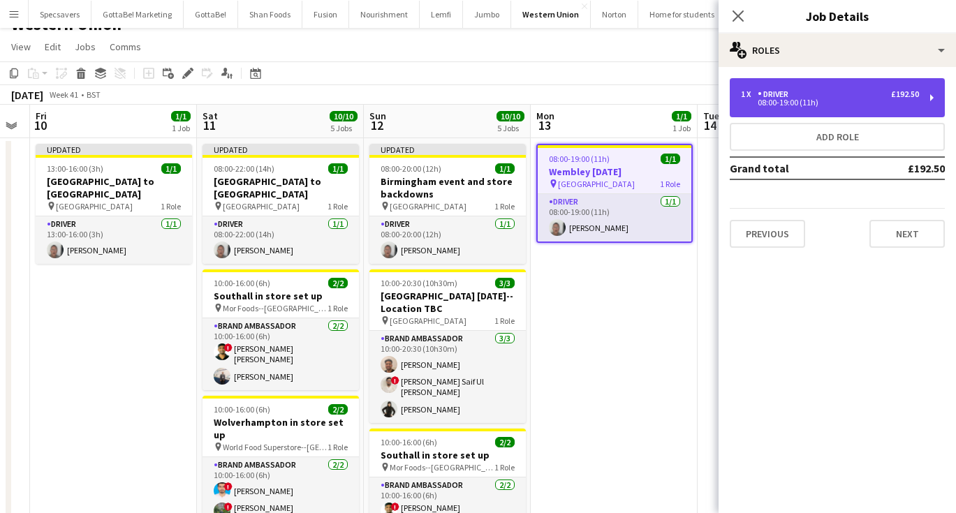
click at [772, 106] on div "08:00-19:00 (11h)" at bounding box center [830, 102] width 178 height 7
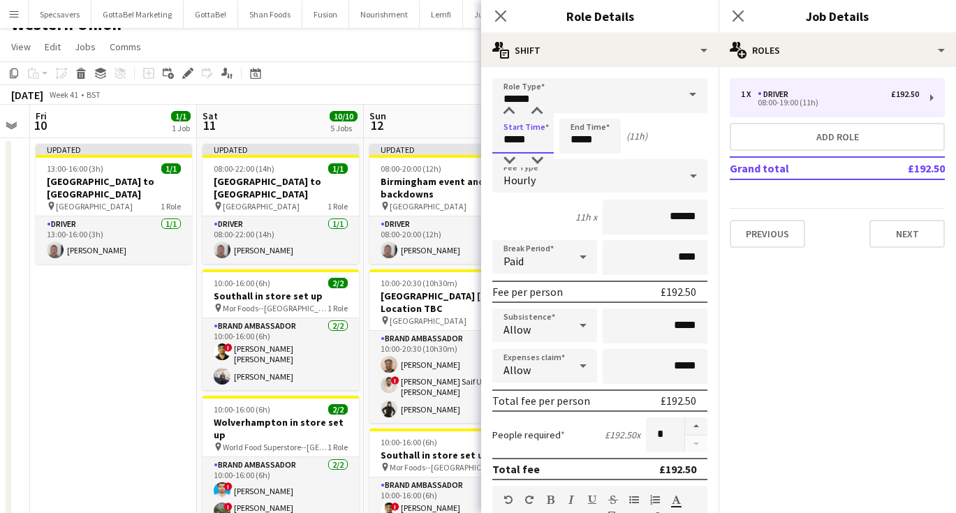
drag, startPoint x: 531, startPoint y: 140, endPoint x: 483, endPoint y: 137, distance: 48.3
click at [483, 137] on form "**********" at bounding box center [599, 512] width 237 height 868
drag, startPoint x: 597, startPoint y: 138, endPoint x: 566, endPoint y: 138, distance: 31.4
click at [566, 138] on input "*****" at bounding box center [589, 136] width 61 height 35
type input "*****"
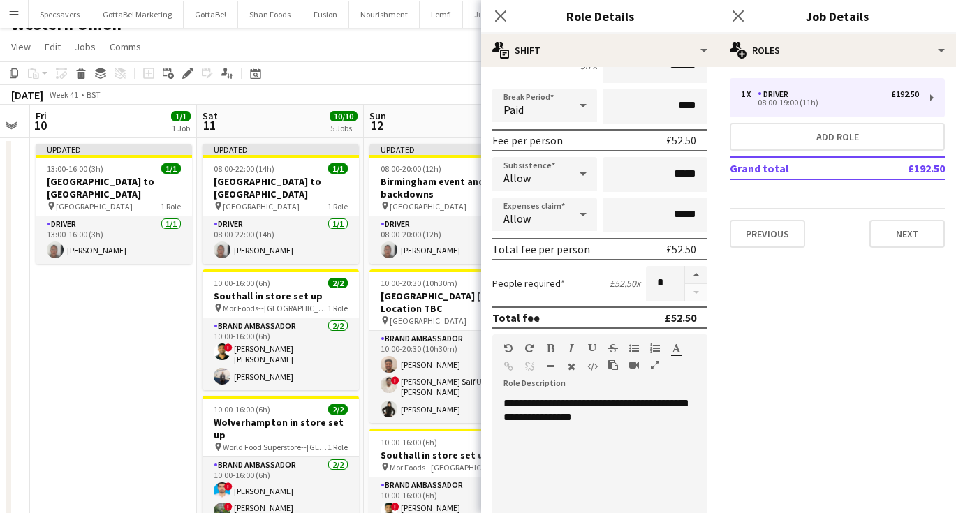
scroll to position [289, 0]
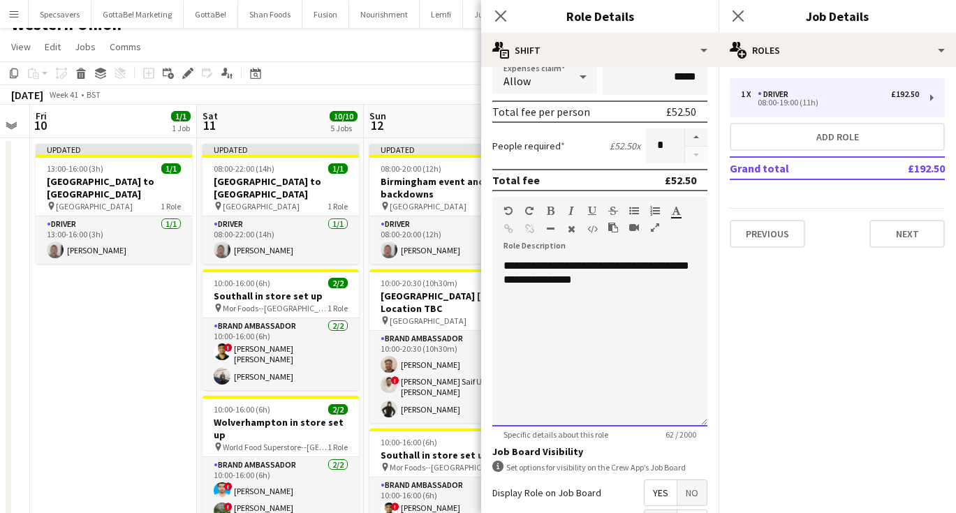
click at [604, 289] on div "**********" at bounding box center [599, 343] width 215 height 168
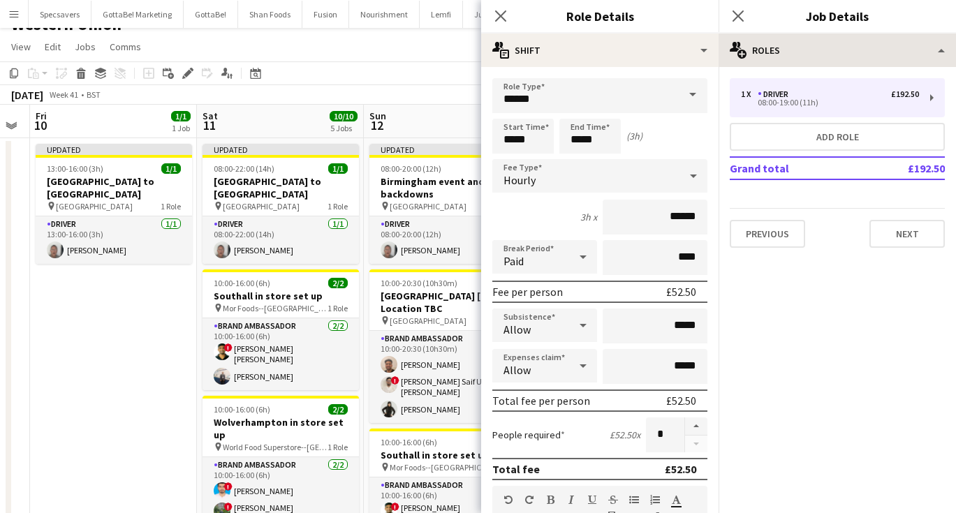
scroll to position [0, 0]
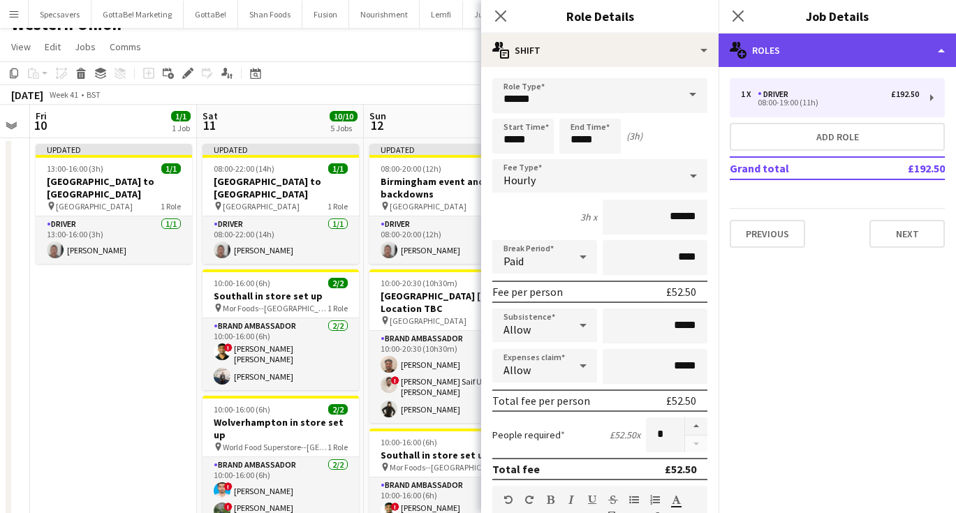
click at [850, 47] on div "multiple-users-add Roles" at bounding box center [837, 51] width 237 height 34
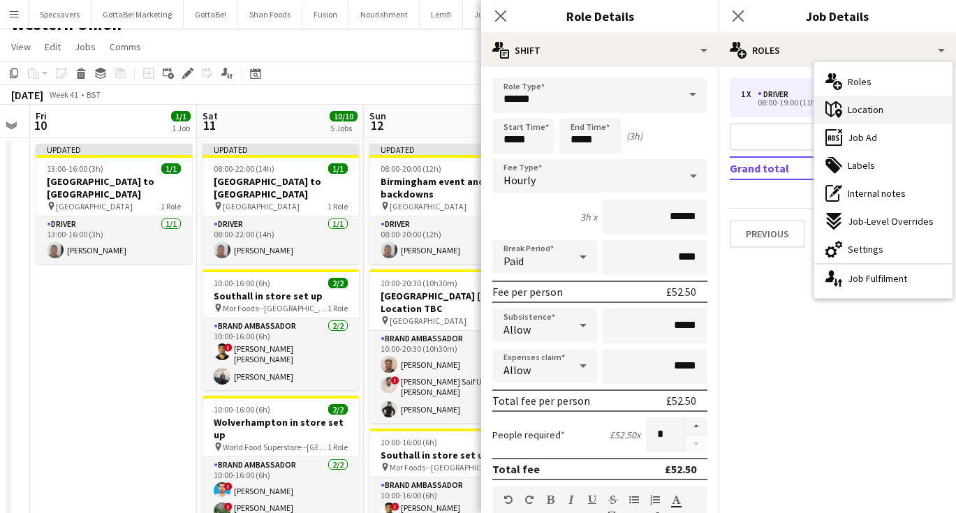
click at [869, 103] on div "maps-pin-1 Location" at bounding box center [883, 110] width 138 height 28
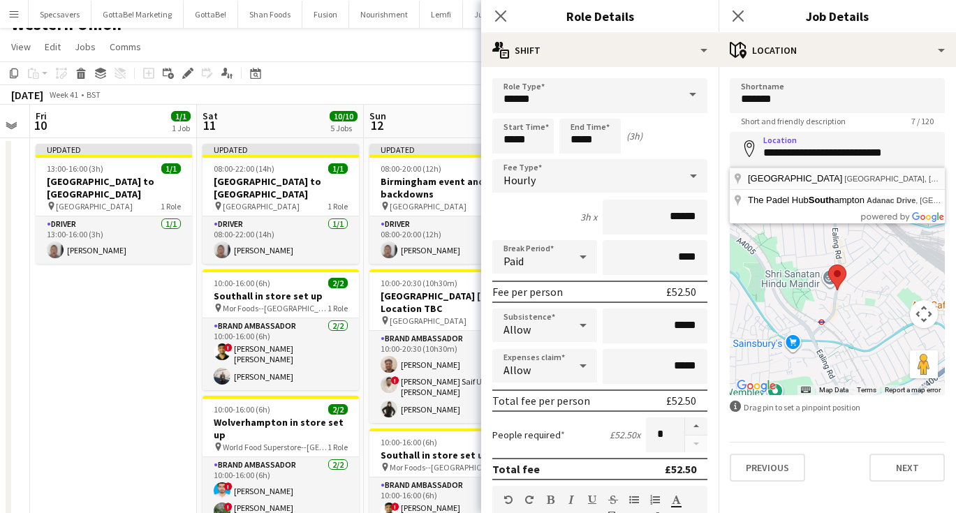
type input "**********"
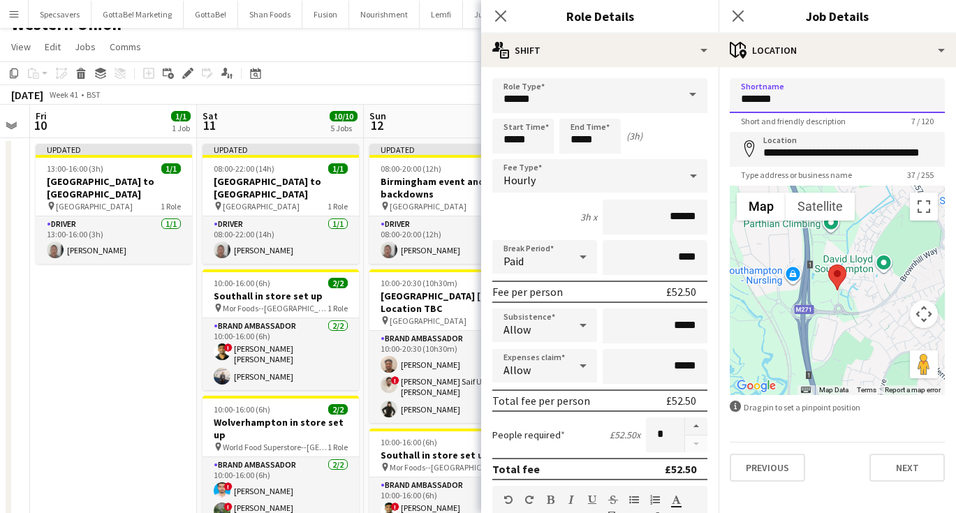
drag, startPoint x: 787, startPoint y: 99, endPoint x: 710, endPoint y: 75, distance: 80.6
type input "**********"
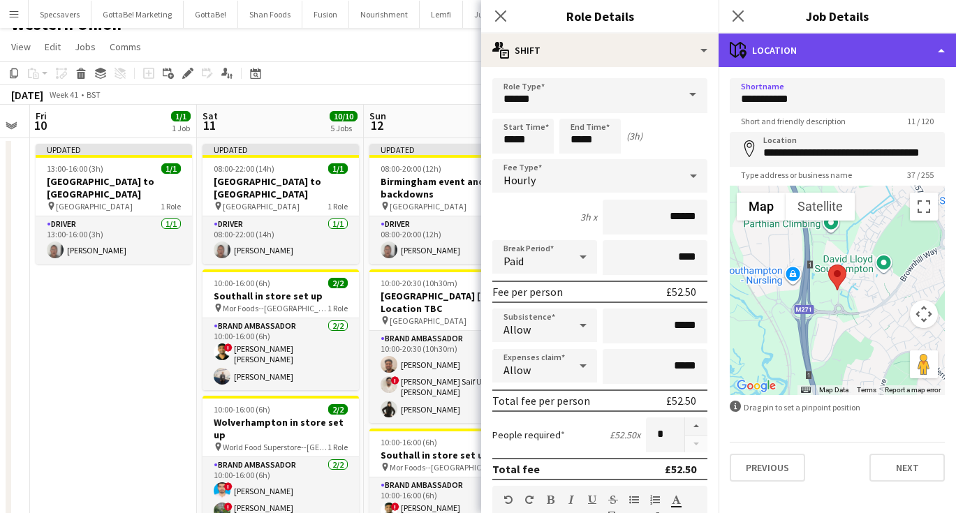
click at [818, 43] on div "maps-pin-1 Location" at bounding box center [837, 51] width 237 height 34
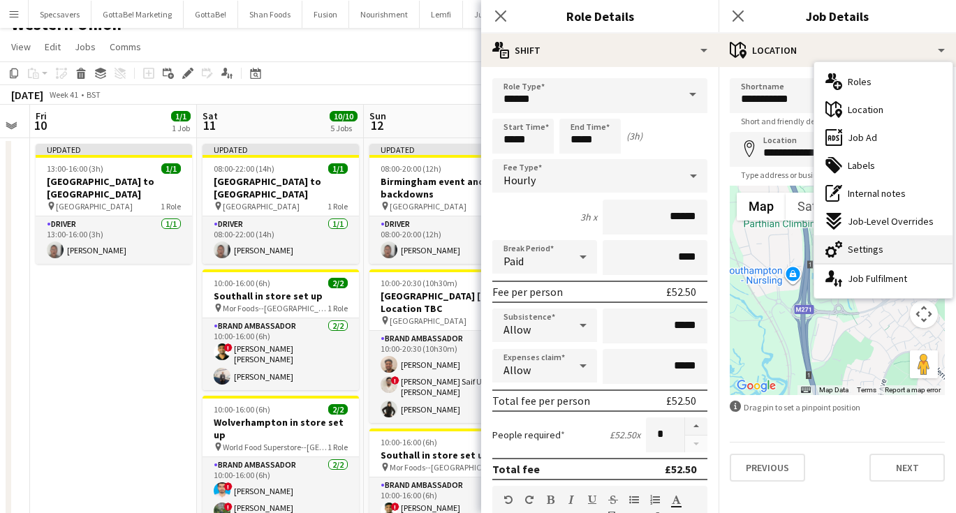
click at [867, 261] on div "cog-double-3 Settings" at bounding box center [883, 249] width 138 height 28
type input "*******"
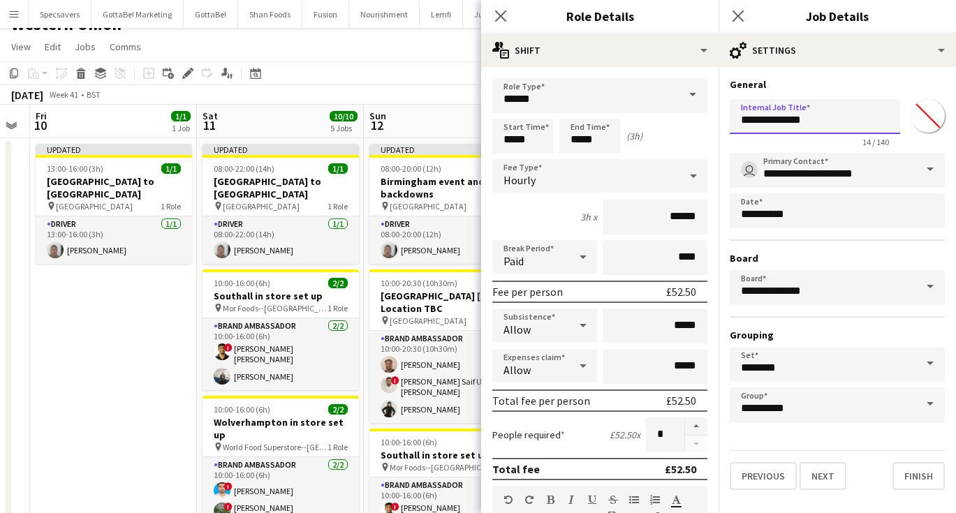
drag, startPoint x: 829, startPoint y: 116, endPoint x: 722, endPoint y: 99, distance: 108.1
click at [722, 99] on form "**********" at bounding box center [837, 284] width 237 height 412
type input "**********"
click at [743, 12] on icon at bounding box center [737, 15] width 13 height 13
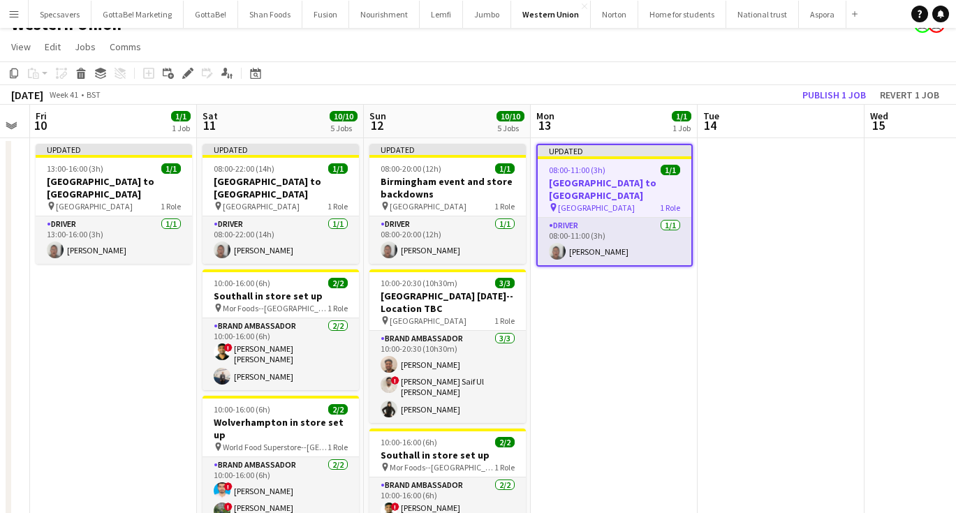
click at [765, 272] on app-date-cell at bounding box center [781, 497] width 167 height 719
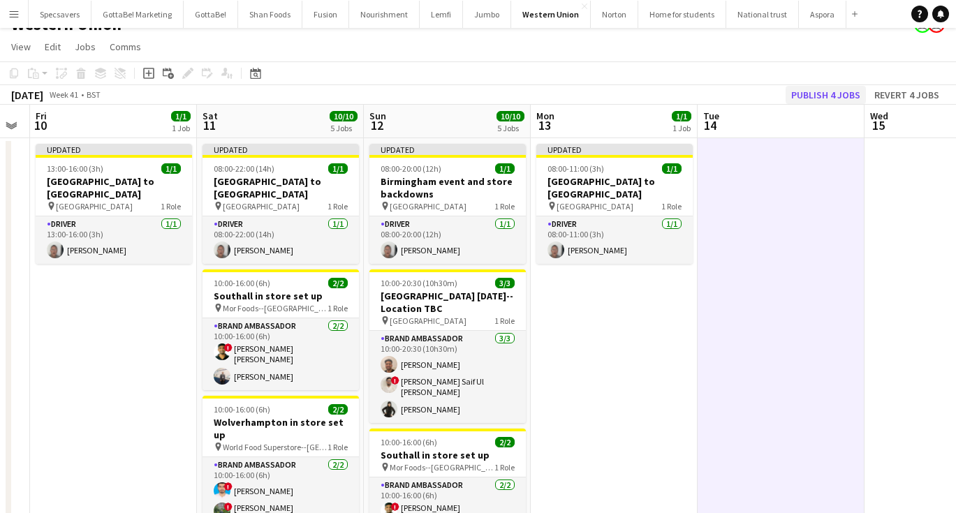
click at [829, 94] on button "Publish 4 jobs" at bounding box center [826, 95] width 80 height 18
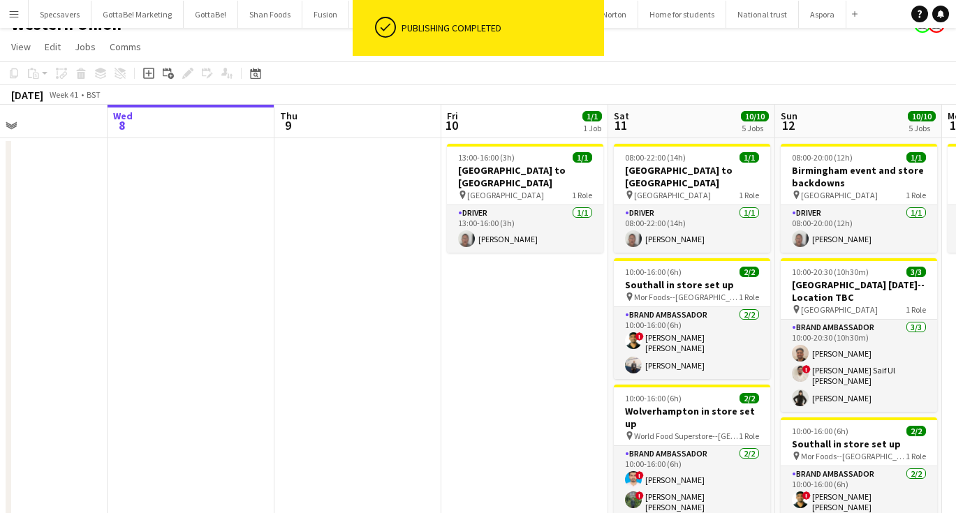
scroll to position [0, 300]
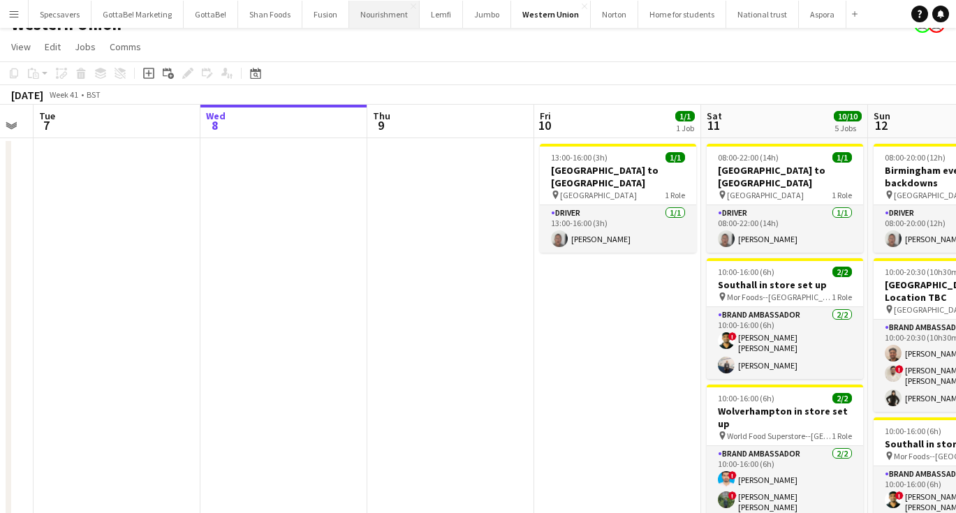
click at [389, 17] on button "Nourishment Close" at bounding box center [384, 14] width 71 height 27
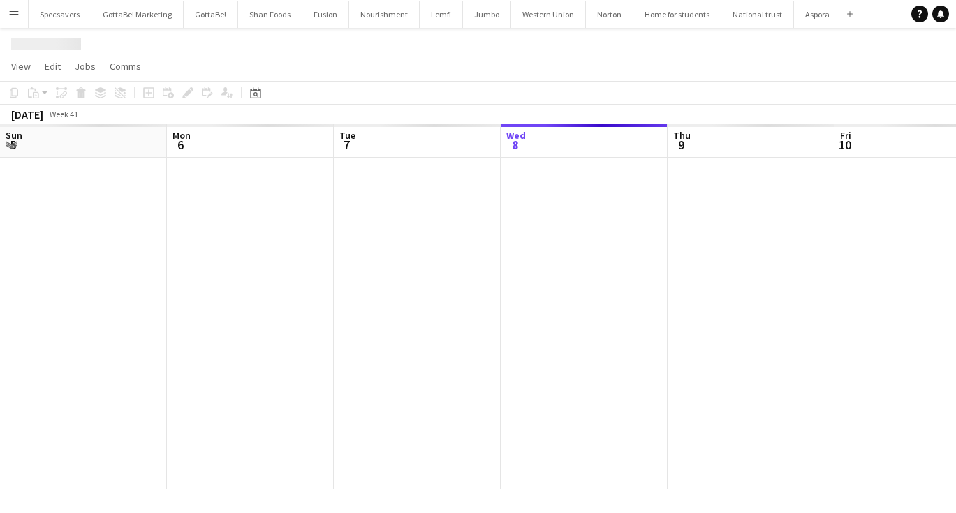
scroll to position [0, 334]
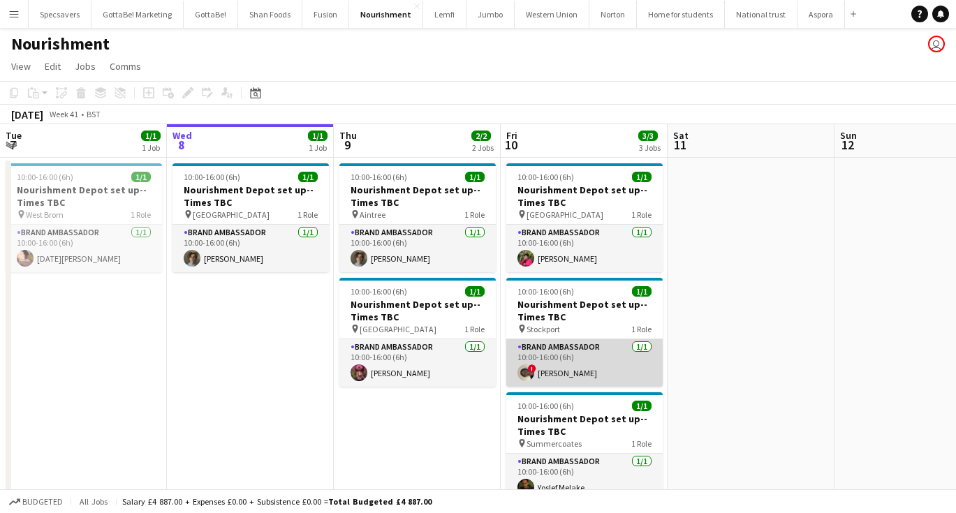
click at [602, 369] on app-card-role "Brand Ambassador [DATE] 10:00-16:00 (6h) ! [PERSON_NAME]" at bounding box center [584, 362] width 156 height 47
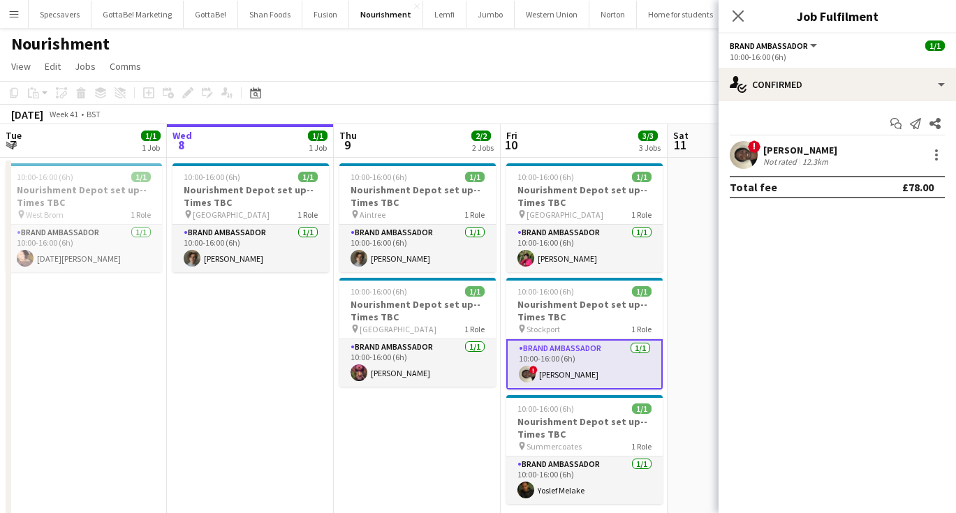
click at [781, 148] on div "[PERSON_NAME]" at bounding box center [800, 150] width 74 height 13
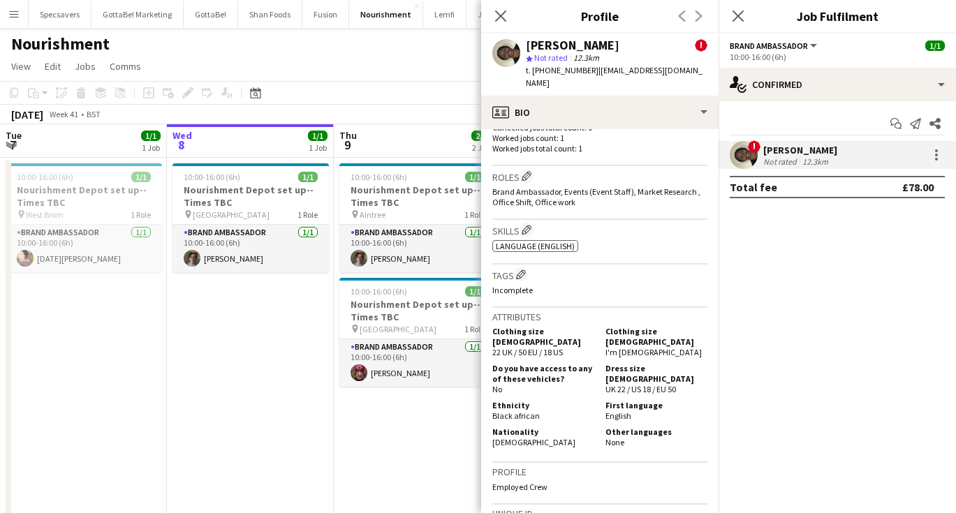
scroll to position [665, 0]
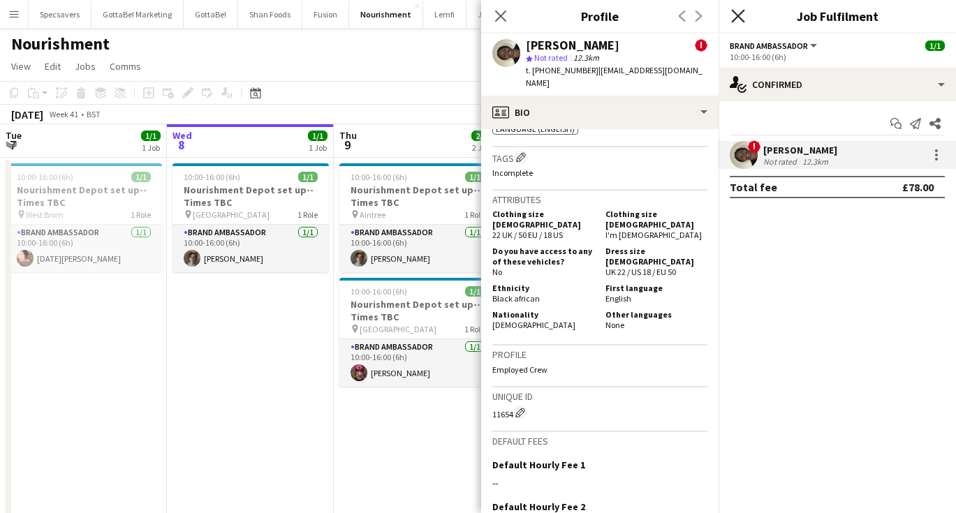
click at [738, 13] on icon "Close pop-in" at bounding box center [737, 15] width 13 height 13
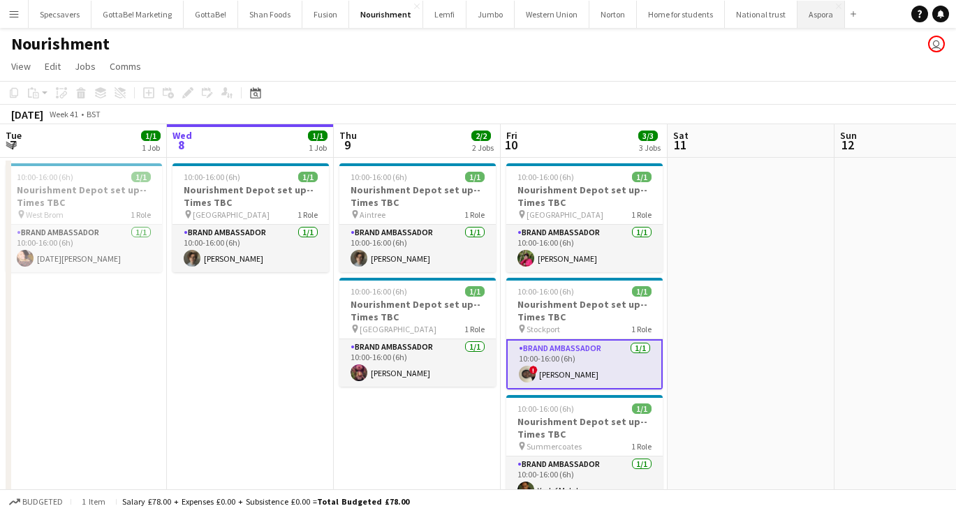
click at [809, 13] on button "Aspora Close" at bounding box center [820, 14] width 47 height 27
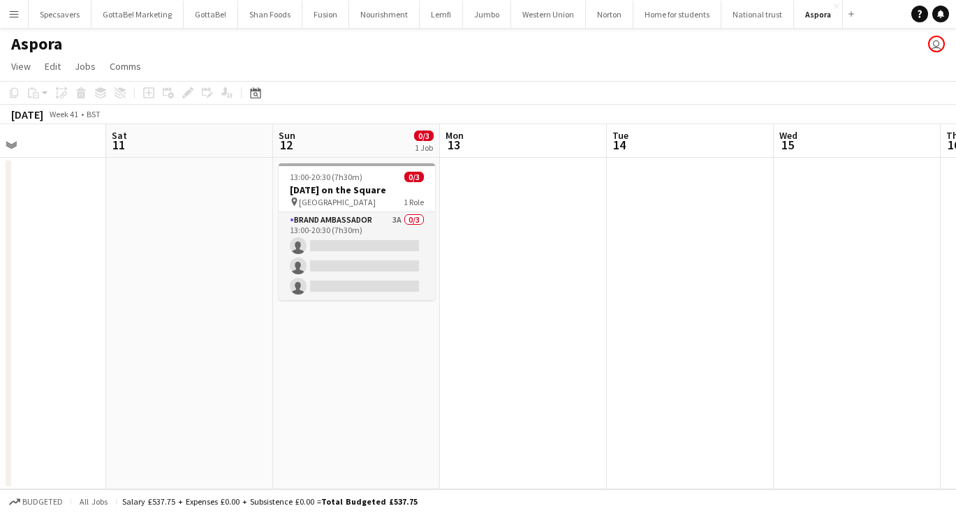
scroll to position [0, 574]
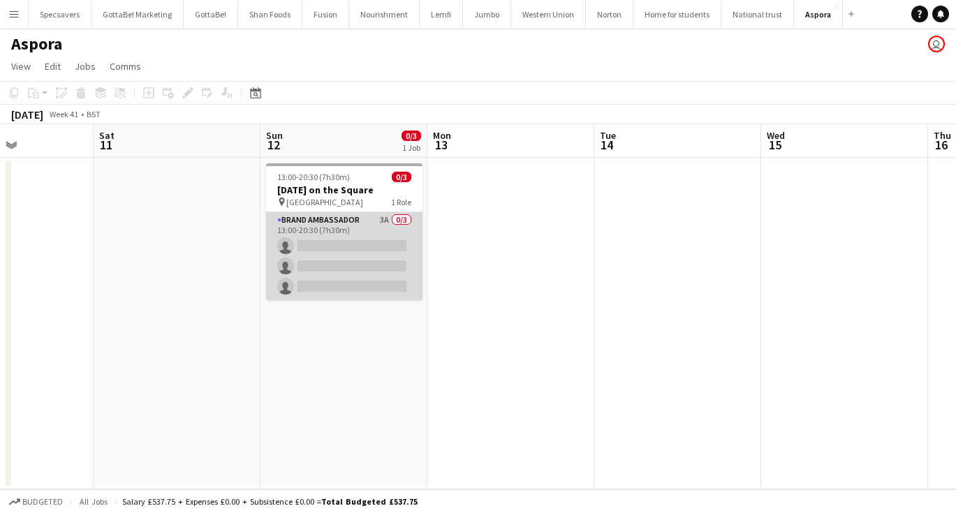
click at [371, 225] on app-card-role "Brand Ambassador 3A 0/3 13:00-20:30 (7h30m) single-neutral-actions single-neutr…" at bounding box center [344, 256] width 156 height 88
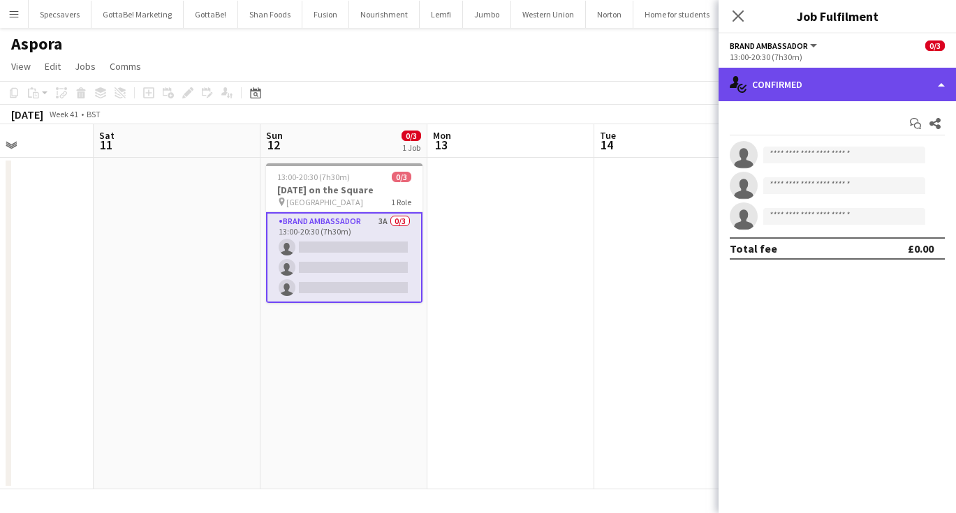
click at [800, 90] on div "single-neutral-actions-check-2 Confirmed" at bounding box center [837, 85] width 237 height 34
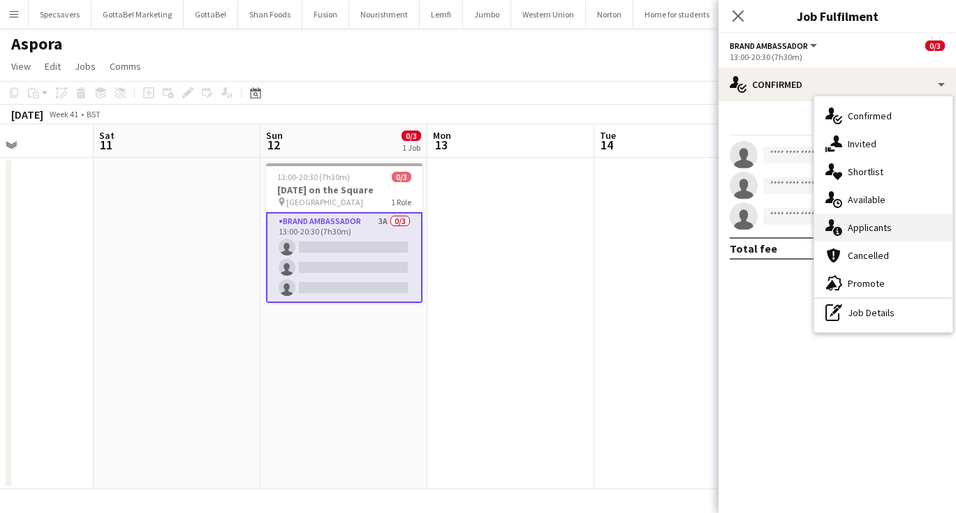
click at [876, 229] on span "Applicants" at bounding box center [870, 227] width 44 height 13
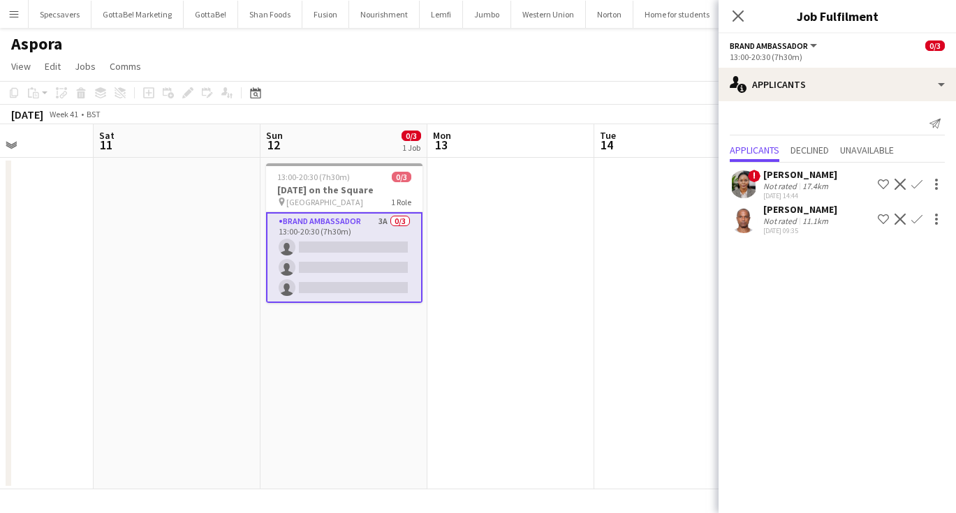
click at [650, 307] on app-date-cell at bounding box center [677, 324] width 167 height 332
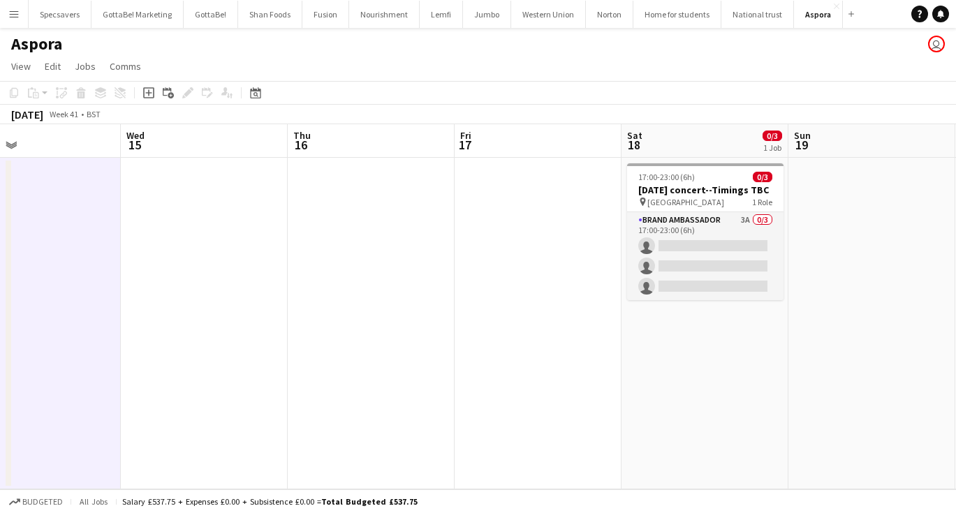
scroll to position [0, 507]
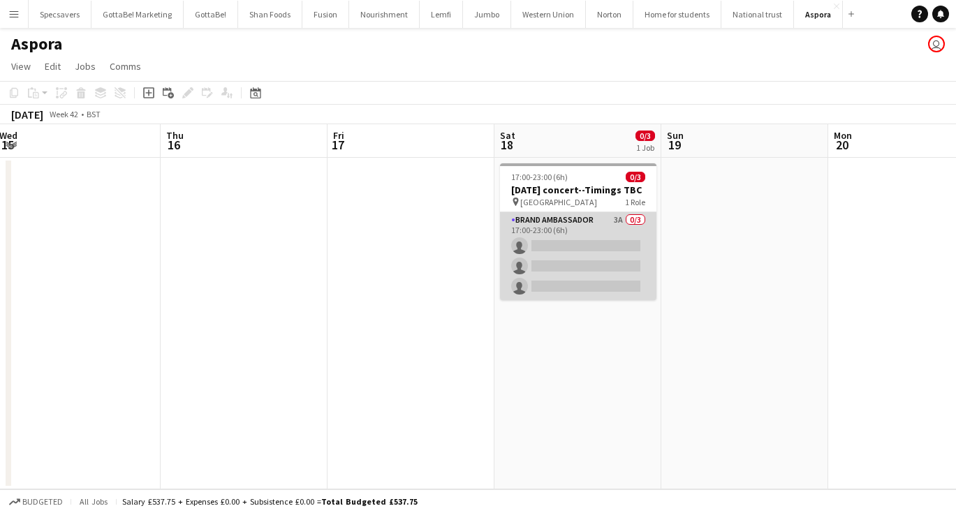
click at [592, 230] on app-card-role "Brand Ambassador 3A 0/3 17:00-23:00 (6h) single-neutral-actions single-neutral-…" at bounding box center [578, 256] width 156 height 88
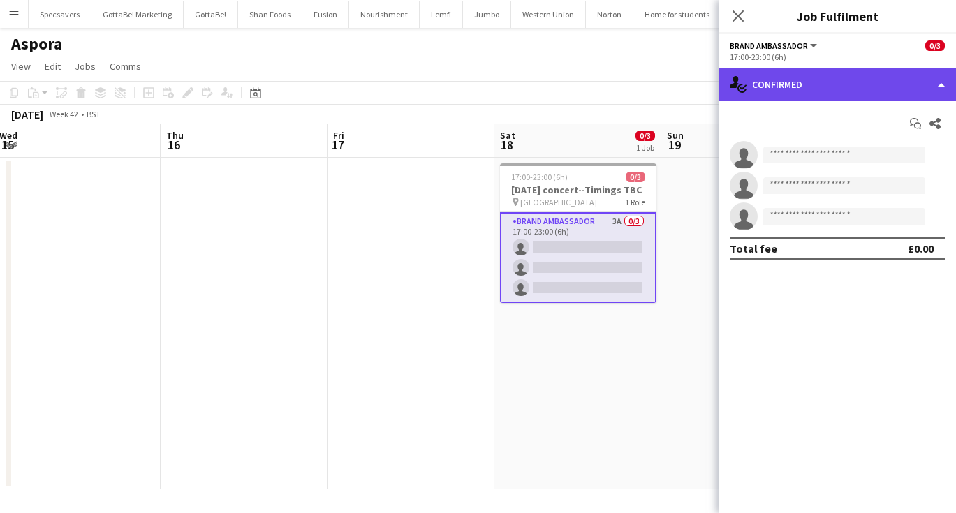
click at [848, 85] on div "single-neutral-actions-check-2 Confirmed" at bounding box center [837, 85] width 237 height 34
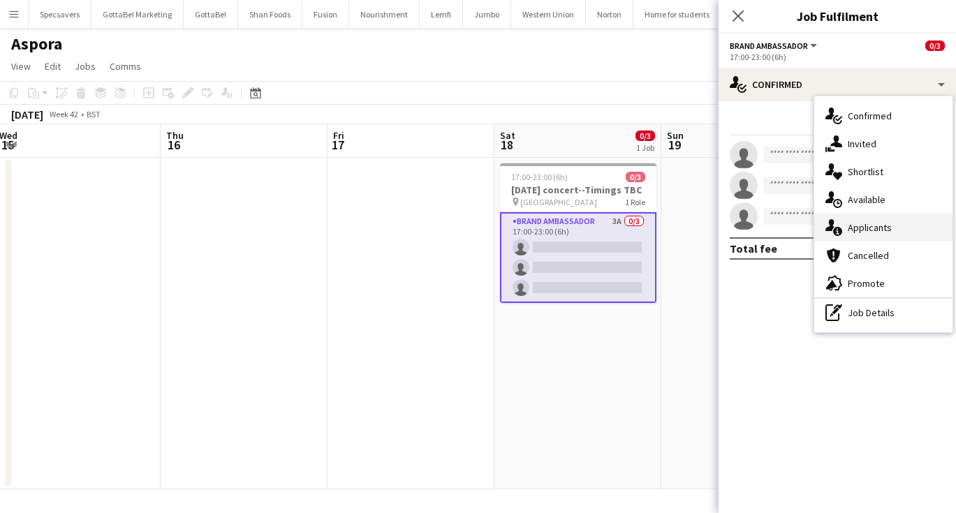
click at [888, 221] on span "Applicants" at bounding box center [870, 227] width 44 height 13
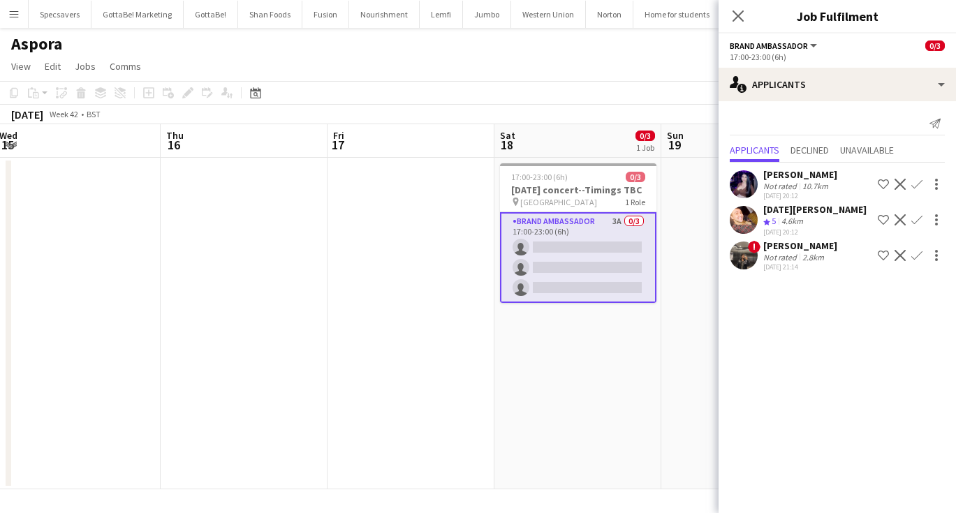
click at [800, 253] on div "2.8km" at bounding box center [813, 257] width 27 height 10
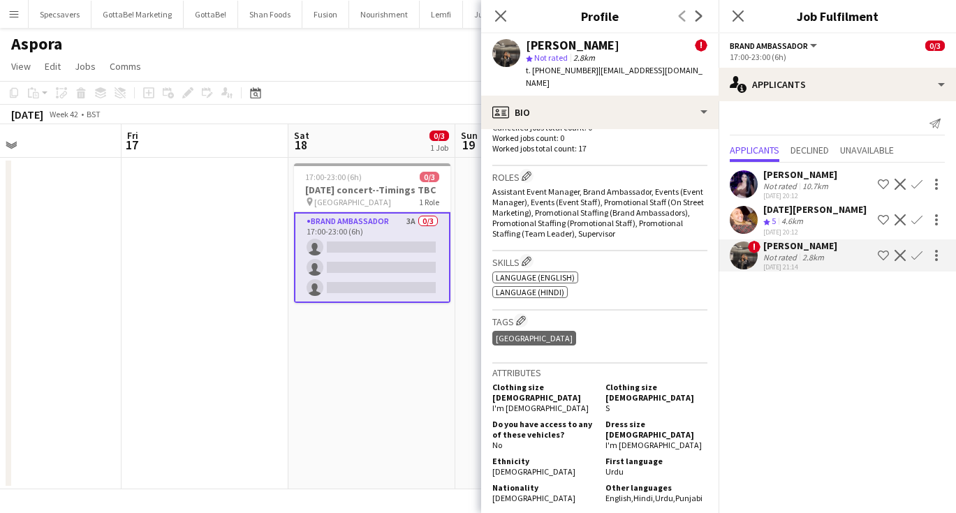
scroll to position [0, 553]
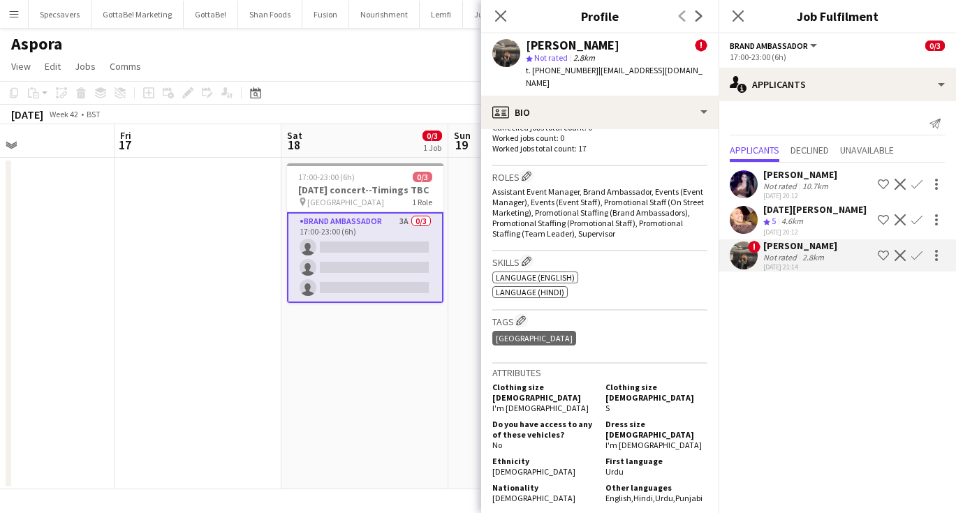
click at [405, 357] on app-date-cell "17:00-23:00 (6h) 0/3 [DATE] concert--Timings TBC pin Utilita Arena 1 Role Brand…" at bounding box center [364, 324] width 167 height 332
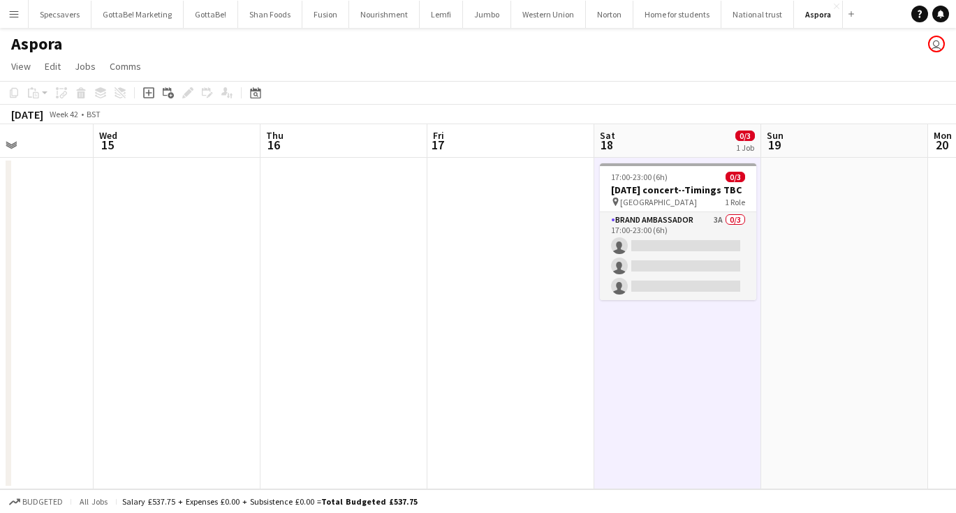
scroll to position [0, 403]
click at [20, 16] on button "Menu" at bounding box center [14, 14] width 28 height 28
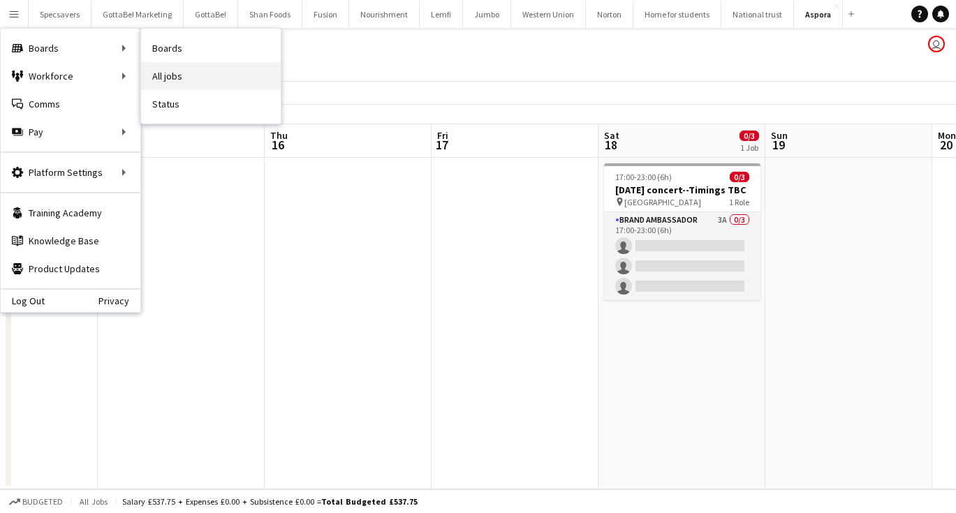
click at [199, 77] on link "All jobs" at bounding box center [211, 76] width 140 height 28
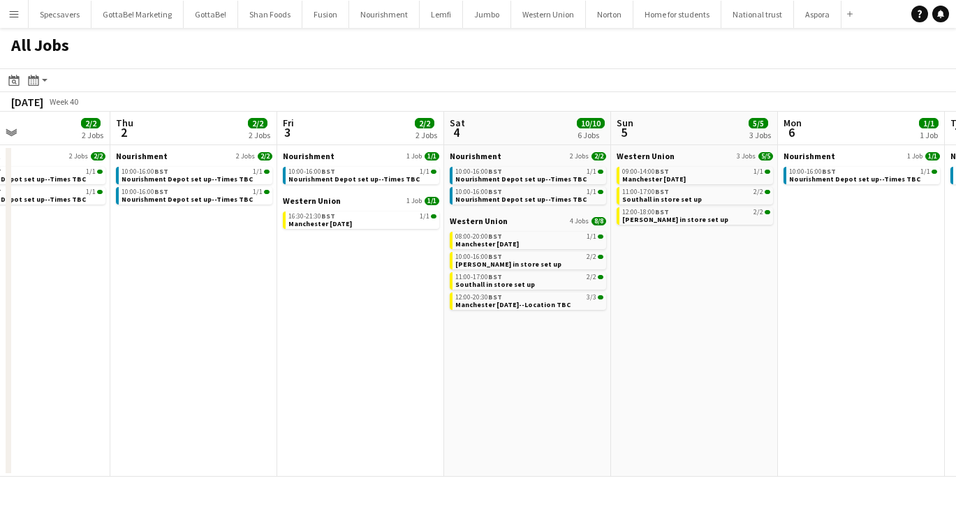
scroll to position [0, 392]
click at [499, 238] on span "BST" at bounding box center [494, 236] width 14 height 9
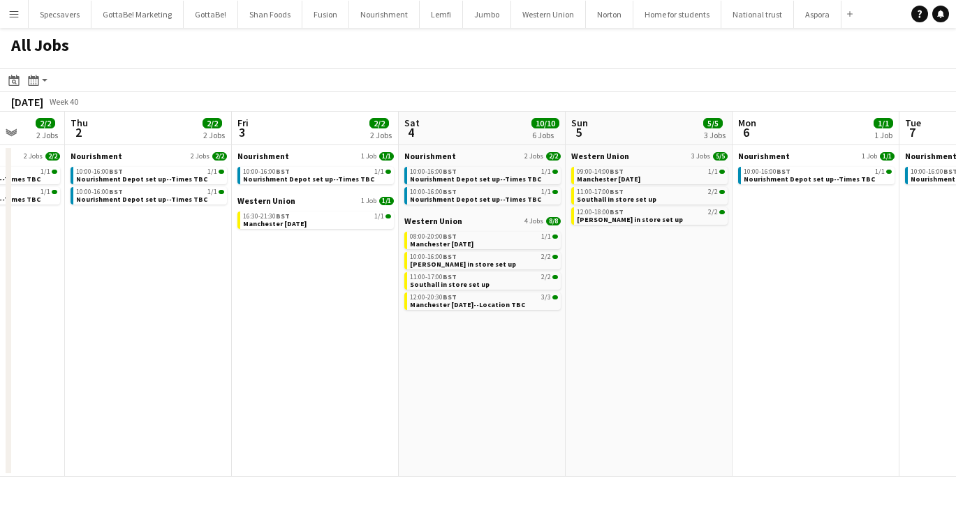
scroll to position [0, 434]
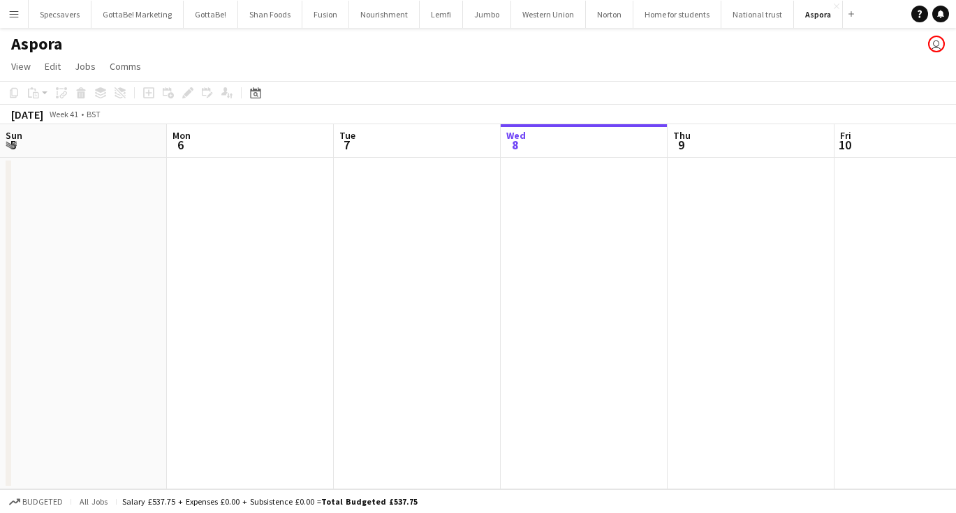
scroll to position [0, 334]
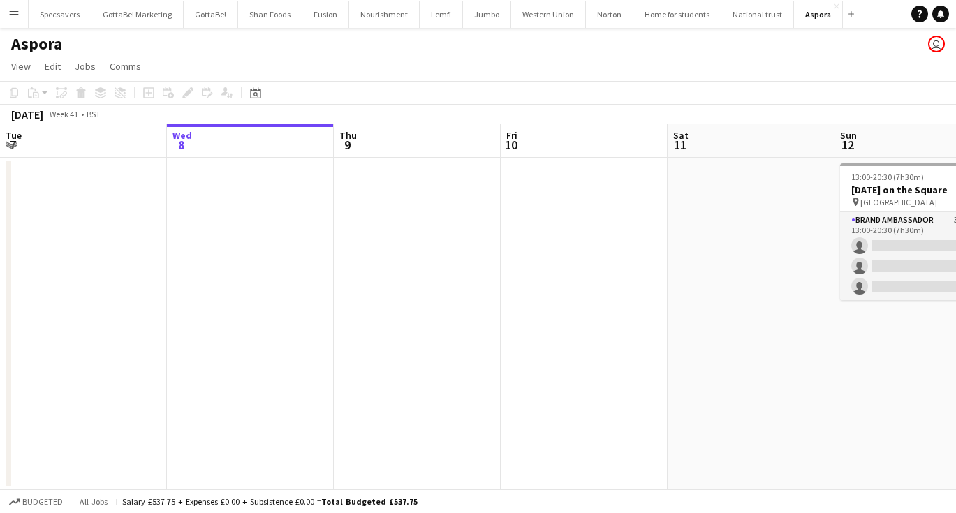
click at [11, 13] on app-icon "Menu" at bounding box center [13, 13] width 11 height 11
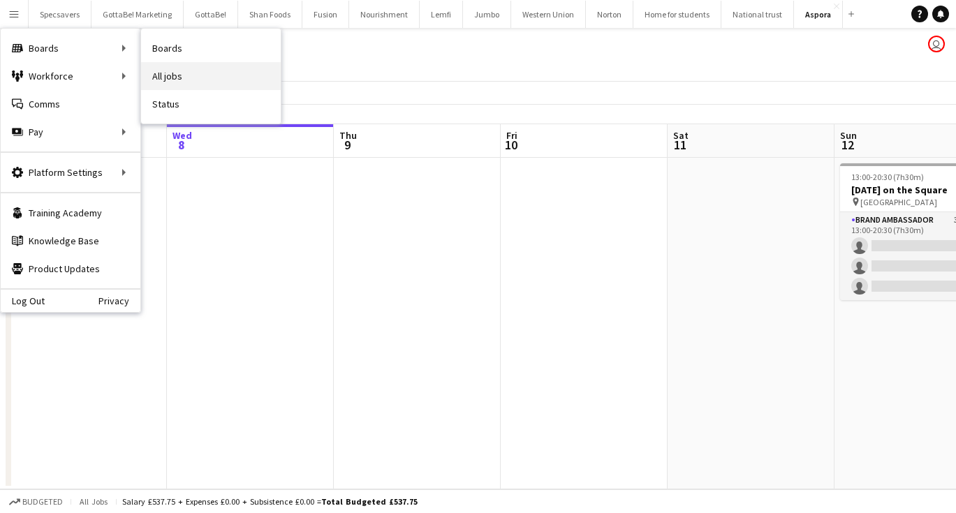
click at [171, 77] on link "All jobs" at bounding box center [211, 76] width 140 height 28
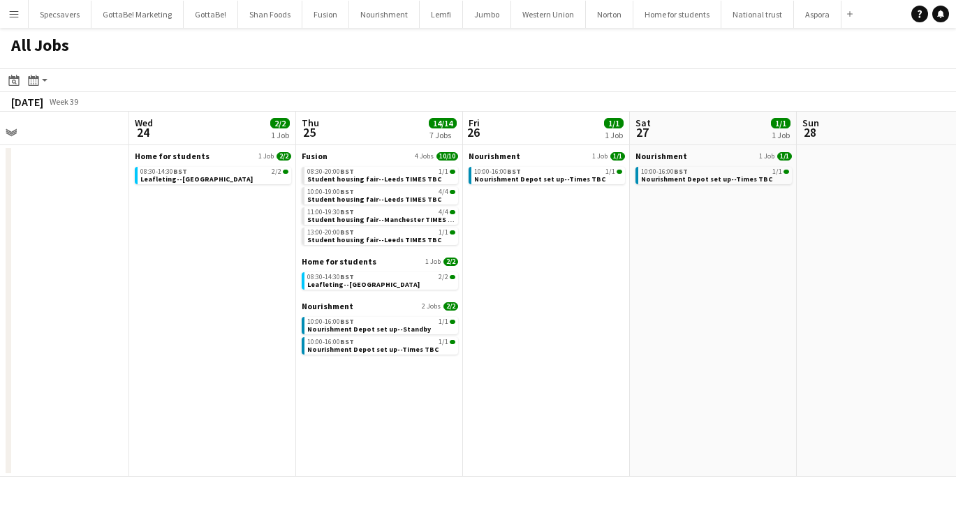
scroll to position [0, 369]
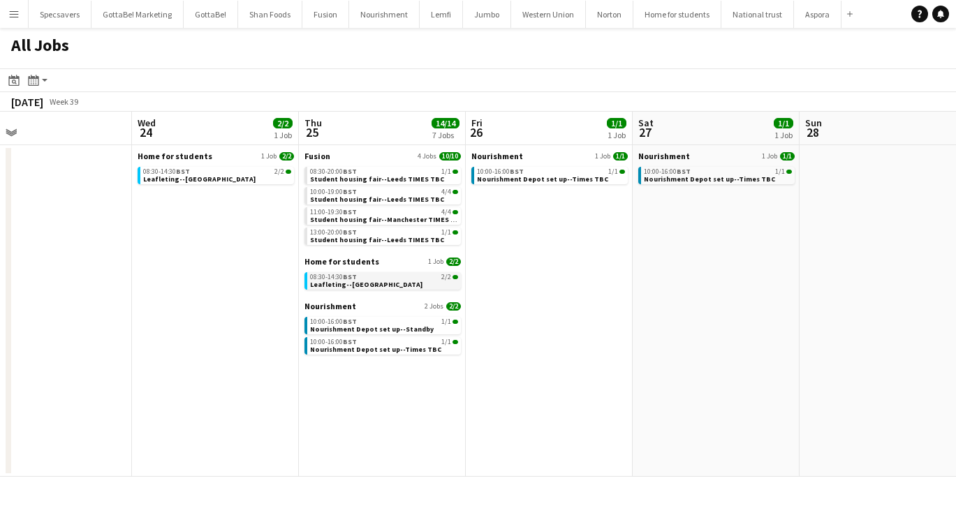
click at [346, 286] on span "Leafleting--[GEOGRAPHIC_DATA]" at bounding box center [366, 284] width 112 height 9
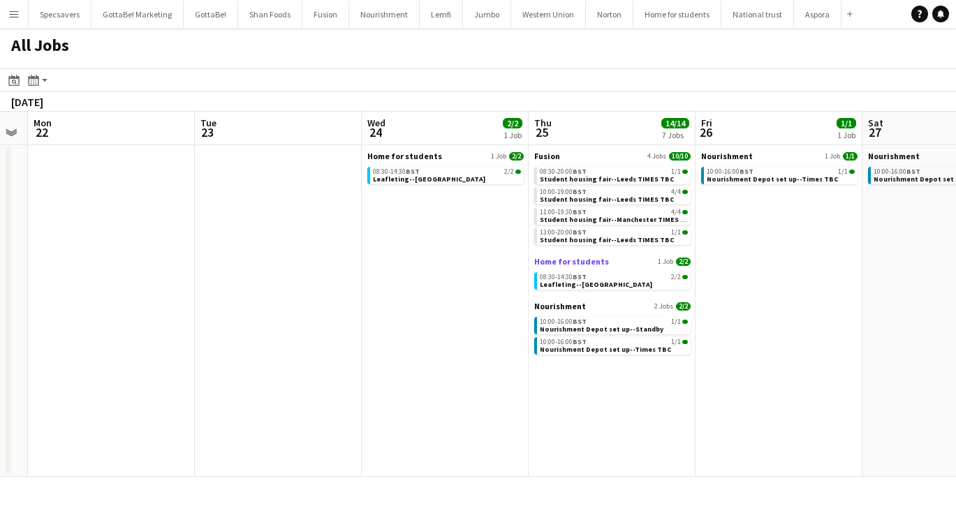
scroll to position [0, 402]
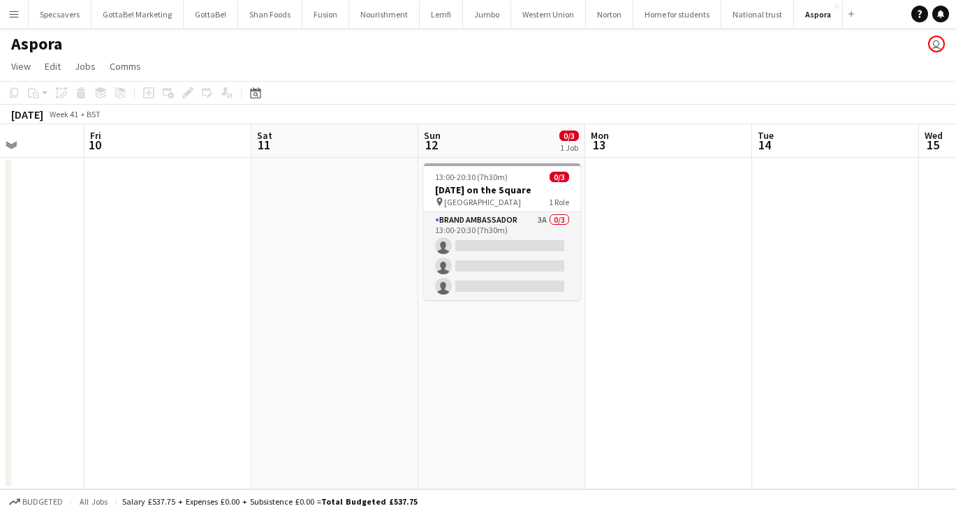
scroll to position [0, 439]
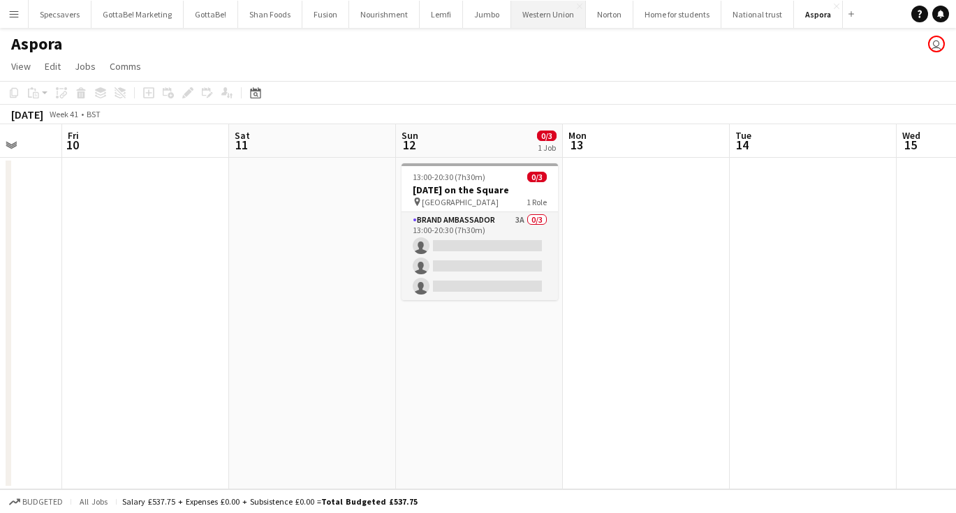
click at [538, 9] on button "Western Union Close" at bounding box center [548, 14] width 75 height 27
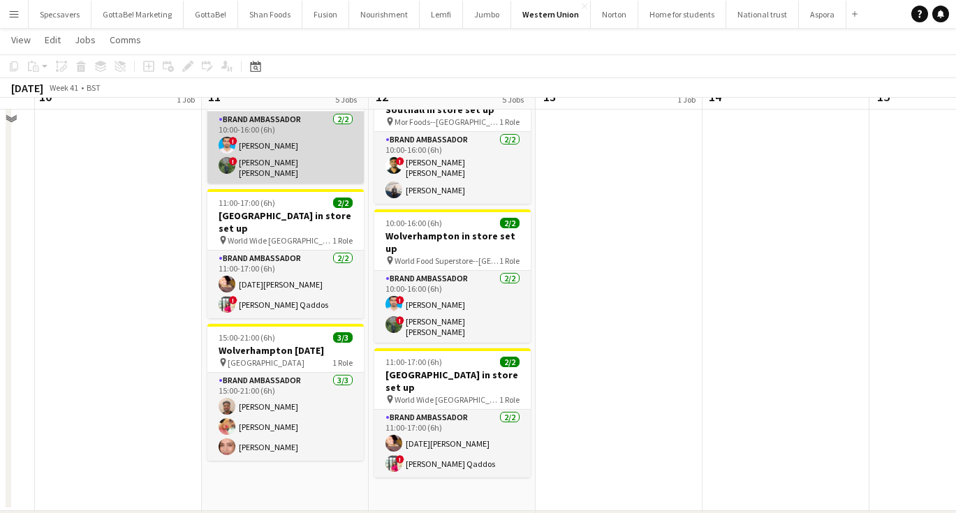
scroll to position [360, 0]
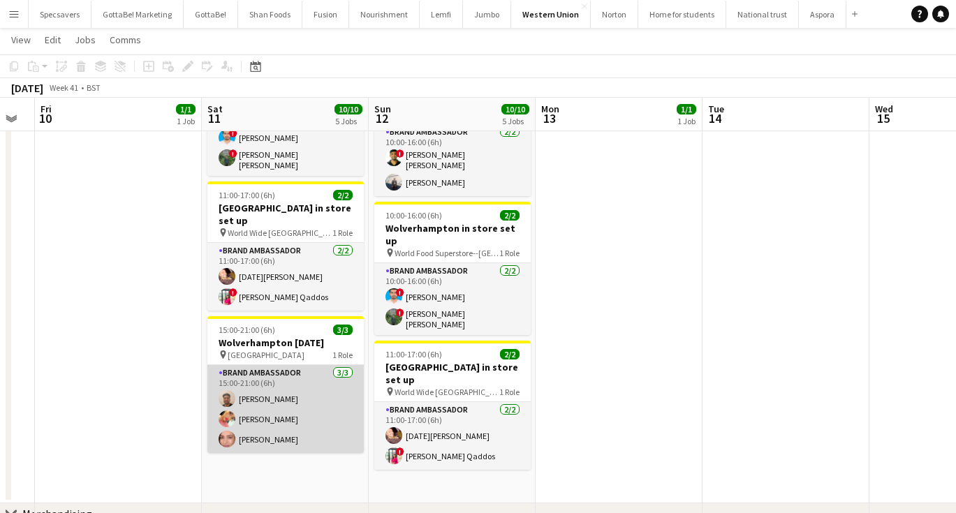
click at [283, 365] on app-card-role "Brand Ambassador [DATE] 15:00-21:00 (6h) [PERSON_NAME] [PERSON_NAME] [PERSON_NA…" at bounding box center [285, 409] width 156 height 88
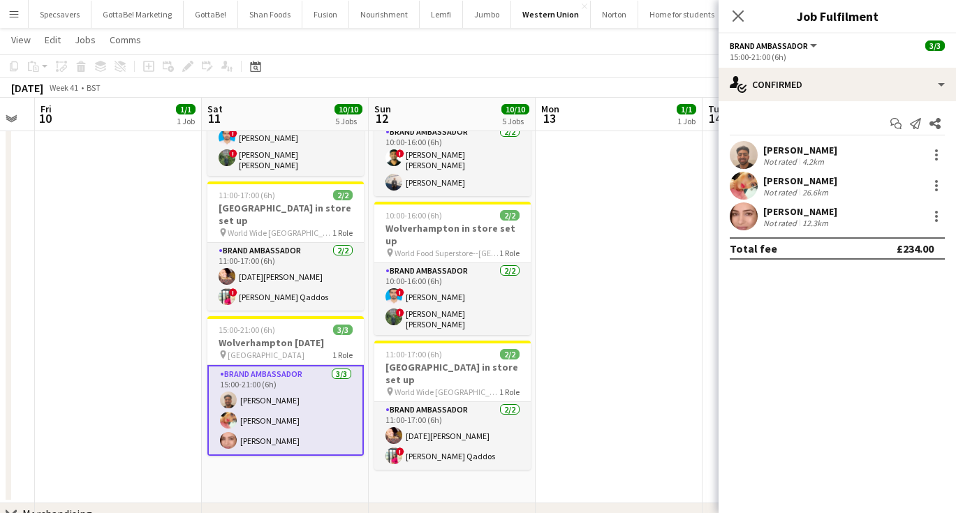
click at [804, 152] on div "[PERSON_NAME]" at bounding box center [800, 150] width 74 height 13
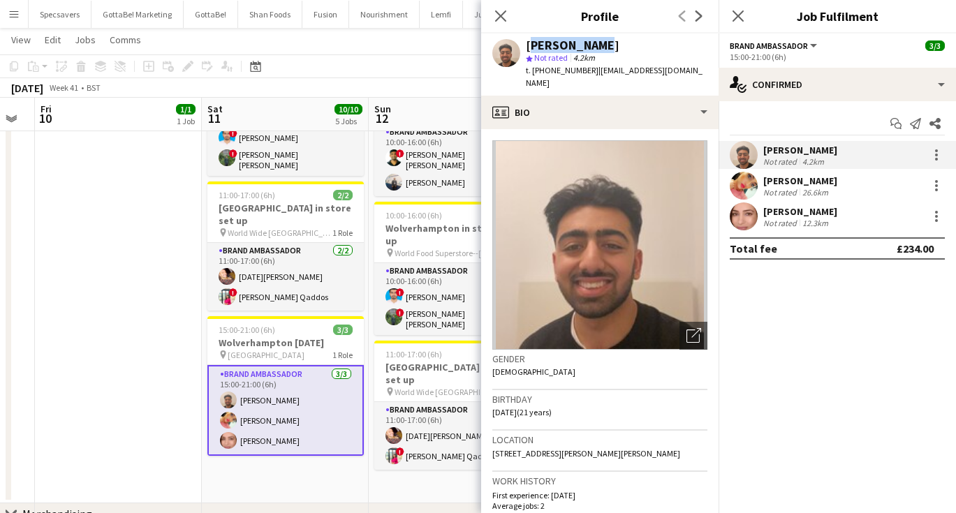
drag, startPoint x: 526, startPoint y: 46, endPoint x: 601, endPoint y: 49, distance: 74.8
click at [601, 49] on div "[PERSON_NAME]" at bounding box center [573, 45] width 94 height 13
copy div "[PERSON_NAME]"
drag, startPoint x: 585, startPoint y: 71, endPoint x: 545, endPoint y: 72, distance: 39.8
click at [545, 72] on span "t. [PHONE_NUMBER]" at bounding box center [562, 70] width 73 height 10
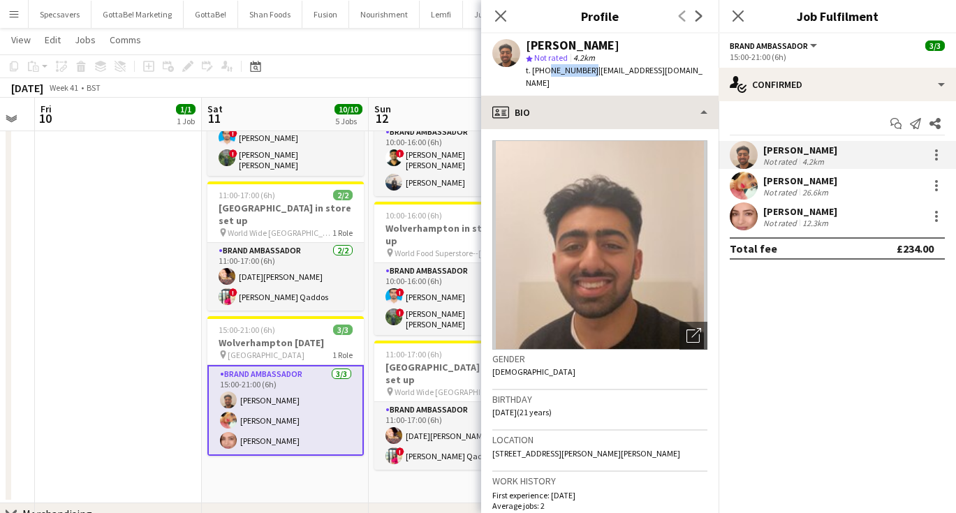
copy span "7951138052"
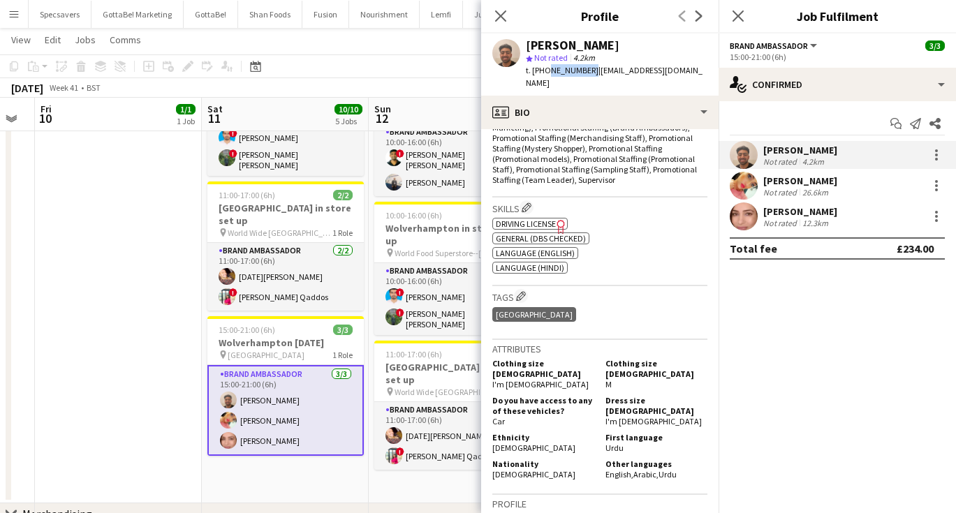
scroll to position [507, 0]
click at [797, 183] on div "[PERSON_NAME]" at bounding box center [800, 181] width 74 height 13
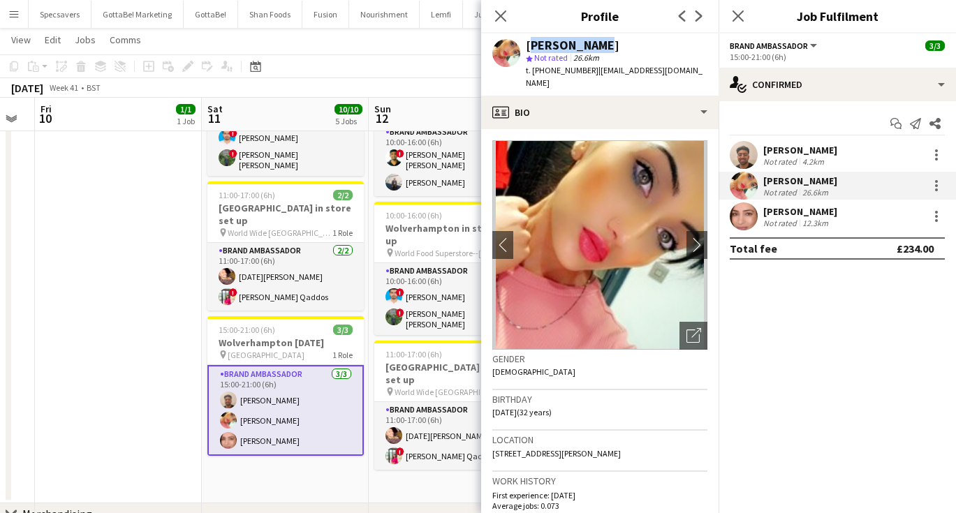
drag, startPoint x: 587, startPoint y: 45, endPoint x: 526, endPoint y: 44, distance: 60.8
click at [526, 44] on div "[PERSON_NAME]" at bounding box center [573, 45] width 94 height 13
copy div "[PERSON_NAME]"
drag, startPoint x: 586, startPoint y: 70, endPoint x: 544, endPoint y: 71, distance: 41.9
click at [544, 71] on span "t. [PHONE_NUMBER]" at bounding box center [562, 70] width 73 height 10
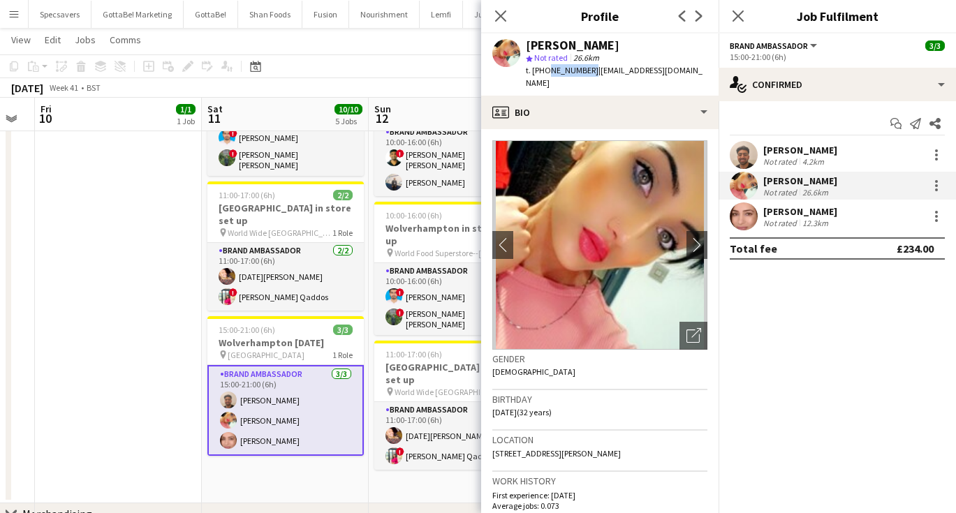
copy span "7784298622"
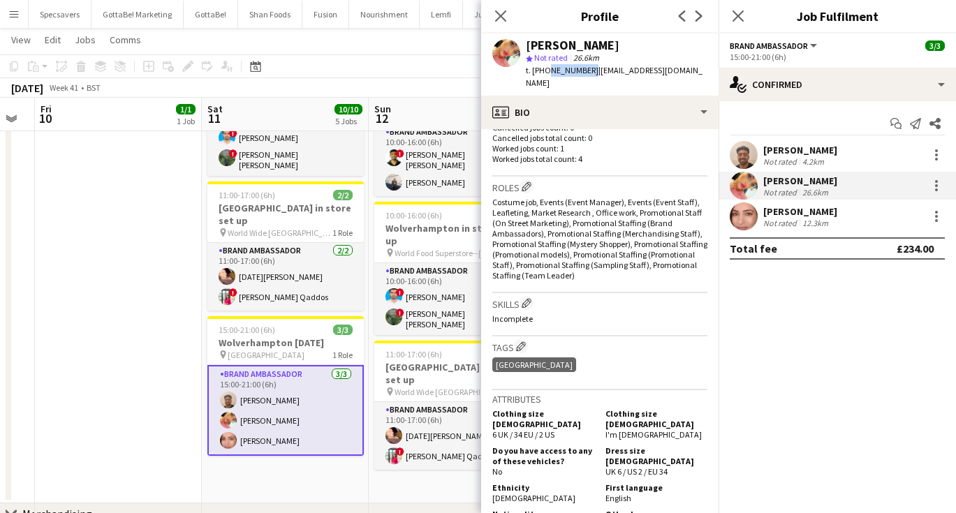
scroll to position [414, 0]
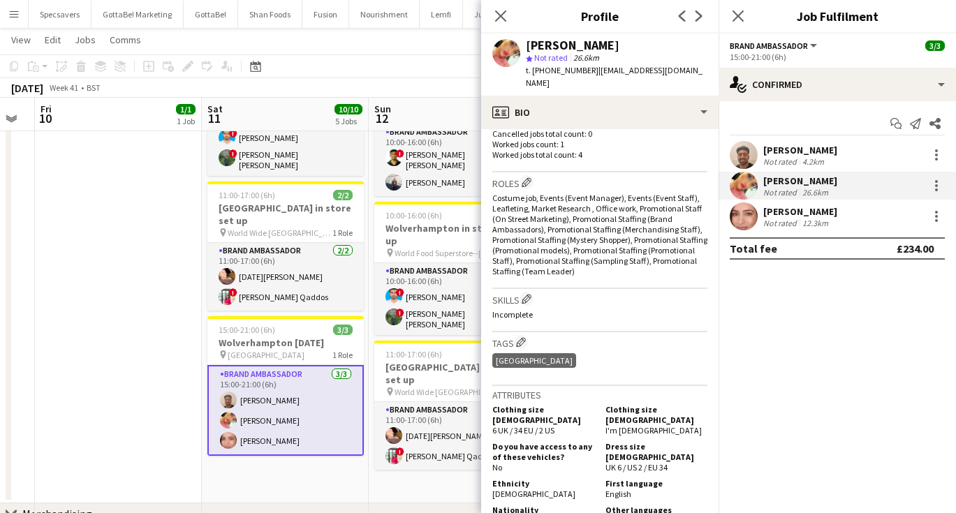
click at [805, 208] on div "[PERSON_NAME]" at bounding box center [800, 211] width 74 height 13
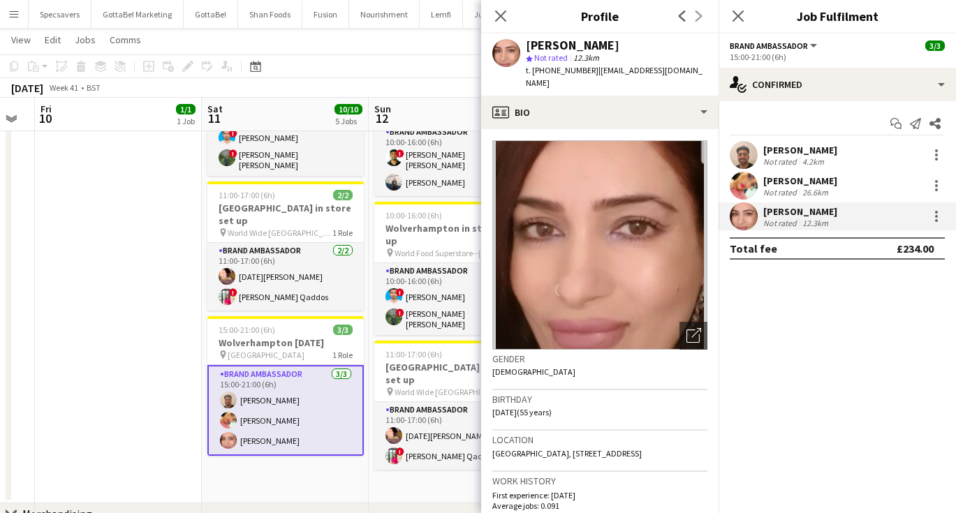
scroll to position [0, 0]
drag, startPoint x: 589, startPoint y: 44, endPoint x: 528, endPoint y: 42, distance: 61.5
click at [528, 42] on div "[PERSON_NAME]" at bounding box center [573, 45] width 94 height 13
copy div "[PERSON_NAME]"
drag, startPoint x: 586, startPoint y: 71, endPoint x: 546, endPoint y: 71, distance: 39.8
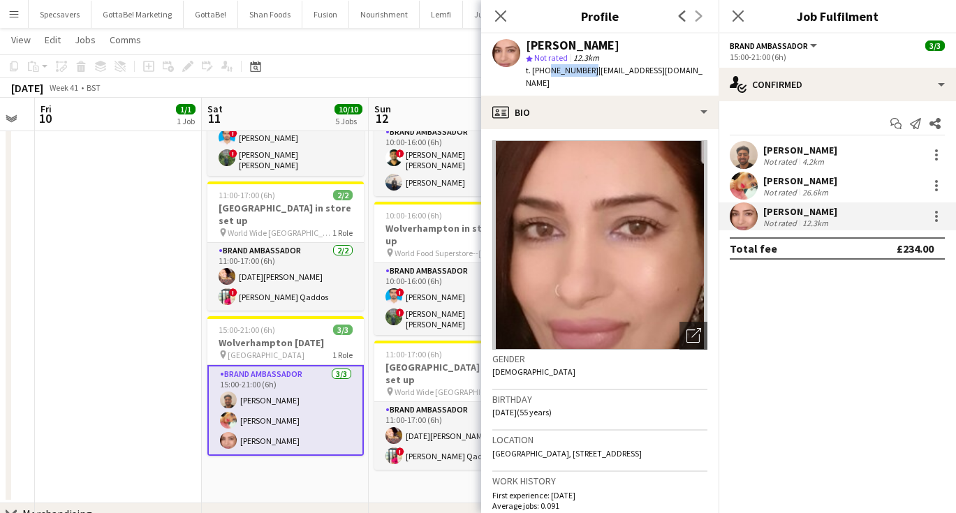
click at [546, 71] on span "t. [PHONE_NUMBER]" at bounding box center [562, 70] width 73 height 10
copy span "7904343542"
click at [11, 10] on app-icon "Menu" at bounding box center [13, 13] width 11 height 11
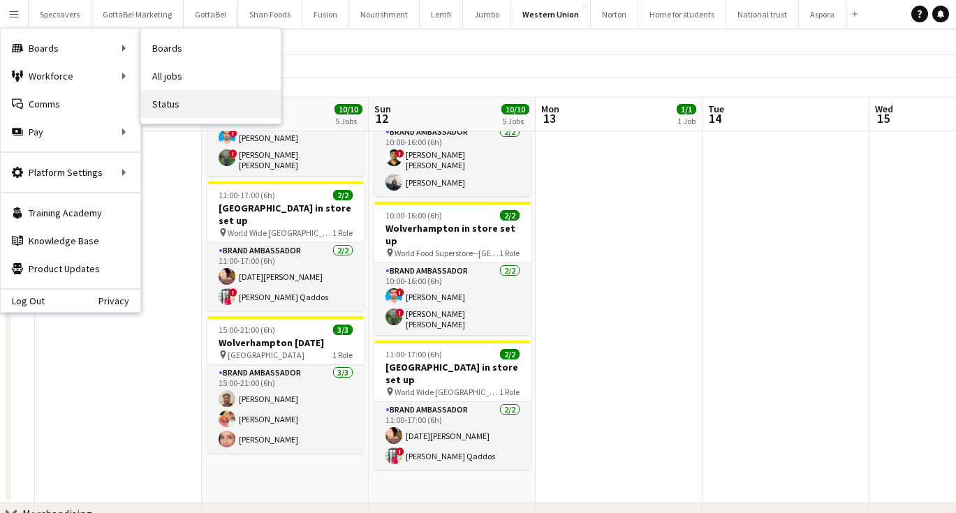
click at [174, 103] on link "Status" at bounding box center [211, 104] width 140 height 28
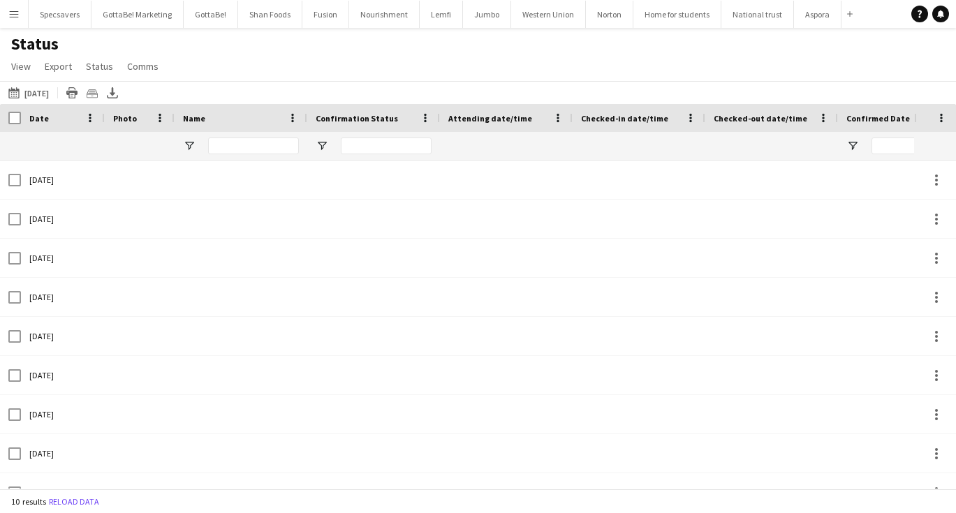
type input "*********"
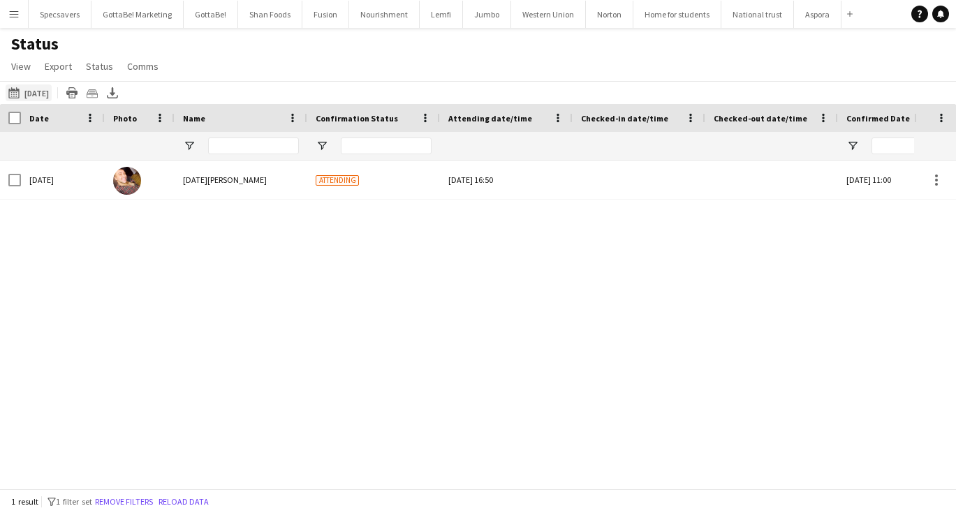
click at [27, 91] on button "[DATE] [DATE]" at bounding box center [29, 92] width 46 height 17
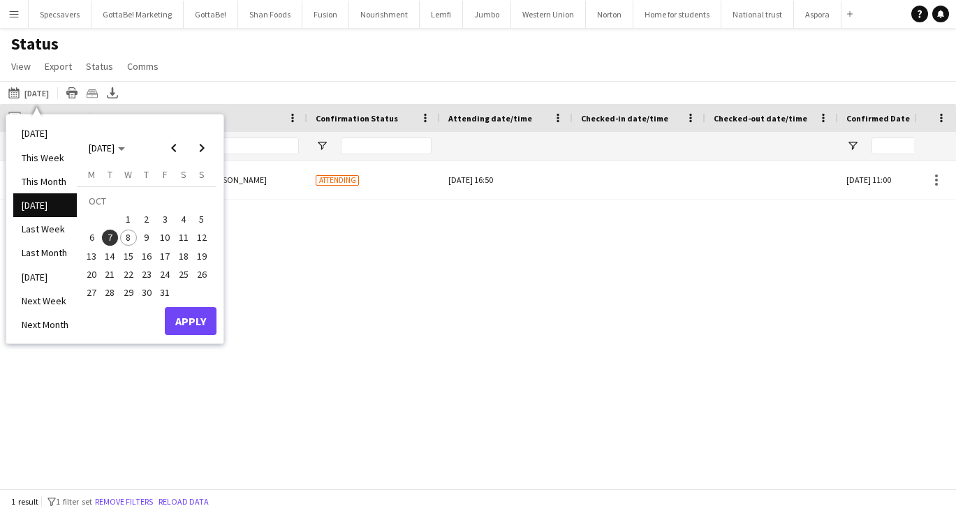
click at [131, 239] on span "8" at bounding box center [128, 238] width 17 height 17
click at [203, 318] on button "Apply" at bounding box center [191, 321] width 52 height 28
